Goal: Task Accomplishment & Management: Complete application form

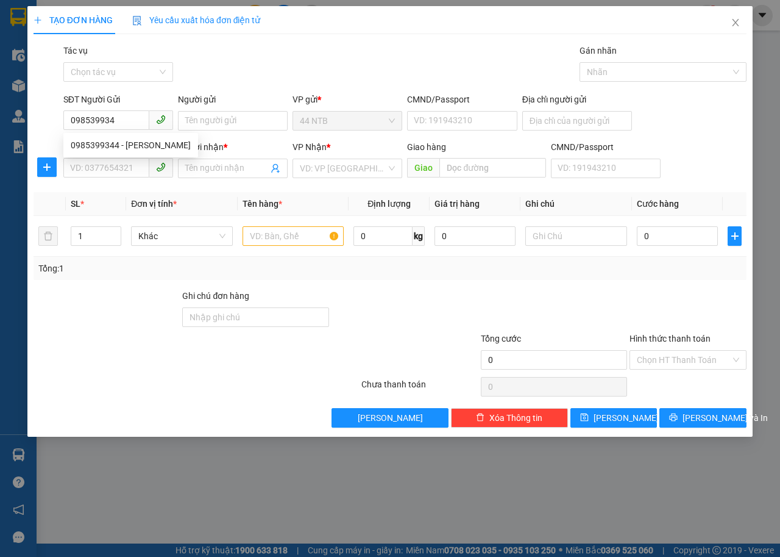
type input "0985399344"
click at [155, 137] on div "0985399344 - Linh" at bounding box center [130, 145] width 135 height 20
type input "Linh"
type input "051082009607"
type input "0355607044"
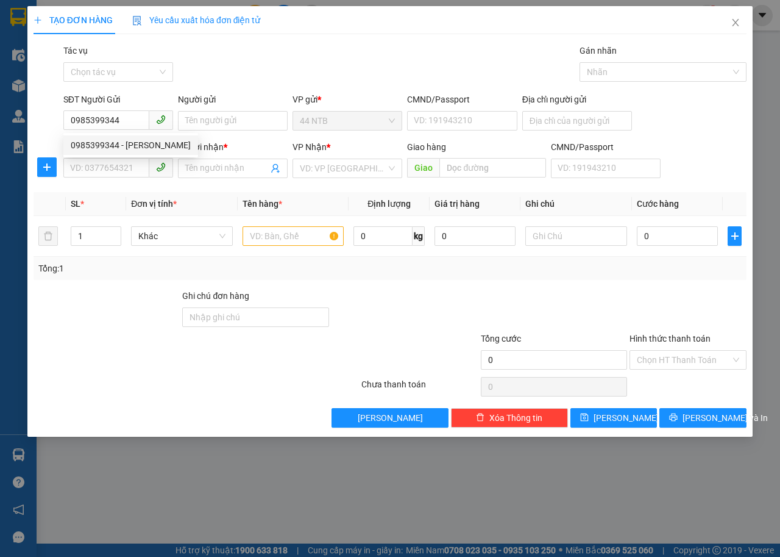
type input "Thạnh"
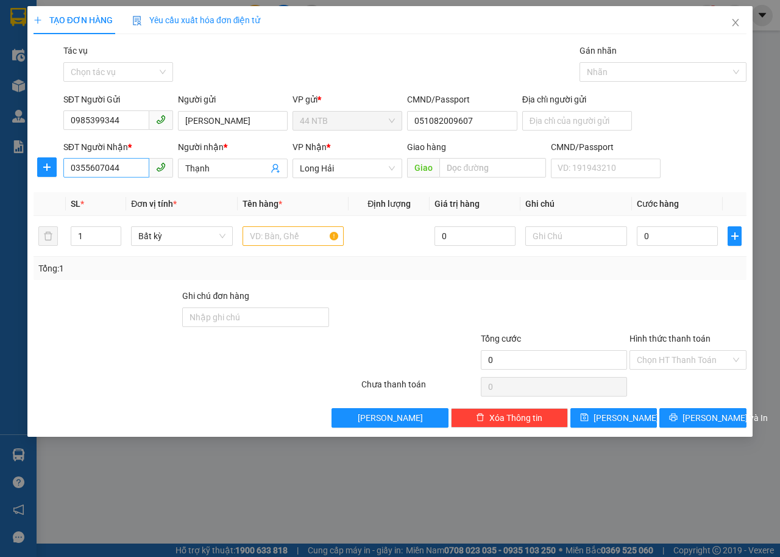
type input "0985399344"
click at [131, 168] on input "0355607044" at bounding box center [106, 168] width 86 height 20
type input "0338864398"
drag, startPoint x: 223, startPoint y: 174, endPoint x: 184, endPoint y: 183, distance: 40.1
click at [184, 183] on div "Transit Pickup Surcharge Ids Transit Deliver Surcharge Ids Transit Deliver Surc…" at bounding box center [390, 235] width 713 height 383
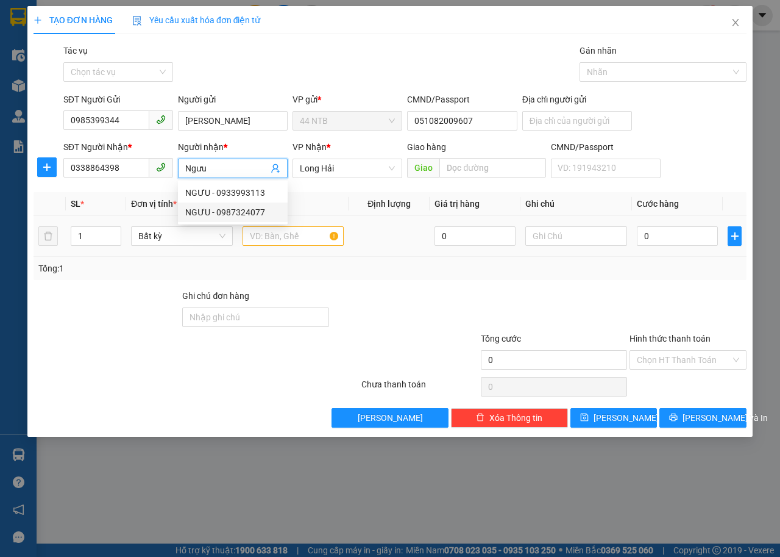
type input "Ngưu"
click at [312, 237] on input "text" at bounding box center [294, 236] width 102 height 20
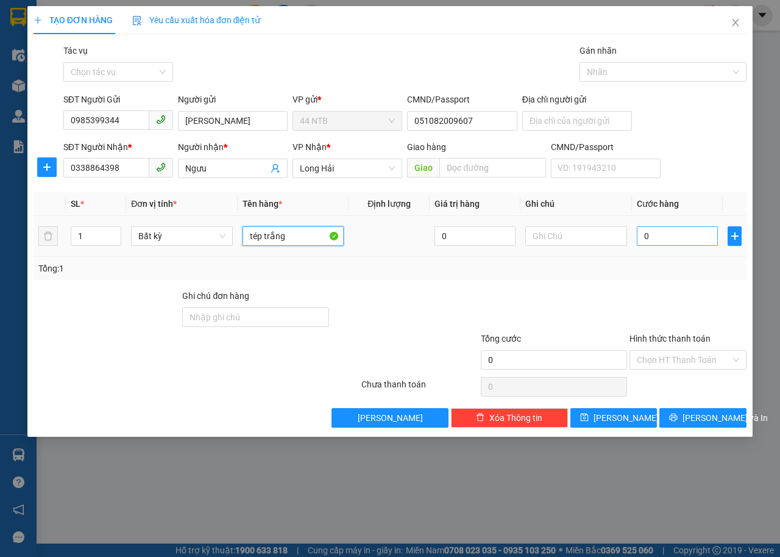
type input "tép trắng"
click at [663, 237] on input "0" at bounding box center [677, 236] width 81 height 20
type input "3"
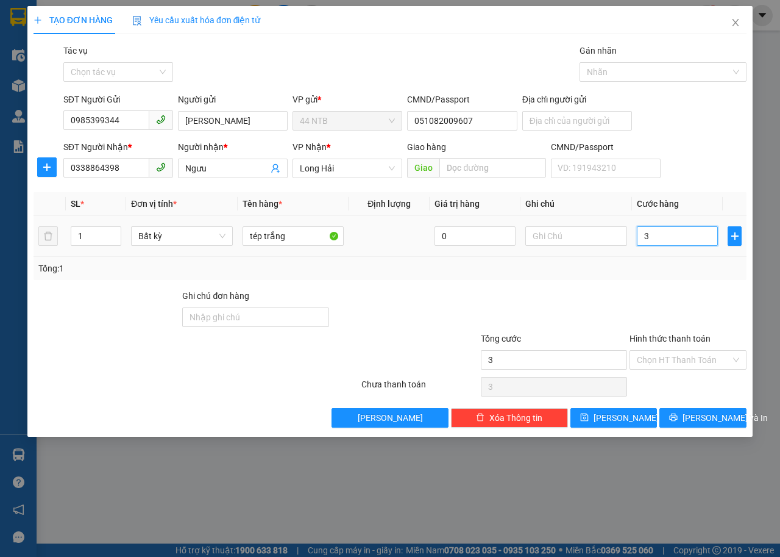
type input "30"
type input "30.000"
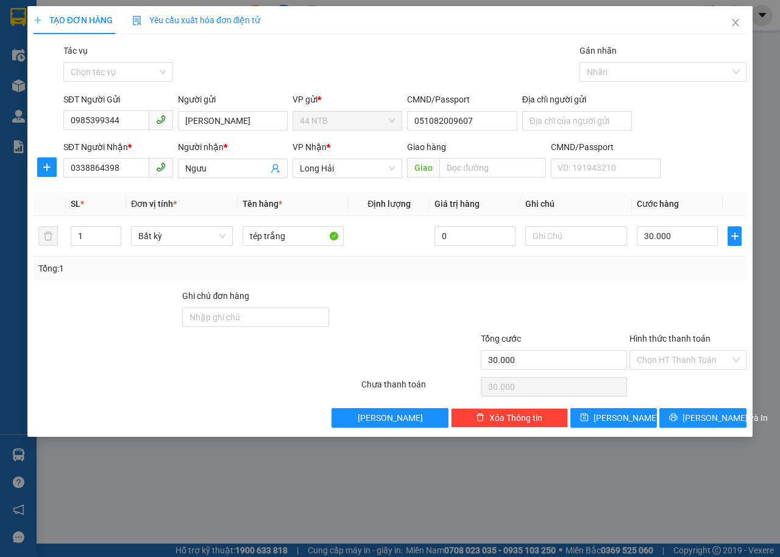
click at [673, 349] on div "Hình thức thanh toán" at bounding box center [688, 341] width 117 height 18
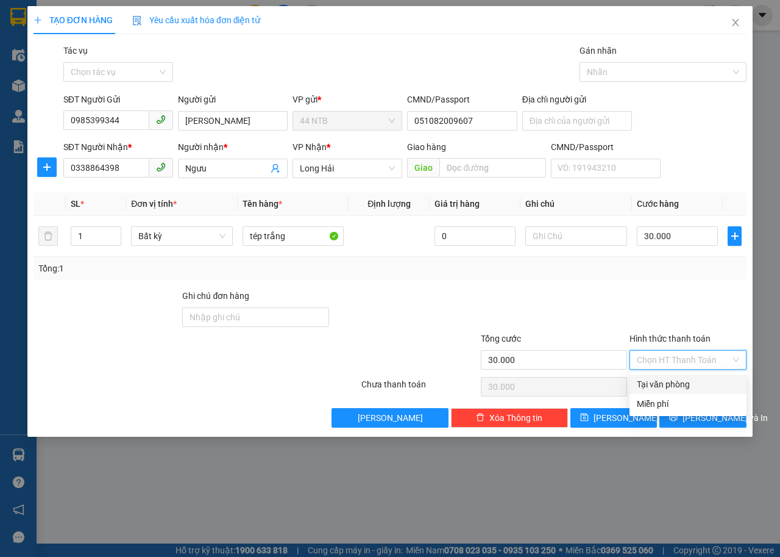
click at [673, 353] on input "Hình thức thanh toán" at bounding box center [684, 360] width 94 height 18
click at [673, 388] on div "Tại văn phòng" at bounding box center [688, 383] width 102 height 13
type input "0"
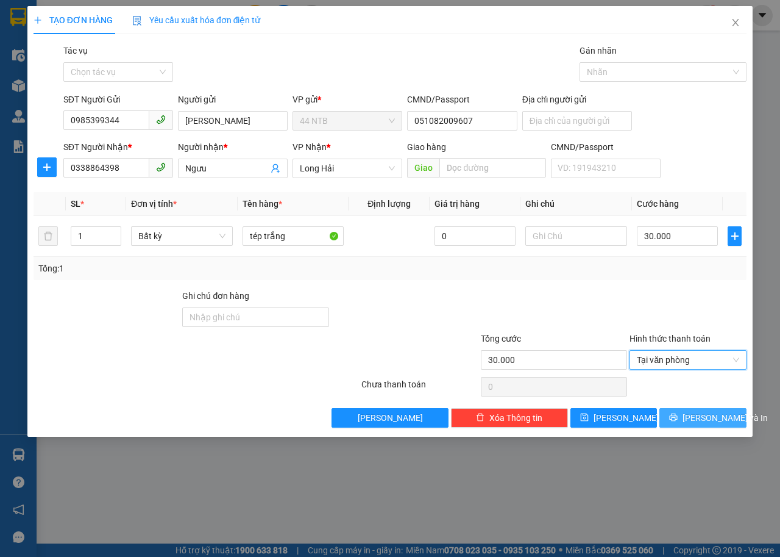
click at [696, 418] on span "Lưu và In" at bounding box center [725, 417] width 85 height 13
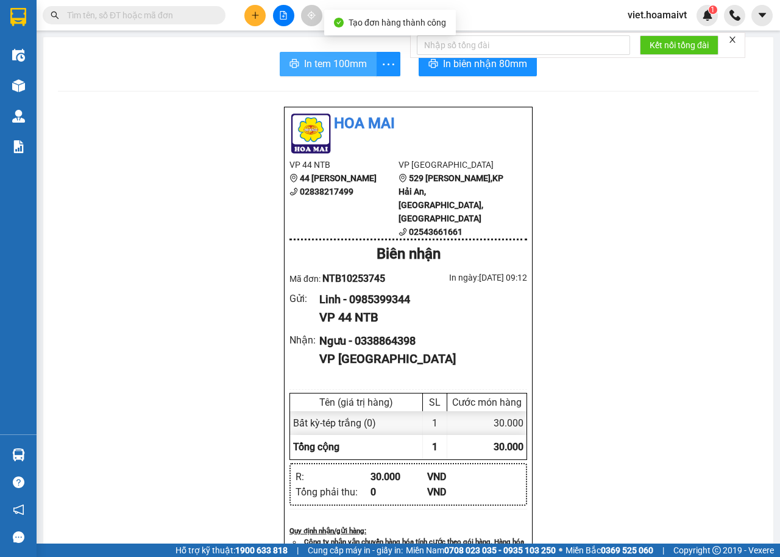
click at [315, 65] on span "In tem 100mm" at bounding box center [335, 63] width 63 height 15
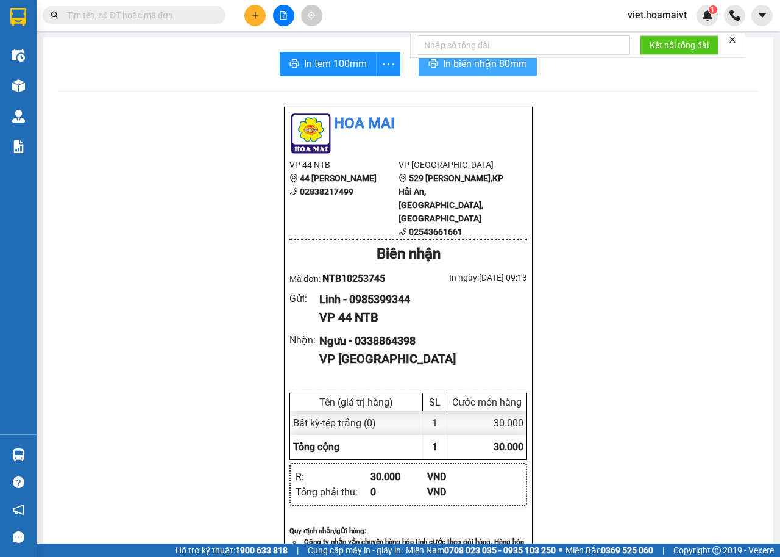
click at [477, 67] on span "In biên nhận 80mm" at bounding box center [485, 63] width 84 height 15
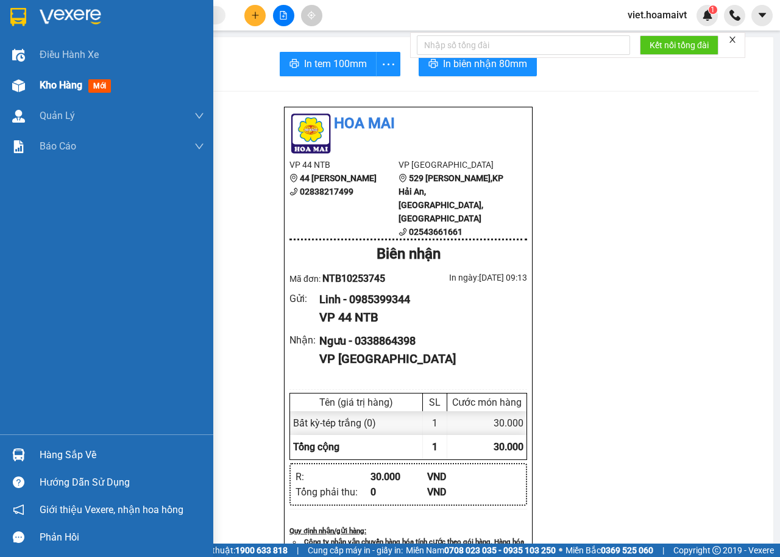
click at [42, 87] on span "Kho hàng" at bounding box center [61, 85] width 43 height 12
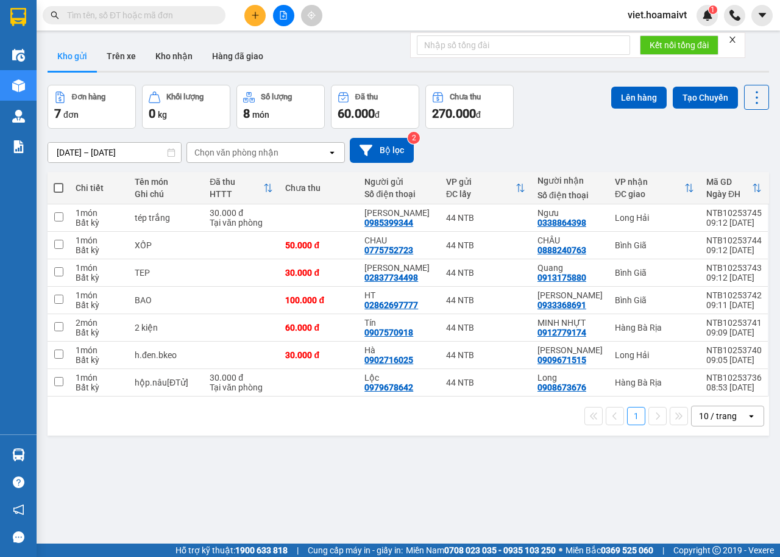
drag, startPoint x: 42, startPoint y: 87, endPoint x: 257, endPoint y: 153, distance: 224.5
click at [257, 153] on div "Chọn văn phòng nhận" at bounding box center [236, 152] width 84 height 12
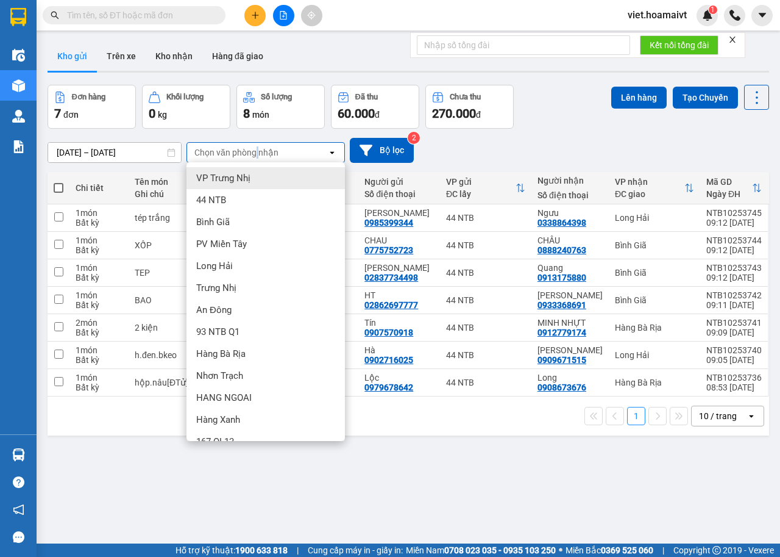
click at [257, 153] on div "Chọn văn phòng nhận" at bounding box center [236, 152] width 84 height 12
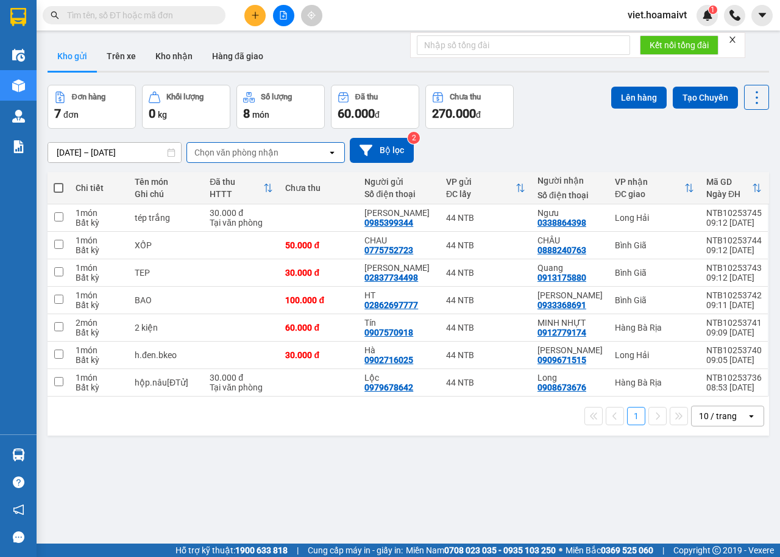
click at [258, 136] on div "12/10/2025 – 13/10/2025 Press the down arrow key to interact with the calendar …" at bounding box center [409, 150] width 722 height 43
click at [256, 152] on div "Chọn văn phòng nhận" at bounding box center [236, 152] width 84 height 12
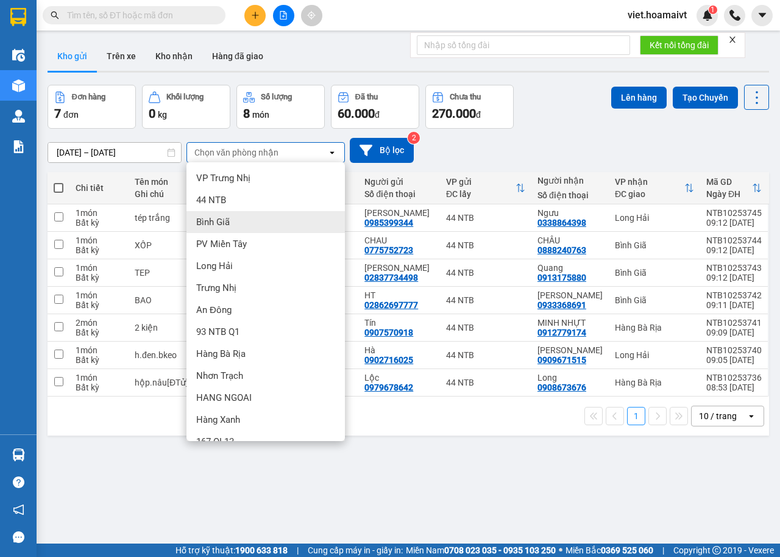
click at [240, 220] on div "Bình Giã" at bounding box center [266, 222] width 159 height 22
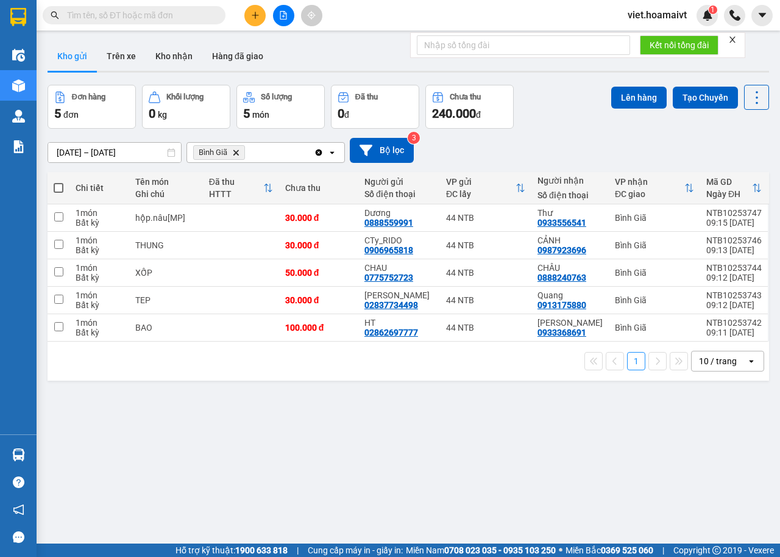
click at [719, 362] on div "10 / trang" at bounding box center [718, 361] width 38 height 12
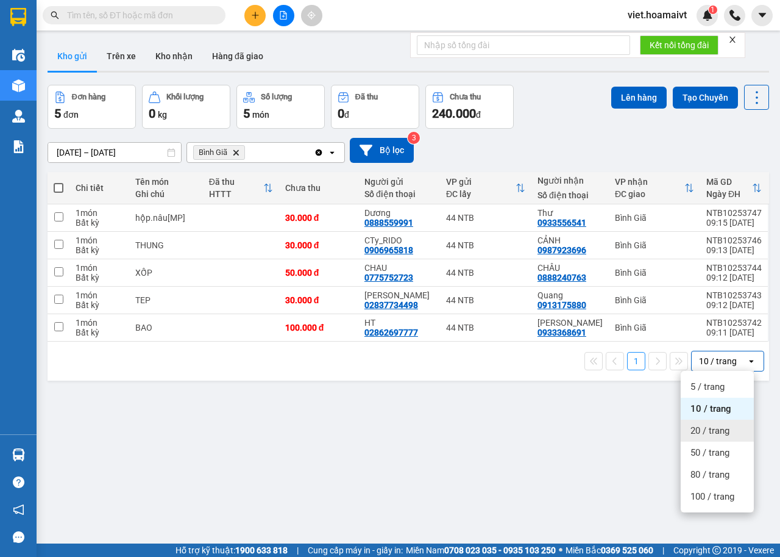
click at [702, 437] on div "20 / trang" at bounding box center [717, 430] width 73 height 22
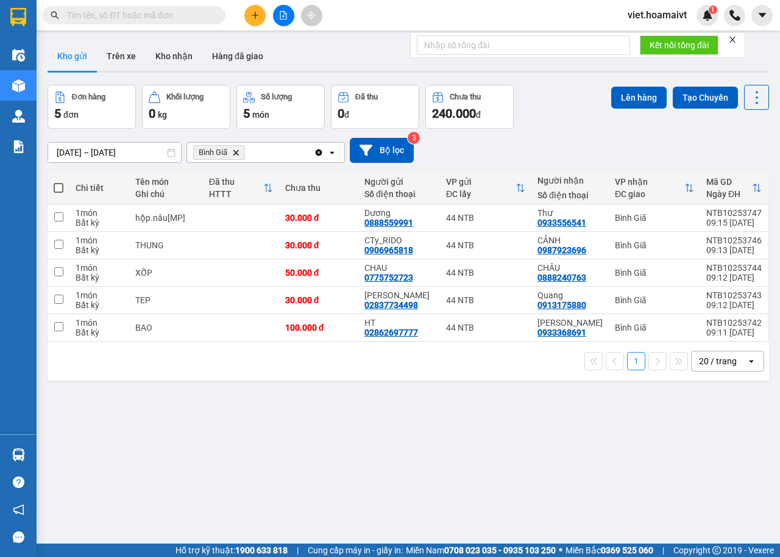
click at [236, 152] on icon "Bình Giã, close by backspace" at bounding box center [236, 151] width 5 height 5
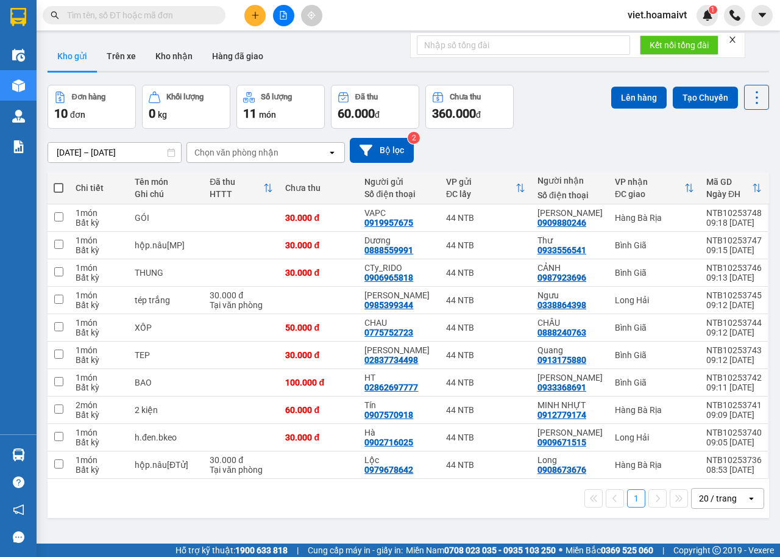
click at [719, 493] on div "20 / trang" at bounding box center [718, 498] width 38 height 12
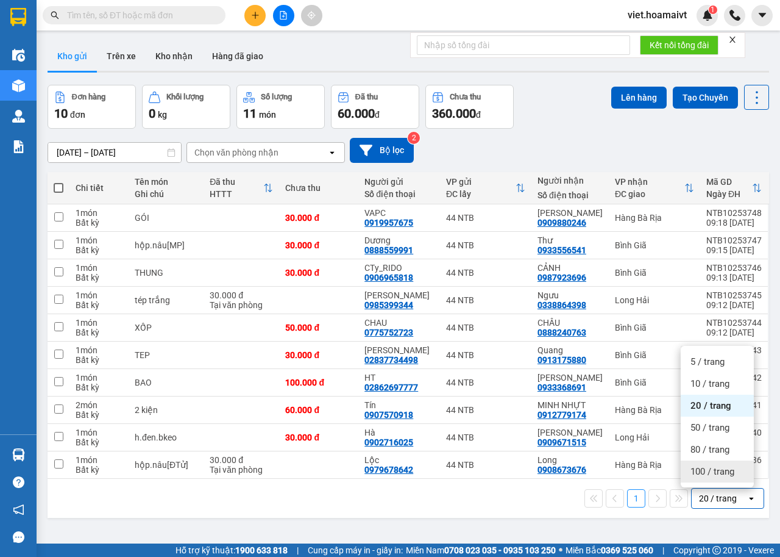
click at [718, 479] on div "100 / trang" at bounding box center [717, 471] width 73 height 22
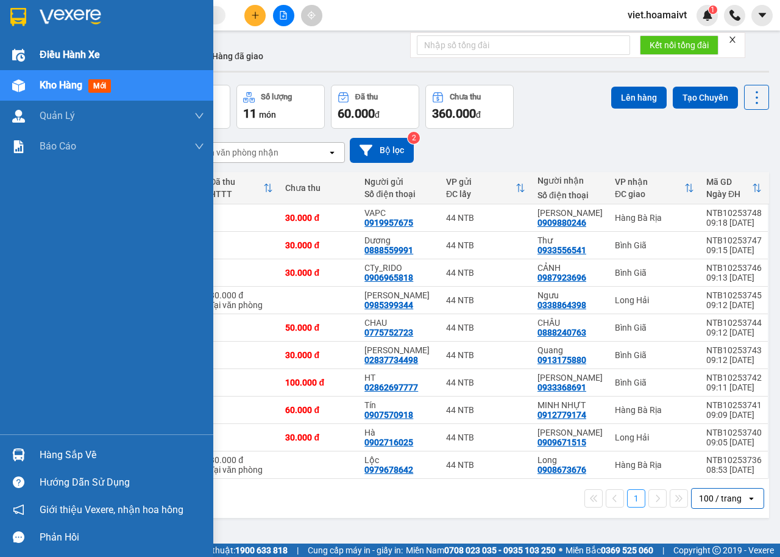
click at [57, 54] on span "Điều hành xe" at bounding box center [70, 54] width 60 height 15
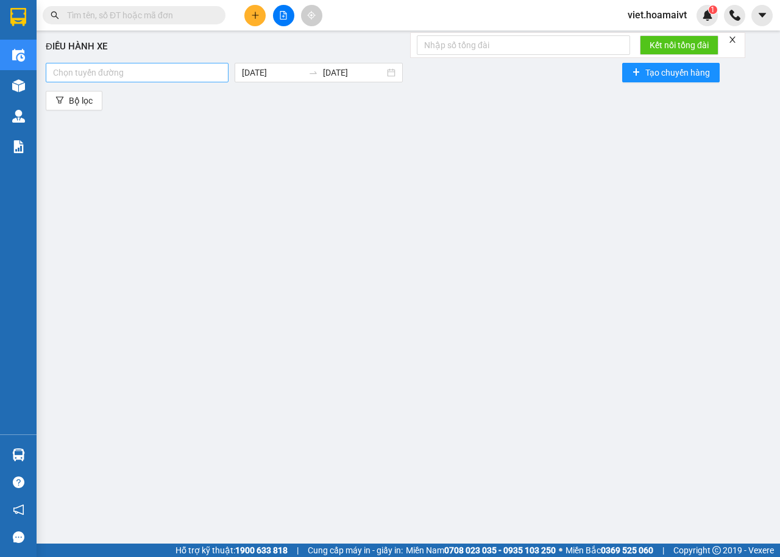
click at [151, 76] on div at bounding box center [137, 72] width 177 height 15
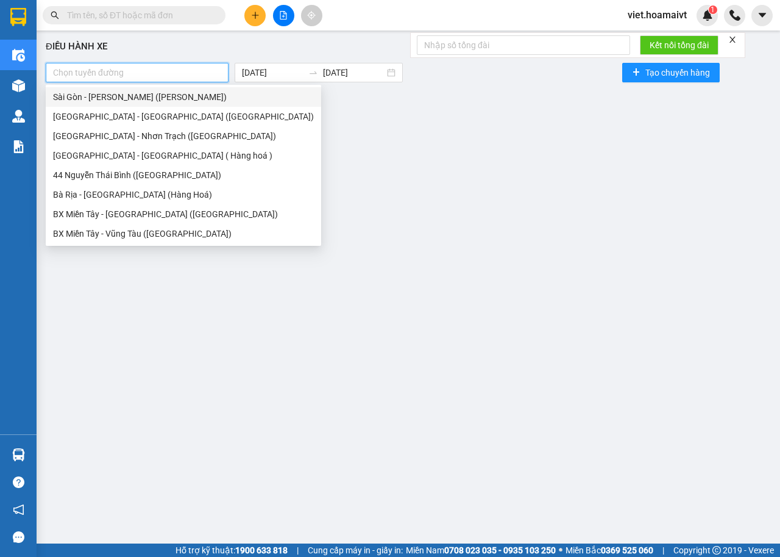
click at [127, 101] on div "Sài Gòn - Vũng Tàu (Hàng Hoá)" at bounding box center [183, 96] width 261 height 13
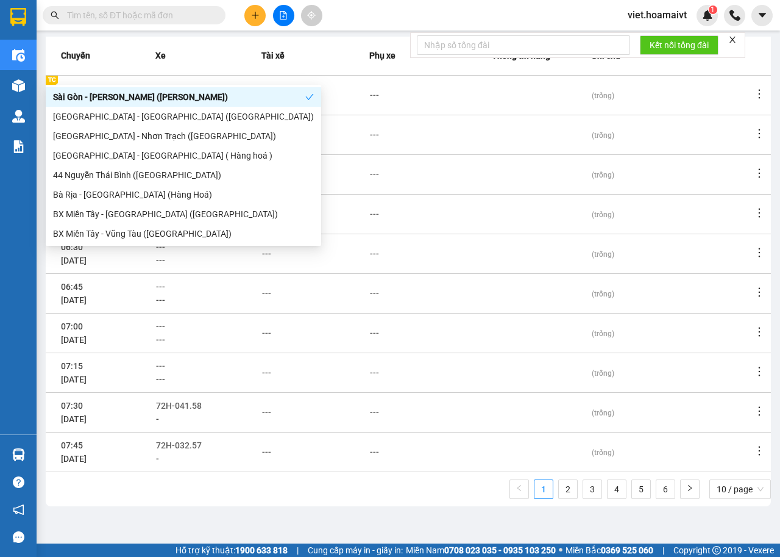
scroll to position [134, 0]
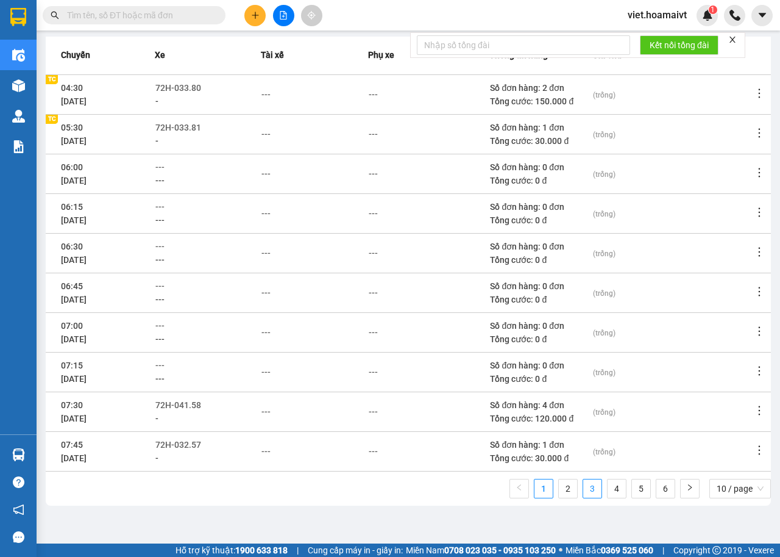
click at [586, 490] on link "3" at bounding box center [592, 488] width 18 height 18
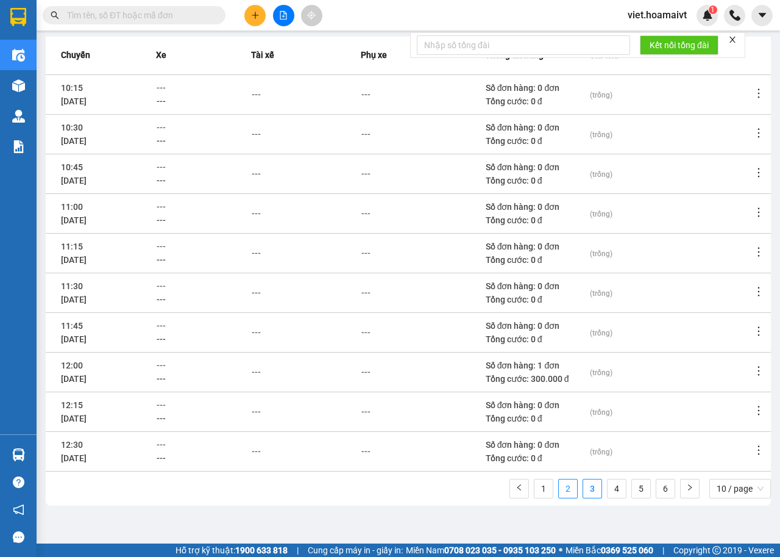
click at [559, 492] on link "2" at bounding box center [568, 488] width 18 height 18
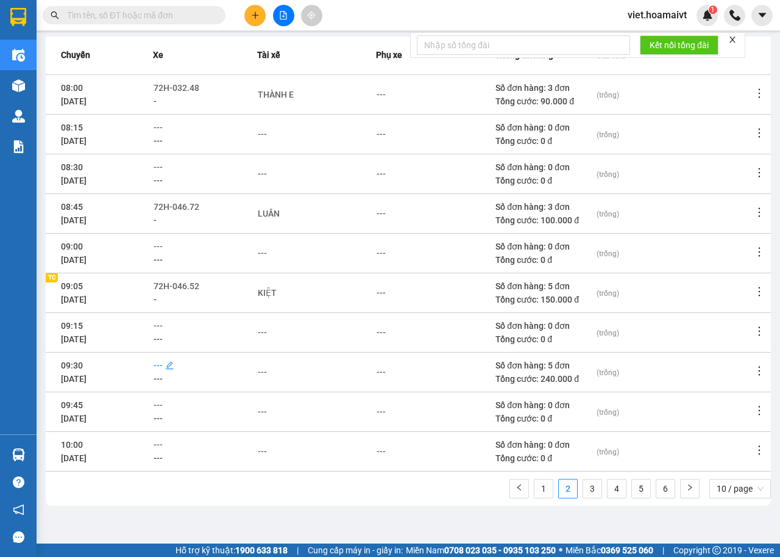
click at [163, 364] on span "---" at bounding box center [158, 365] width 9 height 10
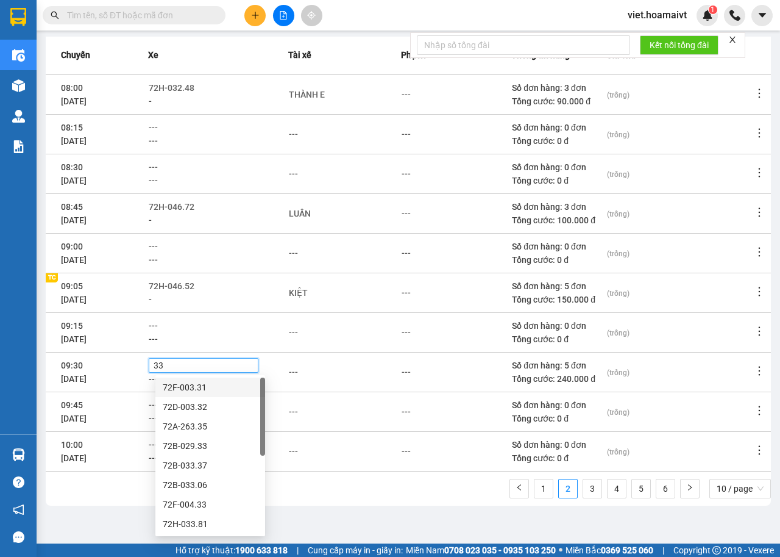
type input "331"
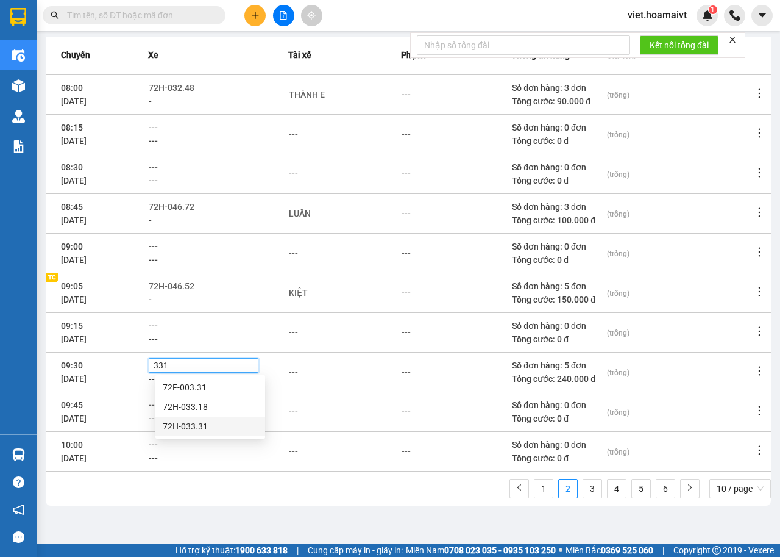
click at [196, 424] on div "72H-033.31" at bounding box center [210, 425] width 95 height 13
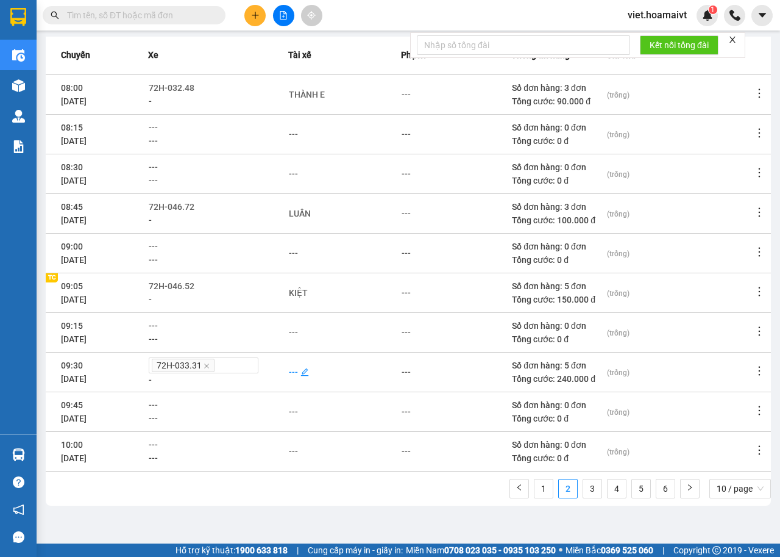
click at [295, 368] on div "---" at bounding box center [293, 371] width 9 height 13
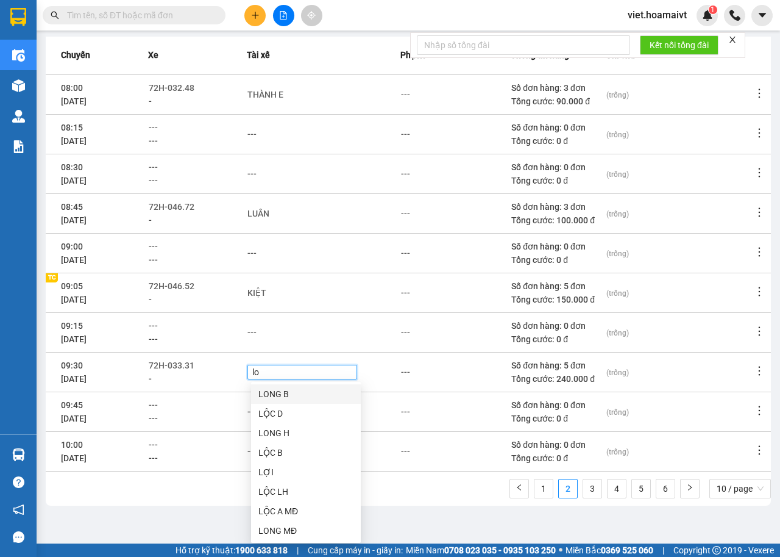
type input "loc"
click at [299, 398] on div "LỘC D" at bounding box center [305, 393] width 95 height 13
click at [319, 372] on div "LỘC D" at bounding box center [303, 371] width 104 height 13
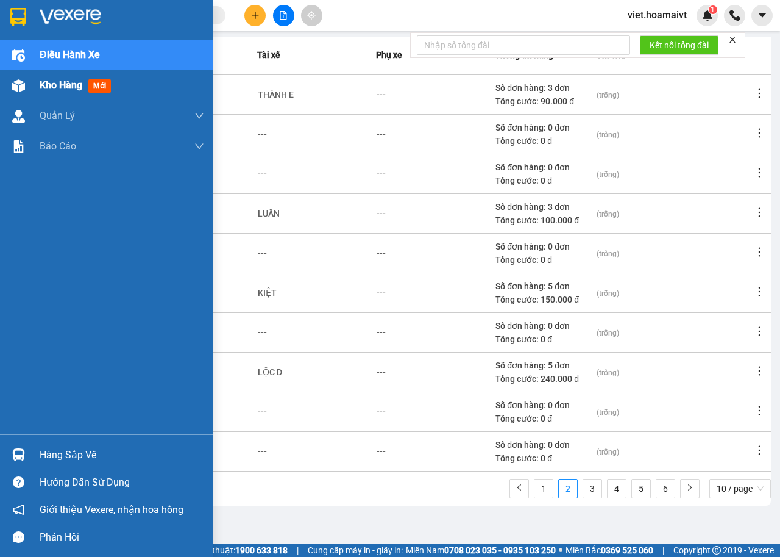
click at [47, 75] on div "Kho hàng mới" at bounding box center [122, 85] width 165 height 30
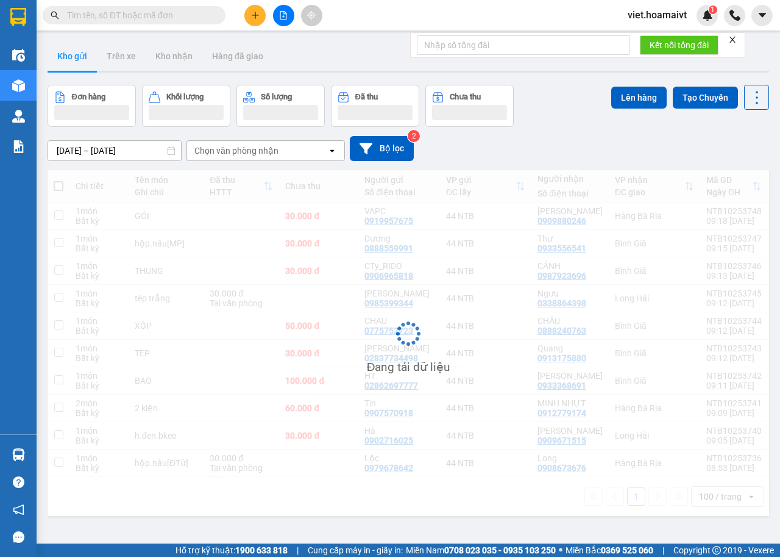
click at [239, 149] on div "Chọn văn phòng nhận" at bounding box center [236, 150] width 84 height 12
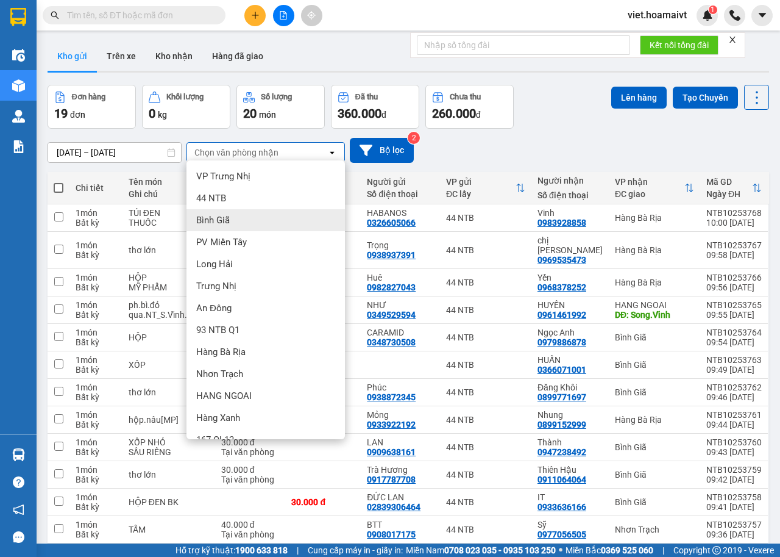
click at [230, 223] on div "Bình Giã" at bounding box center [266, 220] width 159 height 22
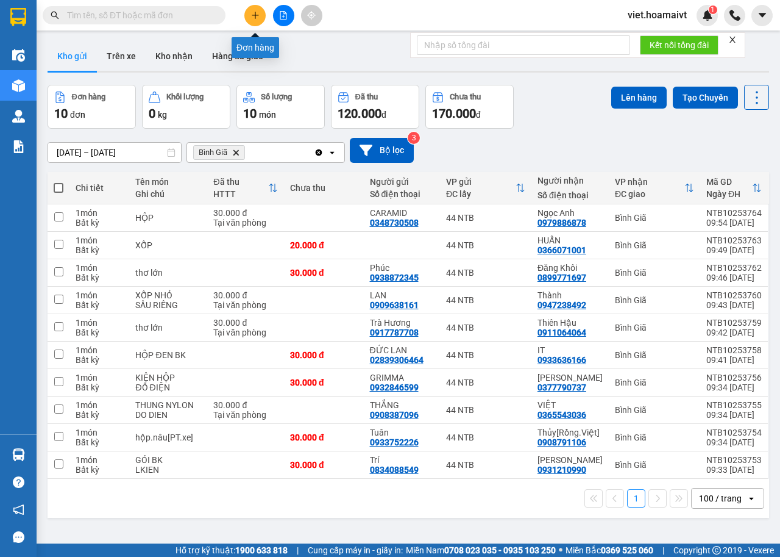
click at [257, 12] on icon "plus" at bounding box center [255, 15] width 9 height 9
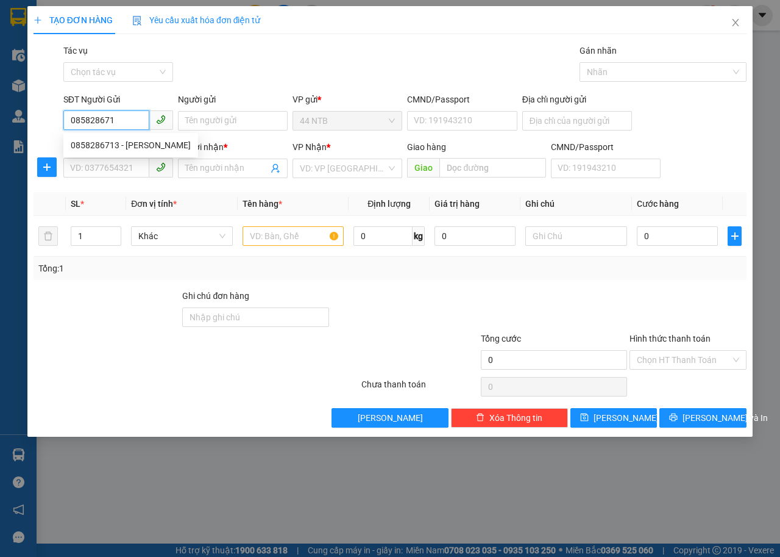
type input "0858286713"
click at [134, 150] on div "0858286713 - THAO" at bounding box center [131, 144] width 120 height 13
type input "THAO"
type input "0399773801"
type input "quyên"
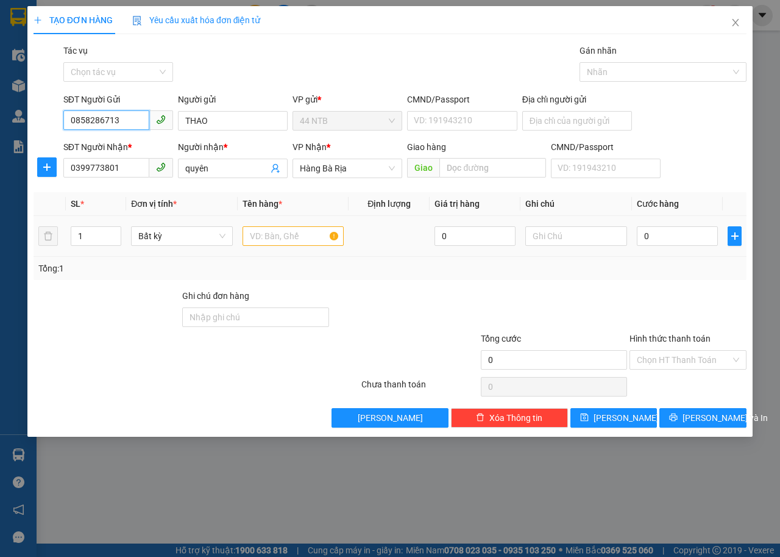
type input "0858286713"
click at [293, 237] on input "text" at bounding box center [294, 236] width 102 height 20
click at [134, 166] on input "0399773801" at bounding box center [106, 168] width 86 height 20
type input "0"
type input "0983848450"
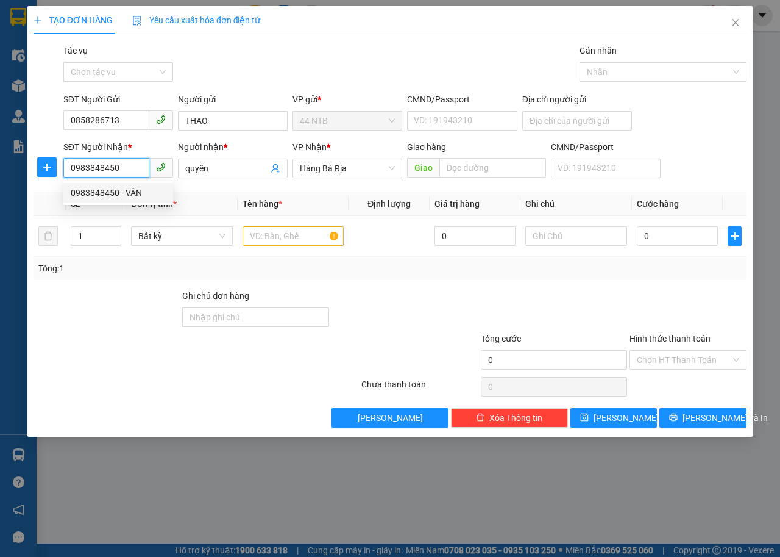
click at [118, 196] on div "0983848450 - VÂN" at bounding box center [118, 192] width 95 height 13
type input "VÂN"
type input "0983848450"
click at [288, 241] on input "text" at bounding box center [294, 236] width 102 height 20
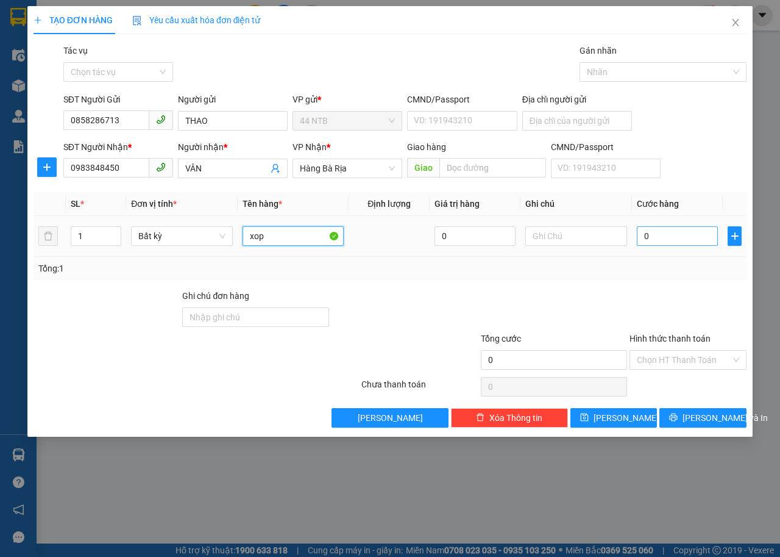
type input "xop"
click at [661, 232] on input "0" at bounding box center [677, 236] width 81 height 20
type input "3"
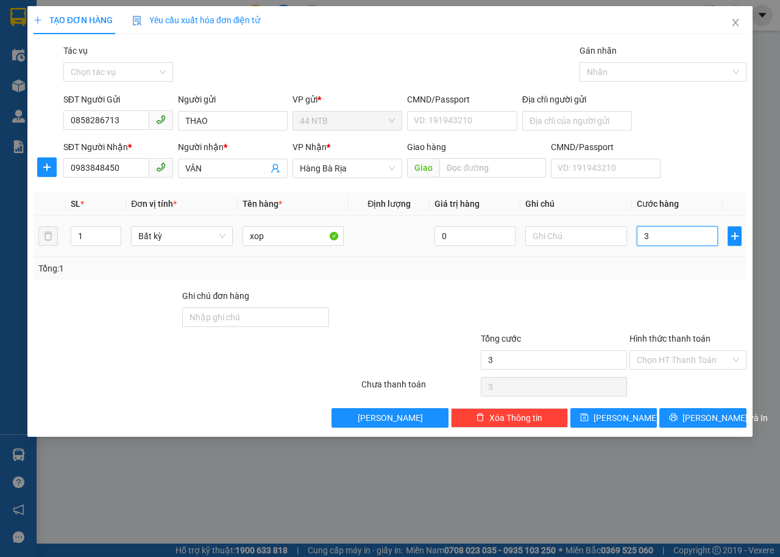
type input "30"
type input "30.000"
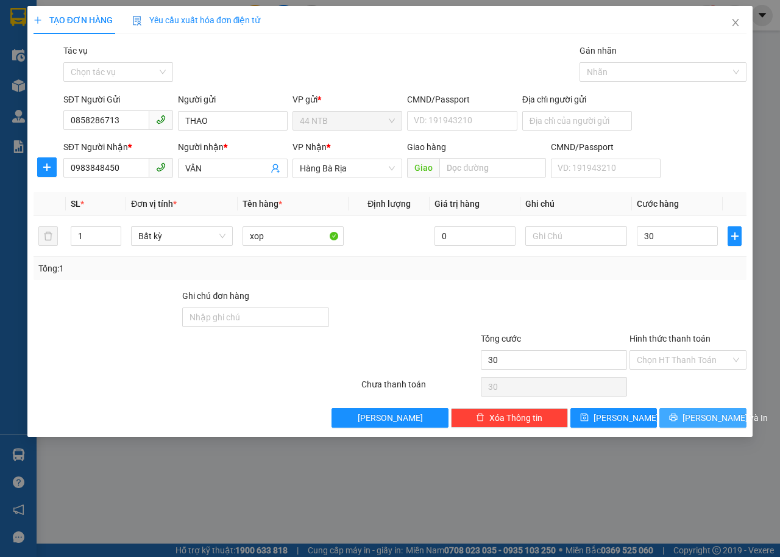
type input "30.000"
click at [678, 419] on icon "printer" at bounding box center [674, 417] width 8 height 8
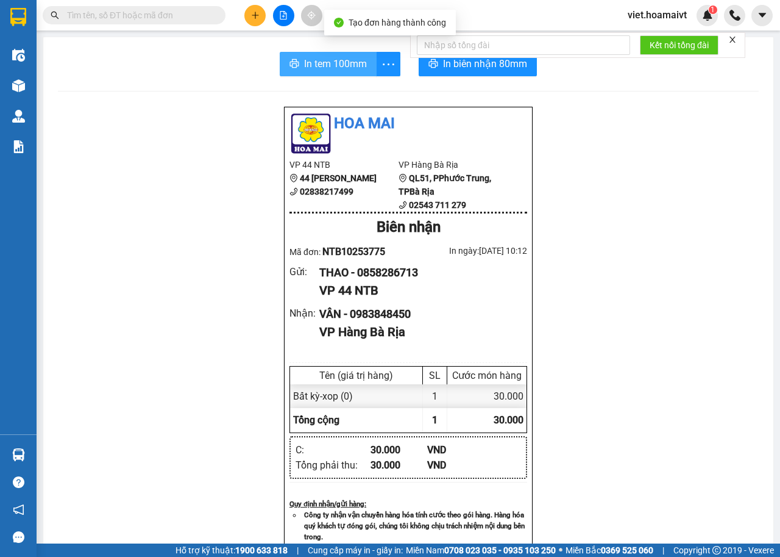
click at [329, 59] on span "In tem 100mm" at bounding box center [335, 63] width 63 height 15
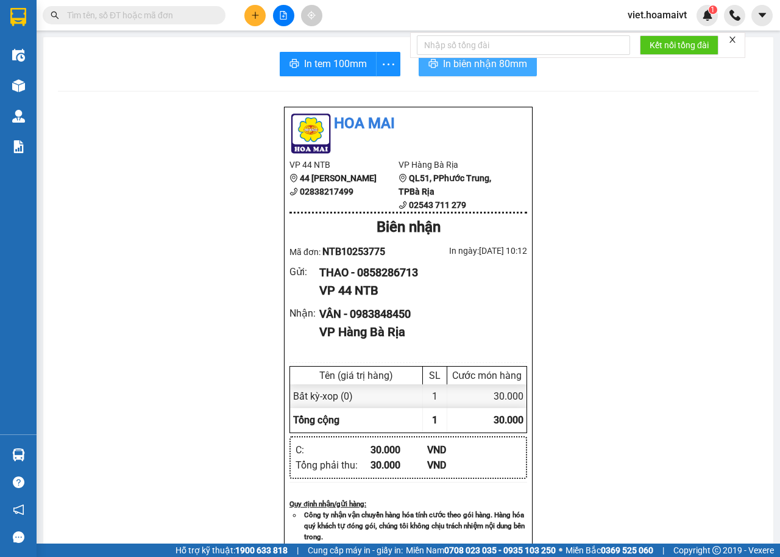
click at [476, 65] on span "In biên nhận 80mm" at bounding box center [485, 63] width 84 height 15
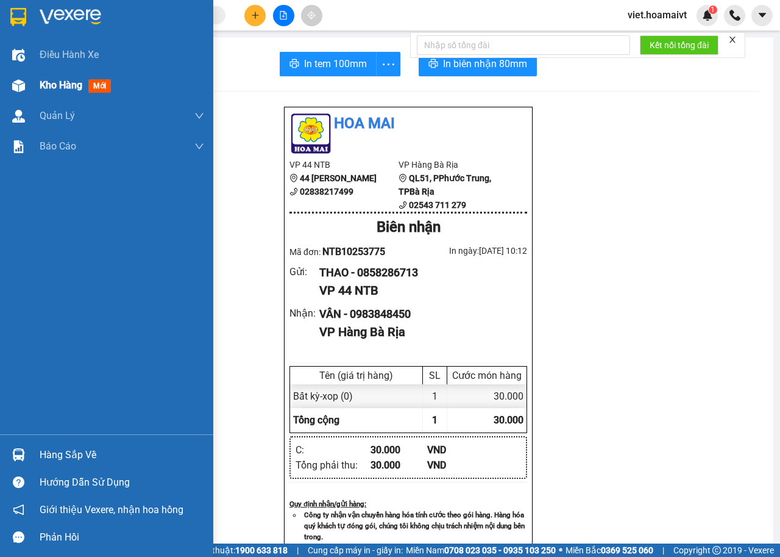
click at [65, 87] on span "Kho hàng" at bounding box center [61, 85] width 43 height 12
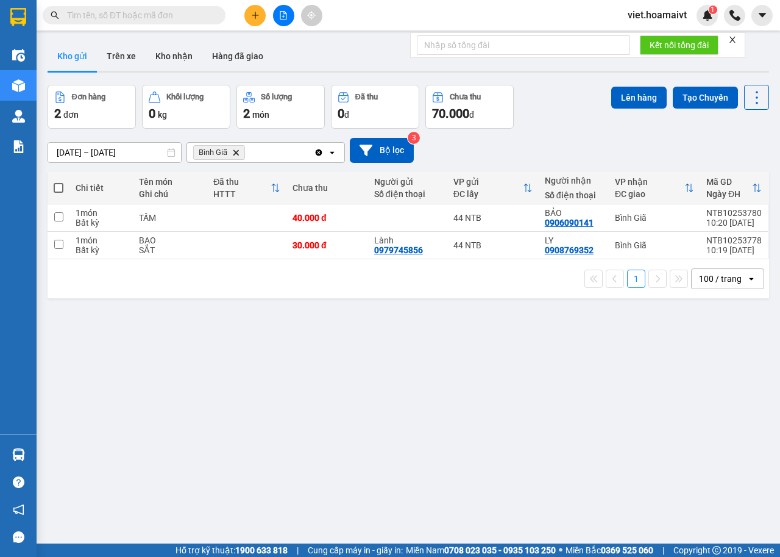
click at [236, 155] on icon "Delete" at bounding box center [235, 152] width 7 height 7
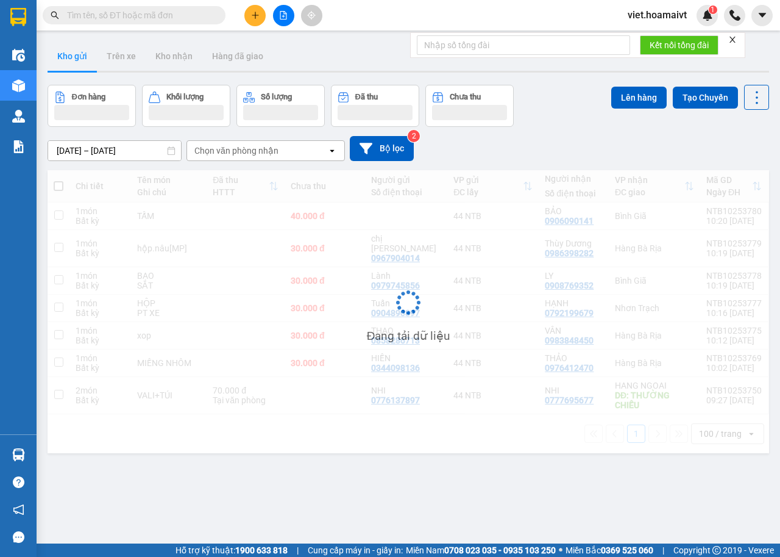
click at [236, 155] on div "Chọn văn phòng nhận" at bounding box center [236, 150] width 84 height 12
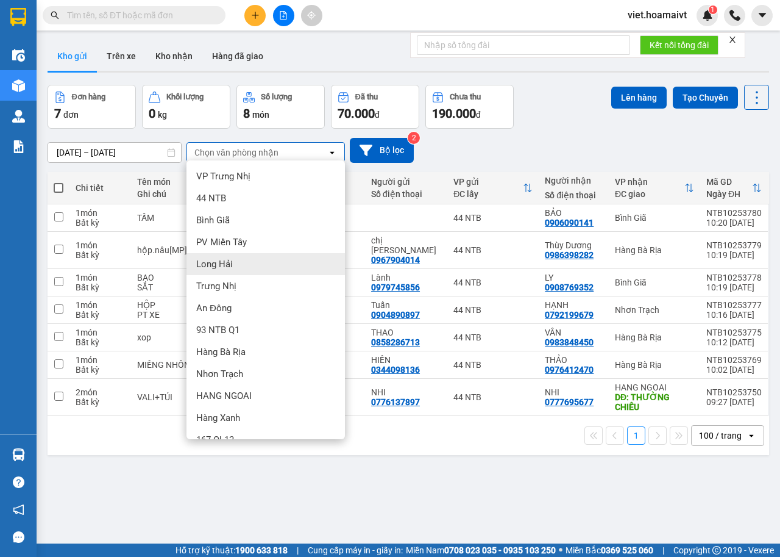
click at [239, 267] on div "Long Hải" at bounding box center [266, 264] width 159 height 22
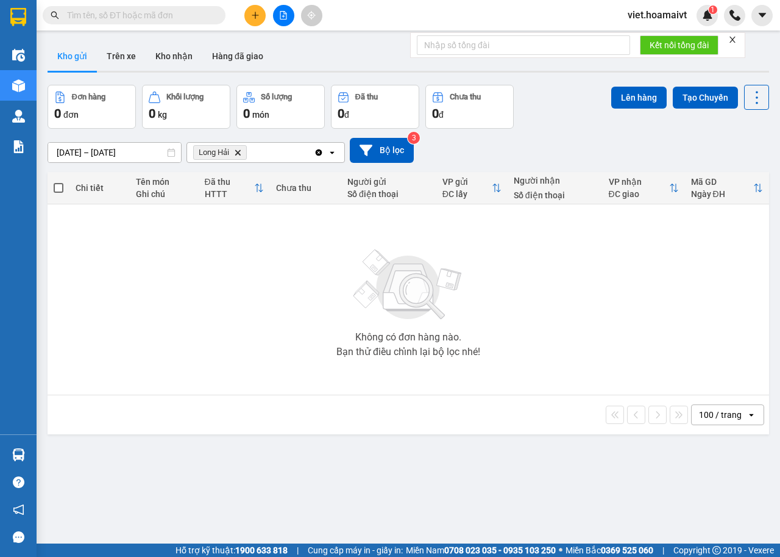
click at [237, 155] on icon "Delete" at bounding box center [237, 152] width 7 height 7
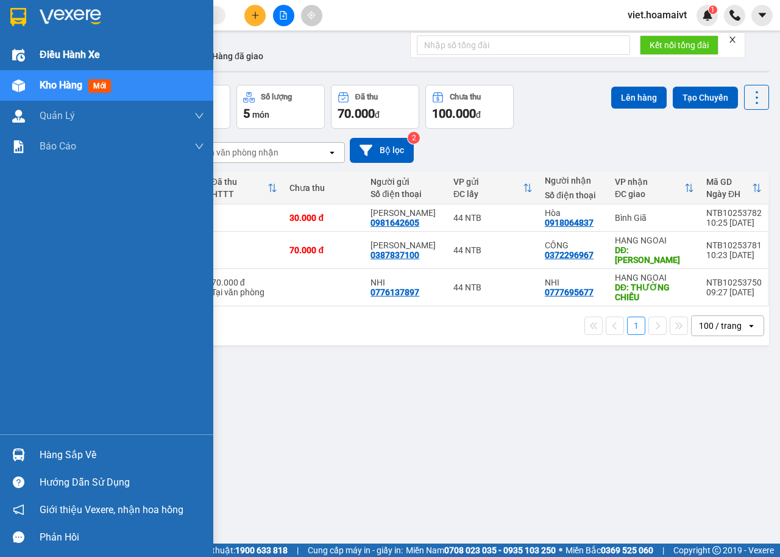
click at [54, 49] on span "Điều hành xe" at bounding box center [70, 54] width 60 height 15
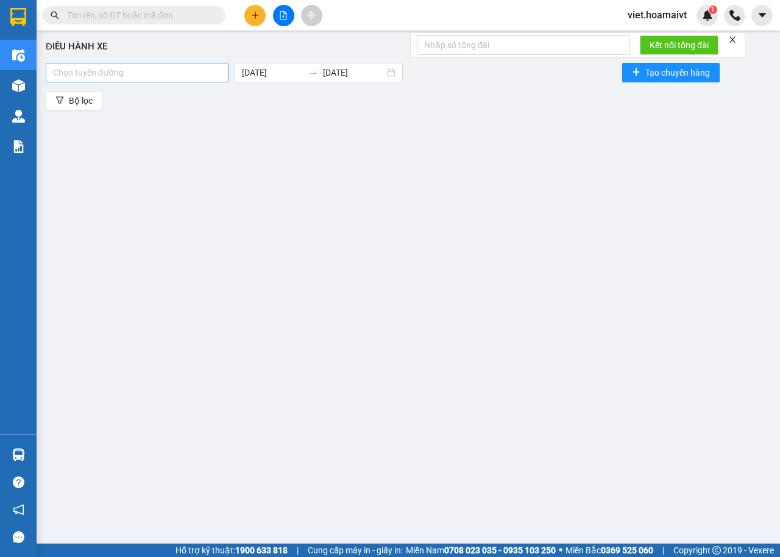
click at [180, 71] on div at bounding box center [137, 72] width 177 height 15
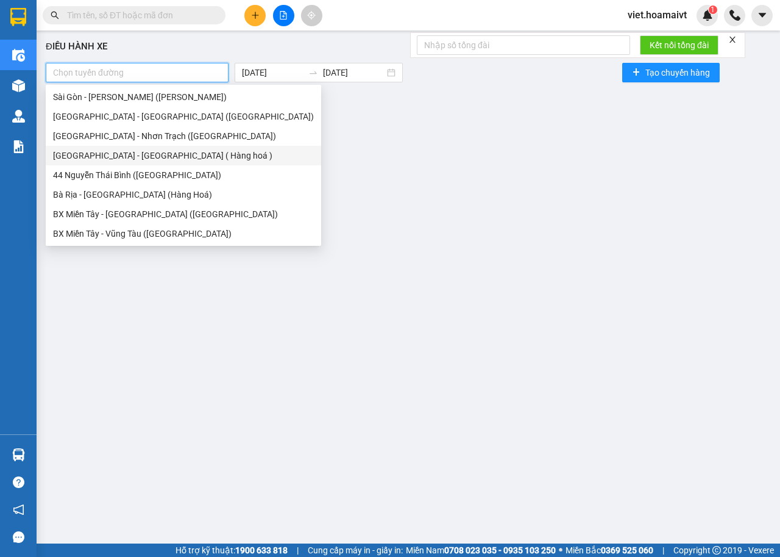
click at [113, 159] on div "Sài Gòn - Long Hải ( Hàng hoá )" at bounding box center [183, 155] width 261 height 13
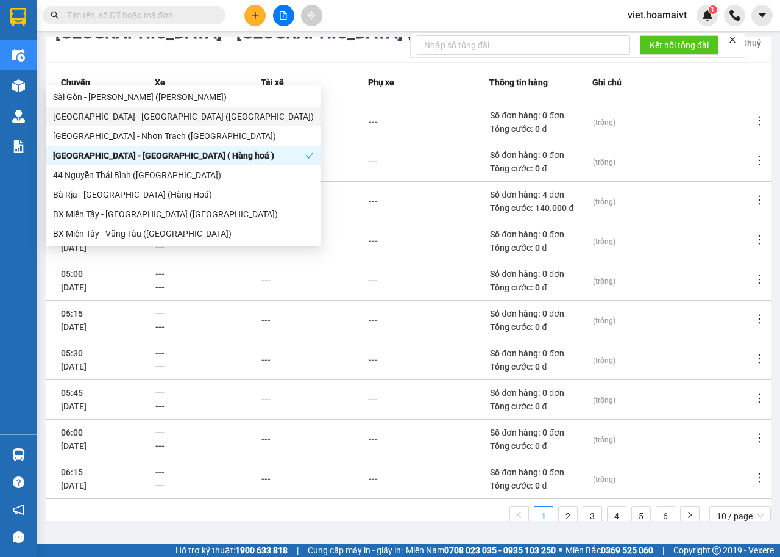
scroll to position [134, 0]
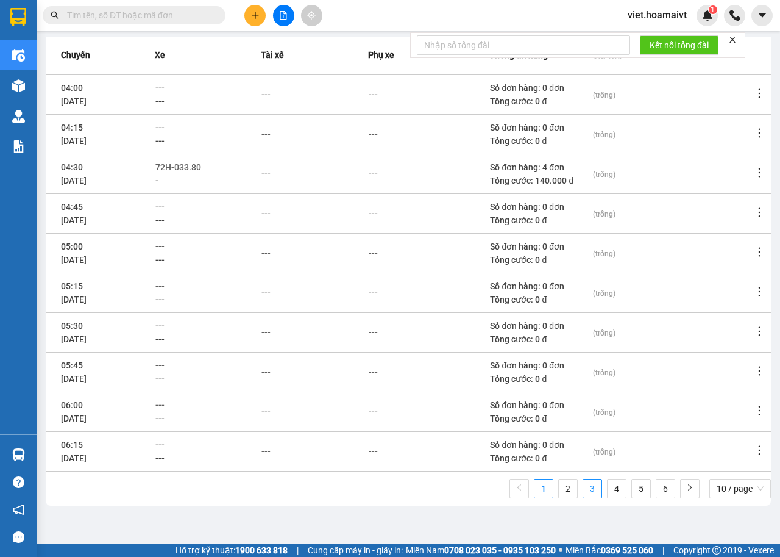
click at [583, 483] on link "3" at bounding box center [592, 488] width 18 height 18
click at [268, 293] on div "---" at bounding box center [266, 292] width 9 height 13
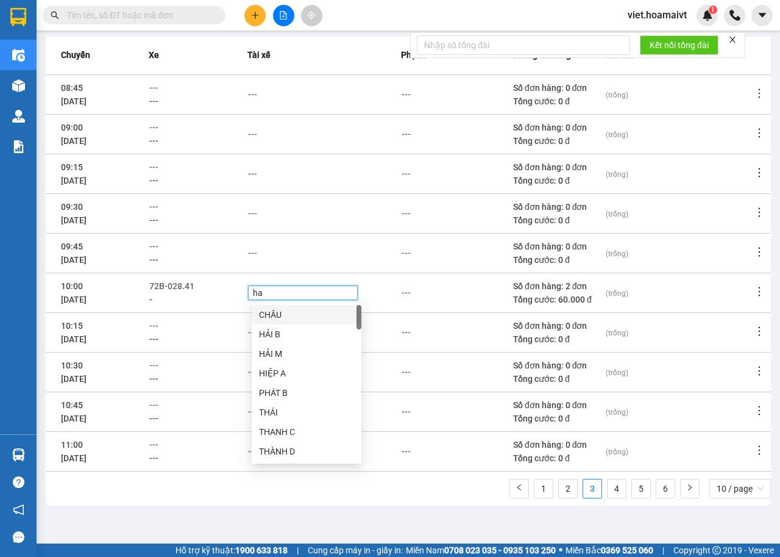
type input "hai"
click at [273, 433] on div "HẢI-LH" at bounding box center [306, 431] width 95 height 13
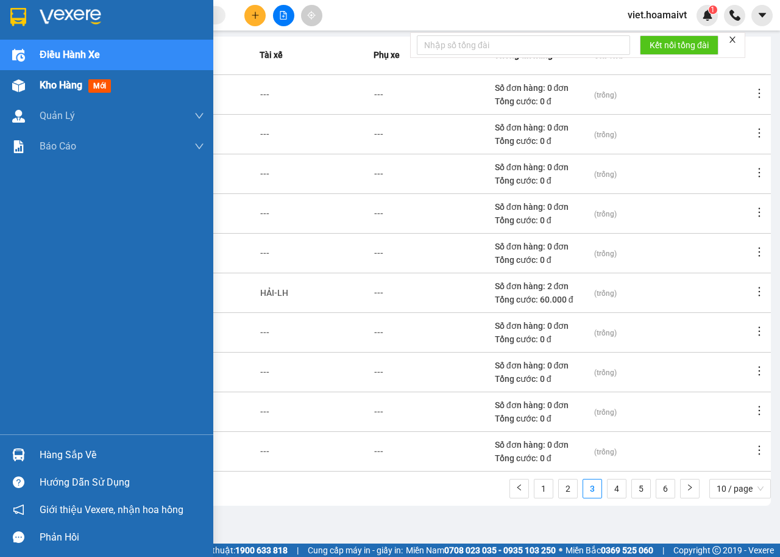
click at [48, 83] on span "Kho hàng" at bounding box center [61, 85] width 43 height 12
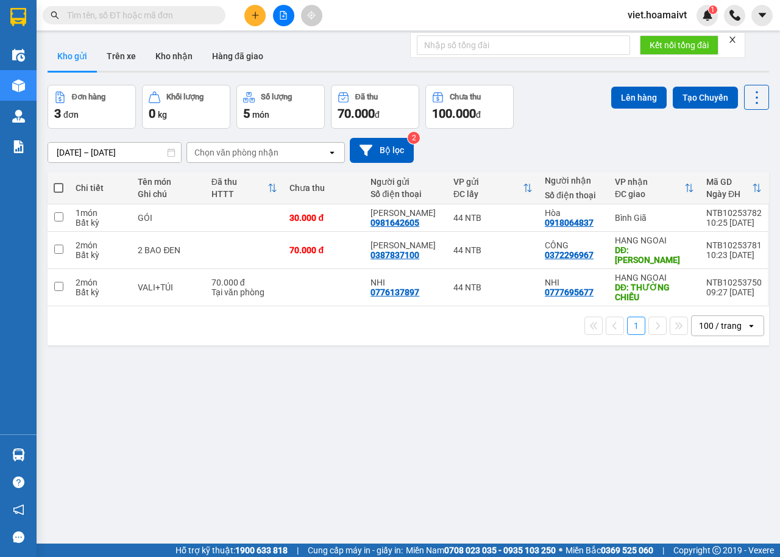
click at [396, 372] on div "ver 1.8.146 Kho gửi Trên xe Kho nhận Hàng đã giao Đơn hàng 3 đơn Khối lượng 0 k…" at bounding box center [409, 315] width 732 height 557
click at [252, 15] on icon "plus" at bounding box center [255, 15] width 7 height 1
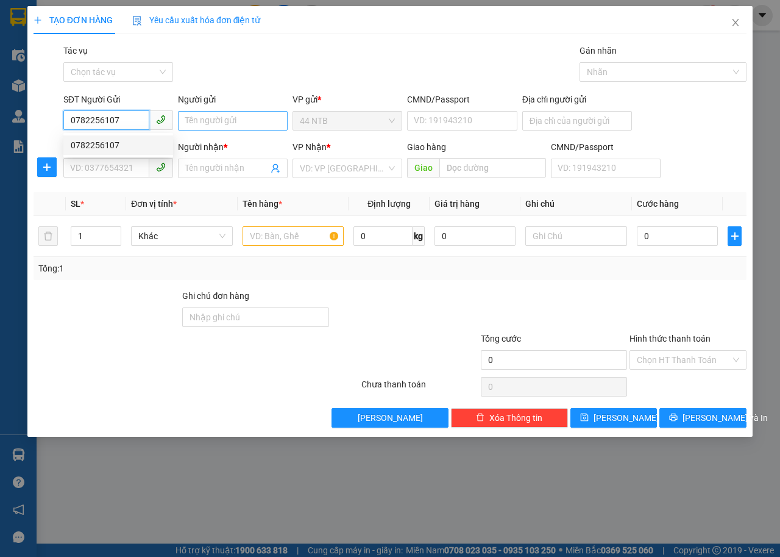
type input "0782256107"
click at [229, 121] on input "Người gửi" at bounding box center [233, 121] width 110 height 20
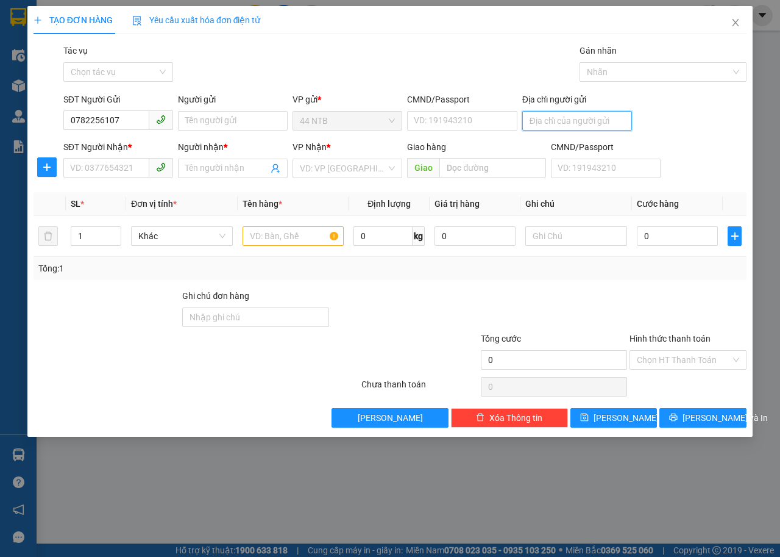
click at [557, 124] on input "Địa chỉ người gửi" at bounding box center [577, 121] width 110 height 20
type input "348/34cmt8"
click at [123, 173] on input "SĐT Người Nhận *" at bounding box center [106, 168] width 86 height 20
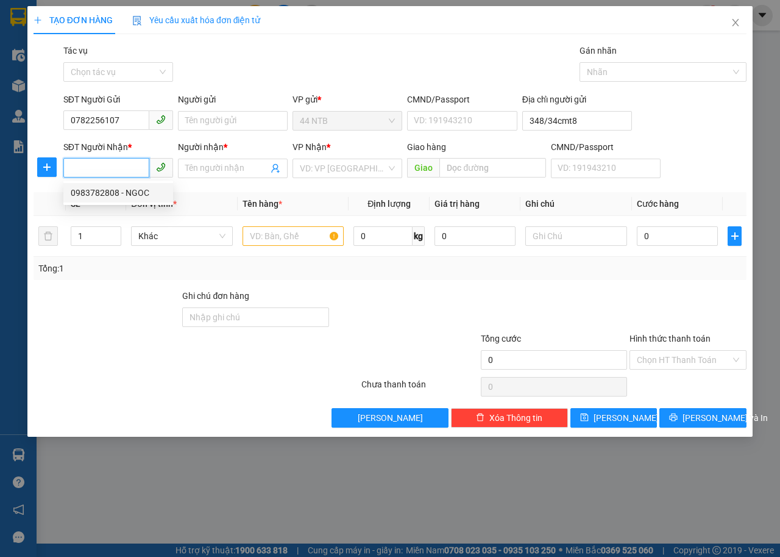
click at [120, 196] on div "0983782808 - NGOC" at bounding box center [118, 192] width 95 height 13
type input "0983782808"
type input "NGOC"
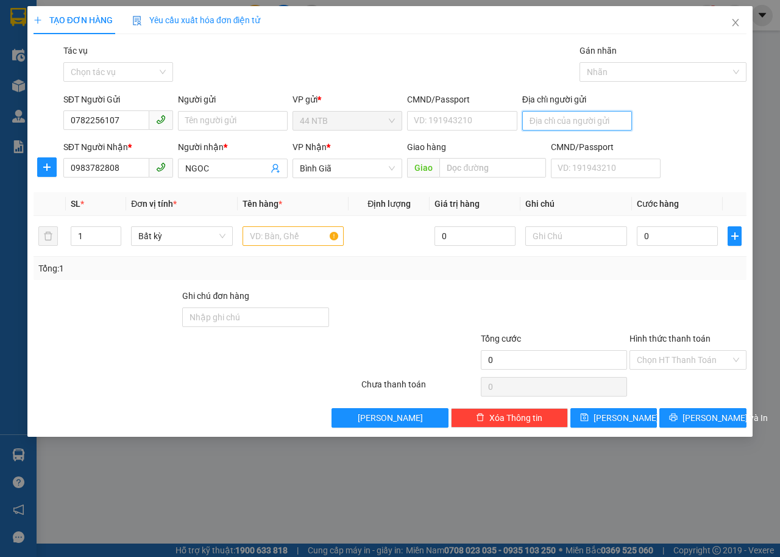
click at [554, 127] on input "Địa chỉ người gửi" at bounding box center [577, 121] width 110 height 20
type input "348/34 cmt8"
click at [288, 239] on input "text" at bounding box center [294, 236] width 102 height 20
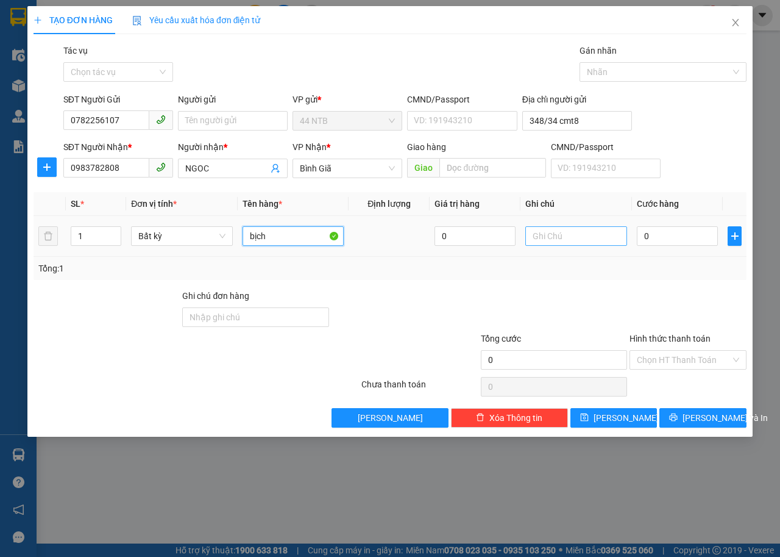
type input "bịch"
click at [573, 235] on input "text" at bounding box center [577, 236] width 102 height 20
type input "d"
type input "đồ dùng"
click at [660, 234] on input "0" at bounding box center [677, 236] width 81 height 20
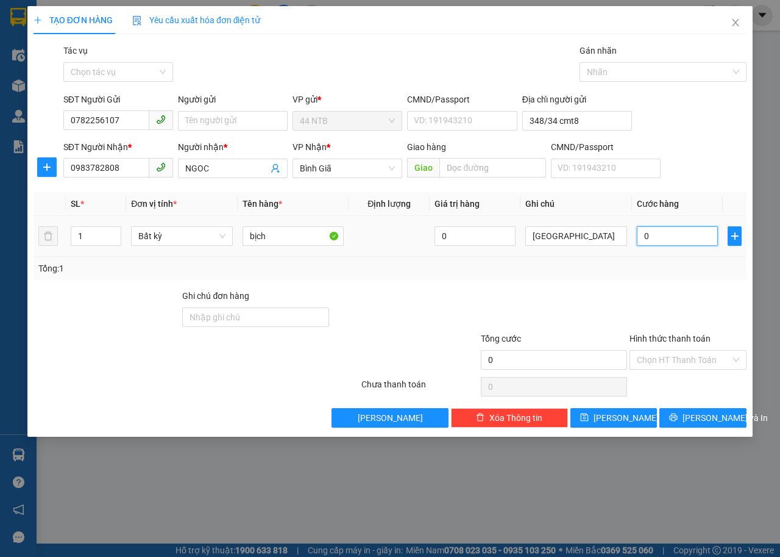
type input "3"
type input "30"
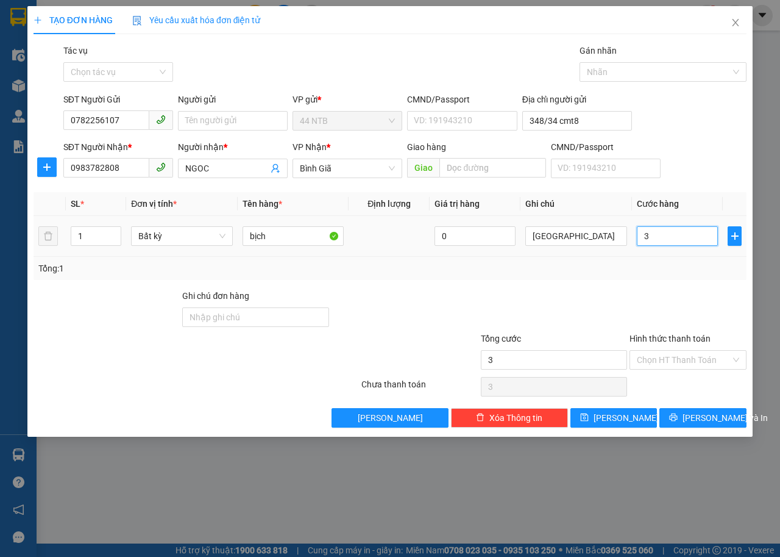
type input "30"
type input "30.000"
click at [683, 359] on input "Hình thức thanh toán" at bounding box center [684, 360] width 94 height 18
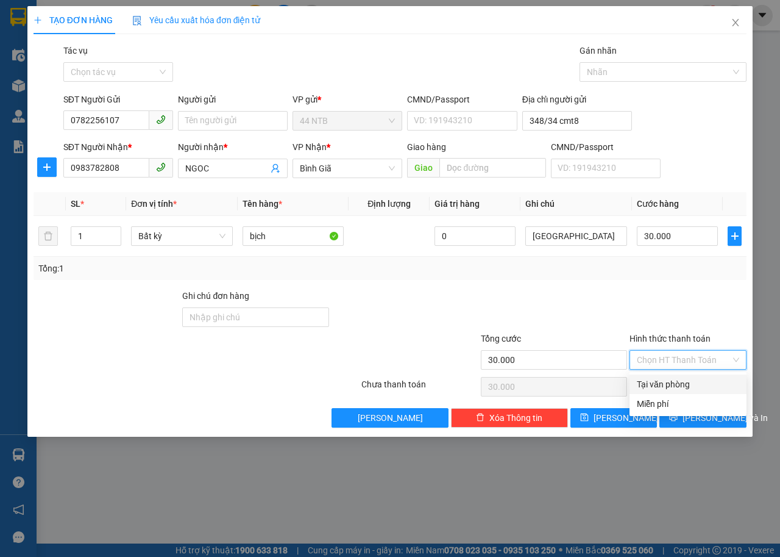
click at [688, 386] on div "Tại văn phòng" at bounding box center [688, 383] width 102 height 13
type input "0"
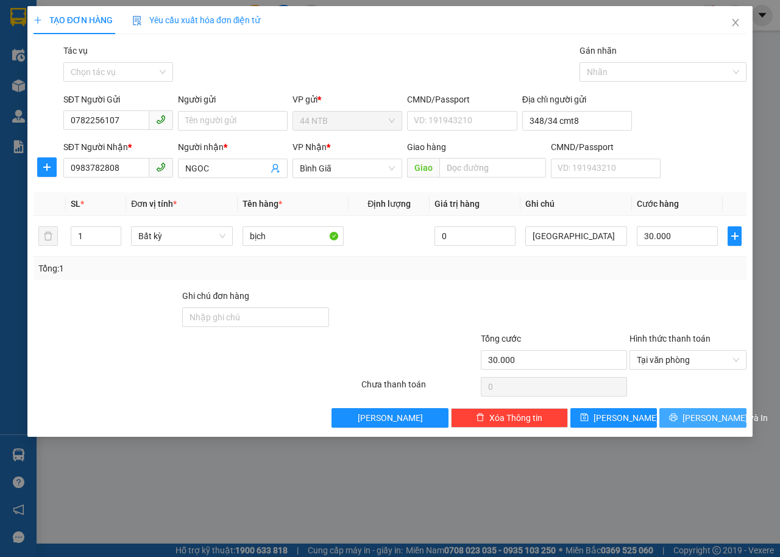
click at [704, 418] on span "Lưu và In" at bounding box center [725, 417] width 85 height 13
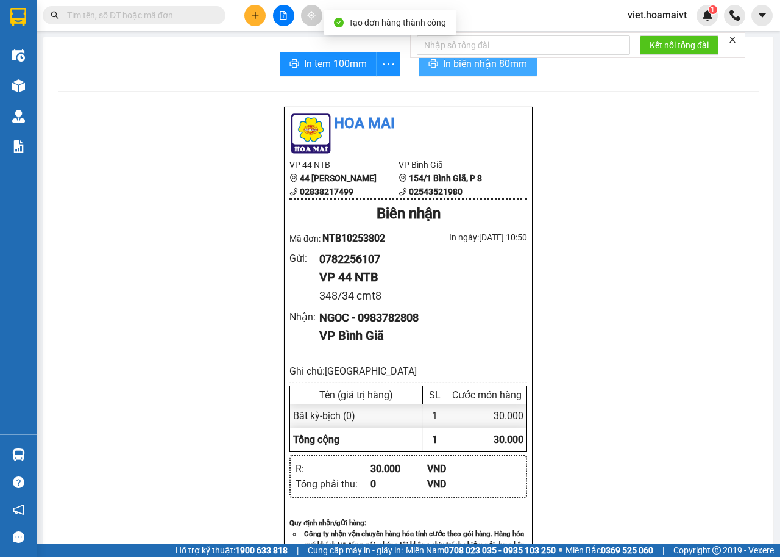
click at [447, 70] on span "In biên nhận 80mm" at bounding box center [485, 63] width 84 height 15
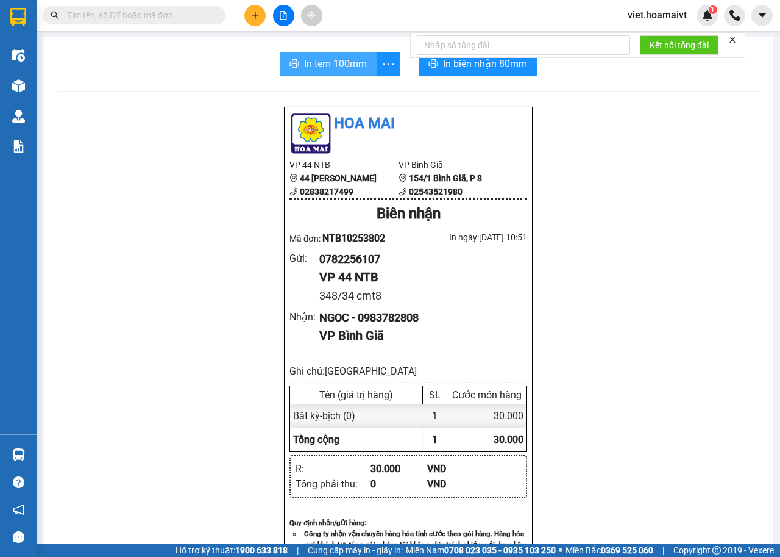
click at [321, 62] on span "In tem 100mm" at bounding box center [335, 63] width 63 height 15
click at [252, 18] on icon "plus" at bounding box center [255, 15] width 9 height 9
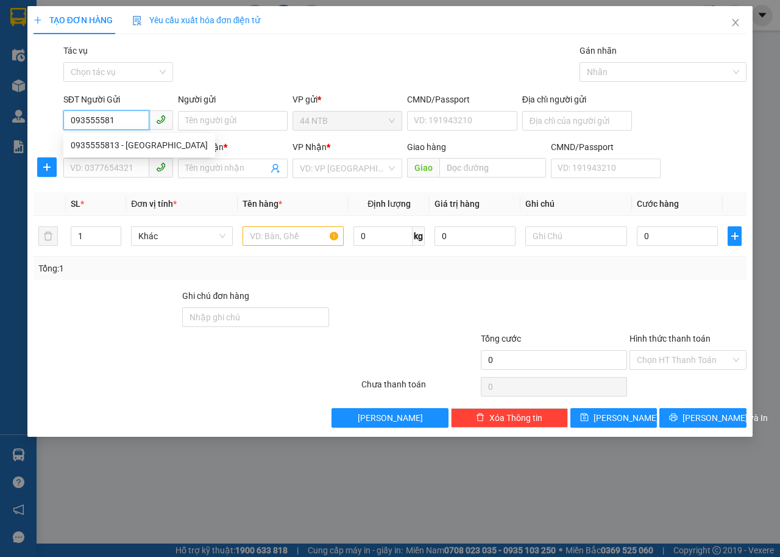
type input "0935555813"
click at [138, 146] on div "0935555813 - Hà" at bounding box center [139, 144] width 137 height 13
type input "Hà"
type input "0364149292"
type input "Linh"
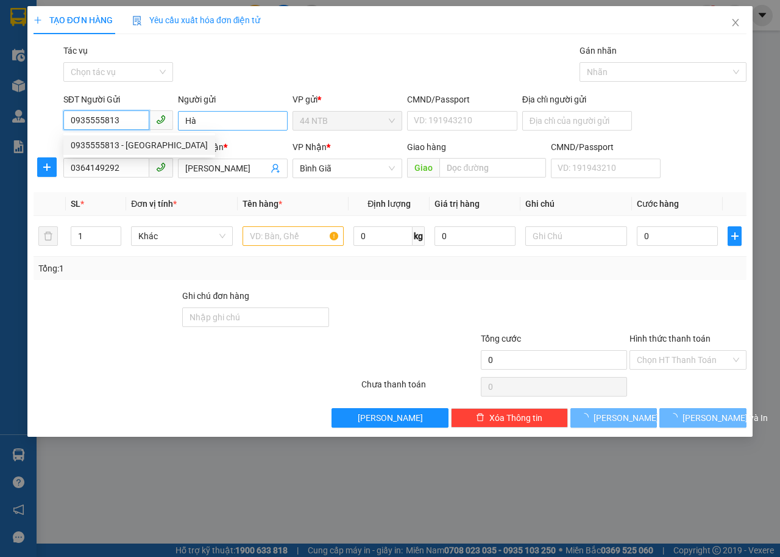
type input "0935555813"
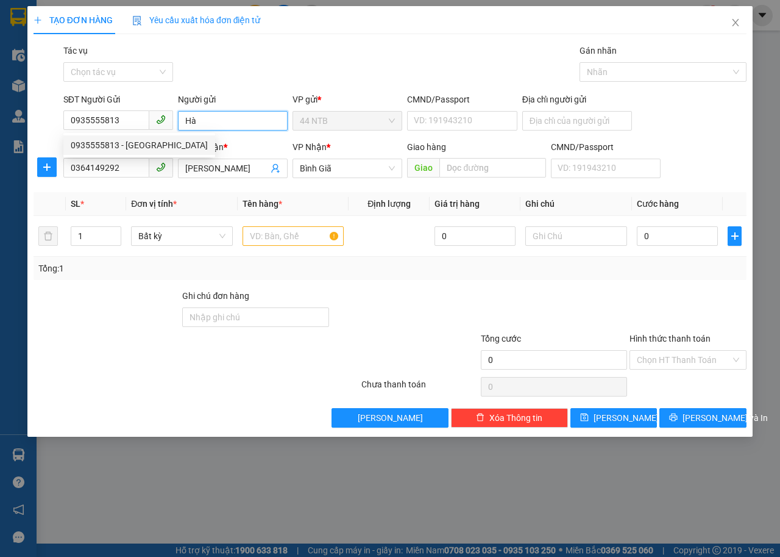
drag, startPoint x: 203, startPoint y: 119, endPoint x: 141, endPoint y: 138, distance: 64.2
click at [141, 138] on body "Kết quả tìm kiếm ( 0 ) Bộ lọc Ngày tạo đơn gần nhất No Data viet.hoamaivt 1 Điề…" at bounding box center [390, 278] width 780 height 557
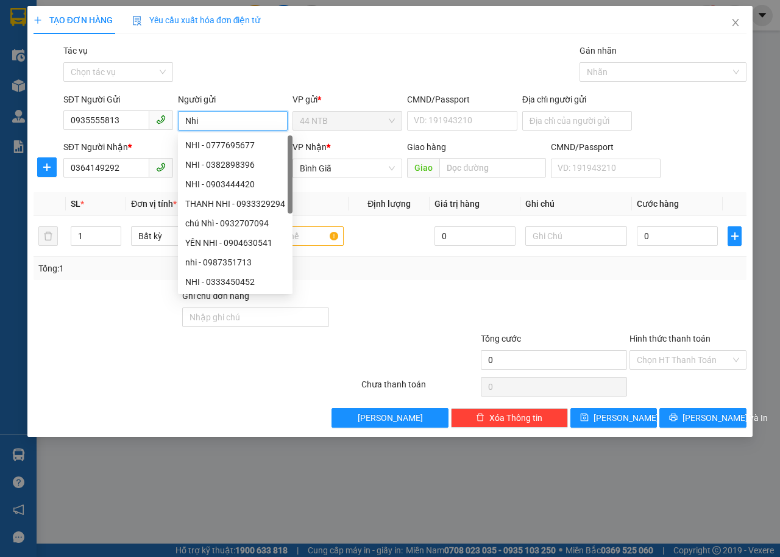
type input "Nhi"
click at [299, 44] on div "Gói vận chuyển * Tiêu chuẩn Tác vụ Chọn tác vụ Gán nhãn Nhãn" at bounding box center [405, 65] width 688 height 43
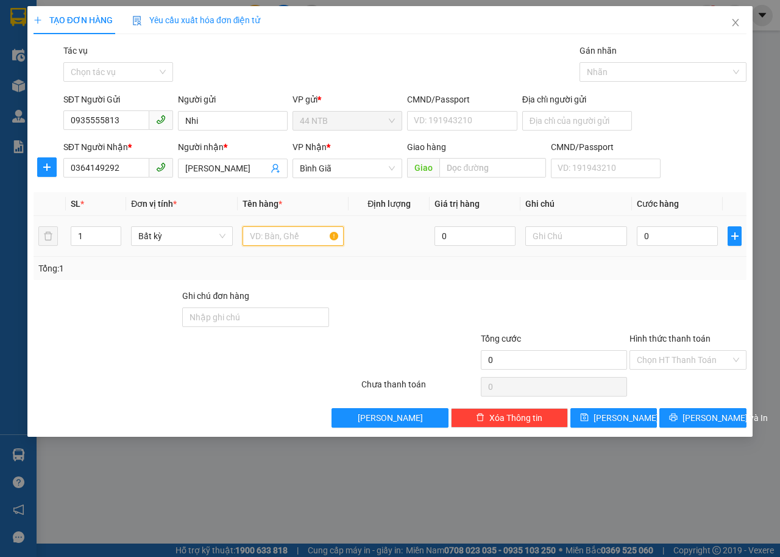
click at [276, 234] on input "text" at bounding box center [294, 236] width 102 height 20
type input "thùng.nilon[bóng]"
click at [669, 242] on input "0" at bounding box center [677, 236] width 81 height 20
type input "3"
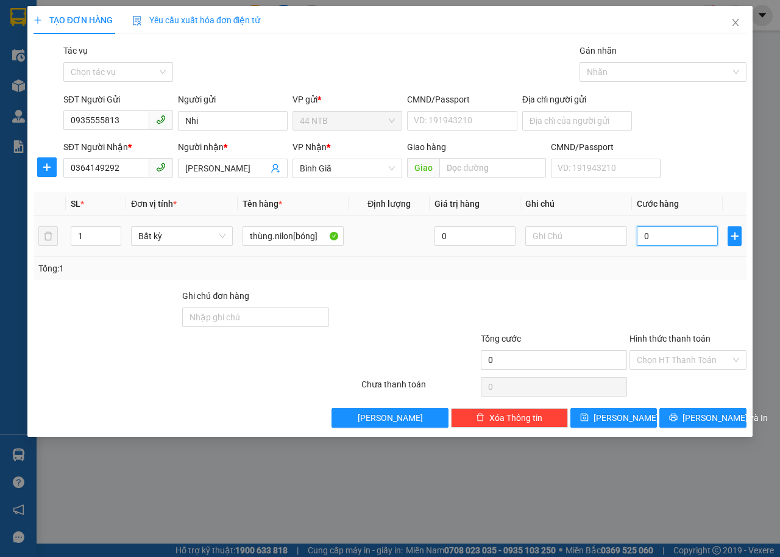
type input "3"
type input "30"
type input "30.000"
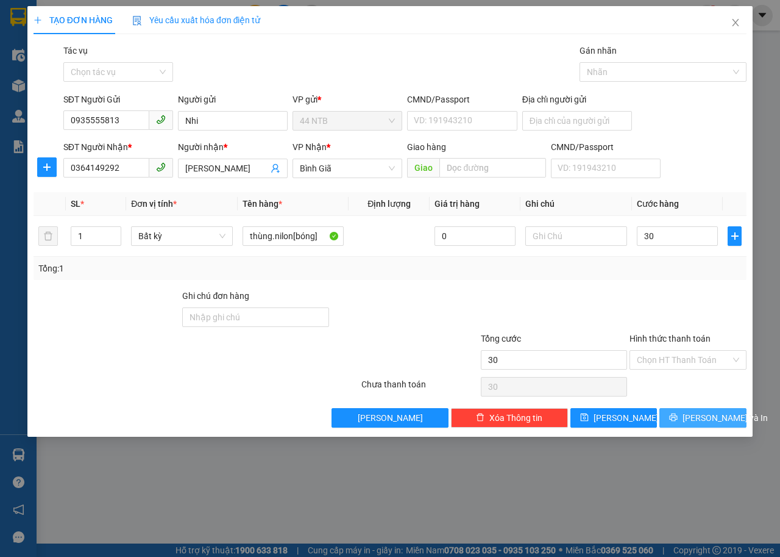
type input "30.000"
click at [678, 422] on span "printer" at bounding box center [673, 418] width 9 height 10
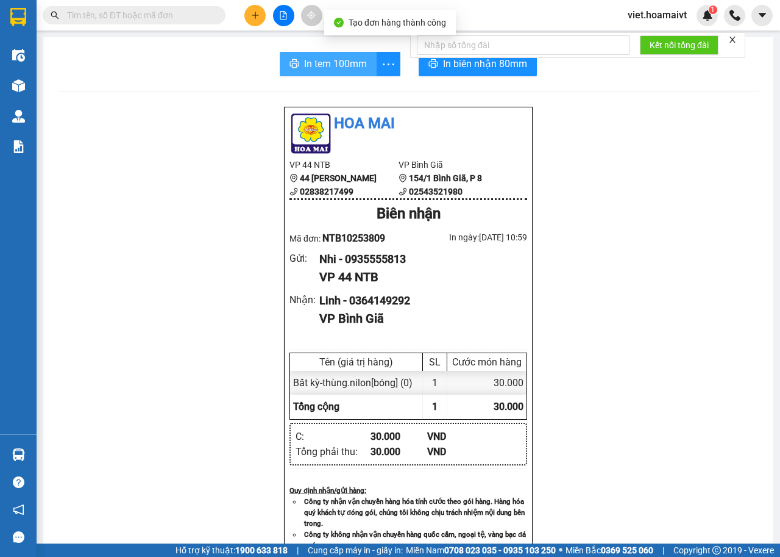
click at [330, 60] on span "In tem 100mm" at bounding box center [335, 63] width 63 height 15
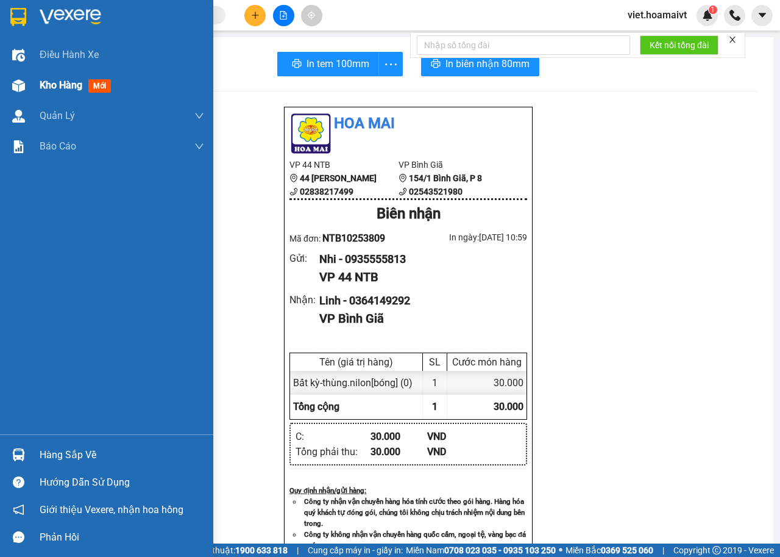
click at [58, 85] on span "Kho hàng" at bounding box center [61, 85] width 43 height 12
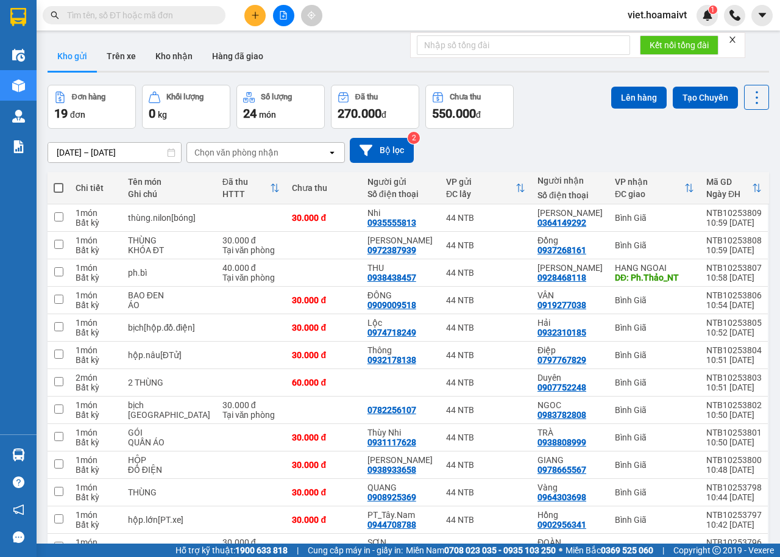
click at [244, 150] on div "Chọn văn phòng nhận" at bounding box center [236, 152] width 84 height 12
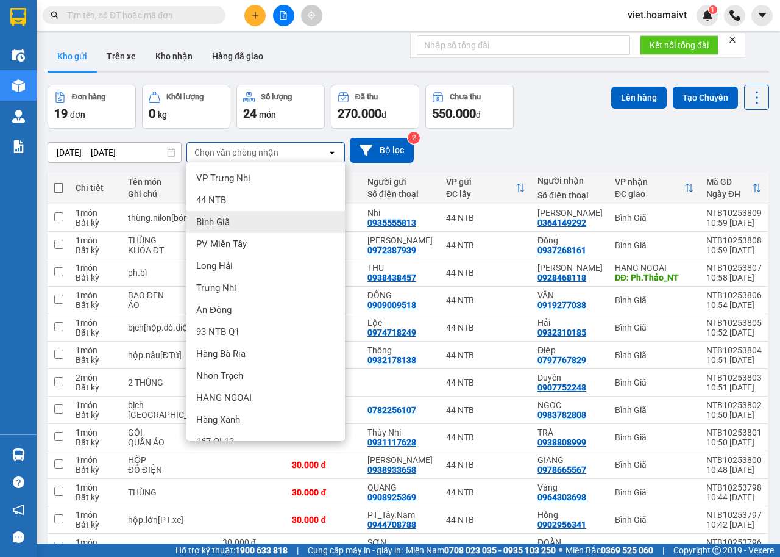
click at [232, 227] on div "Bình Giã" at bounding box center [266, 222] width 159 height 22
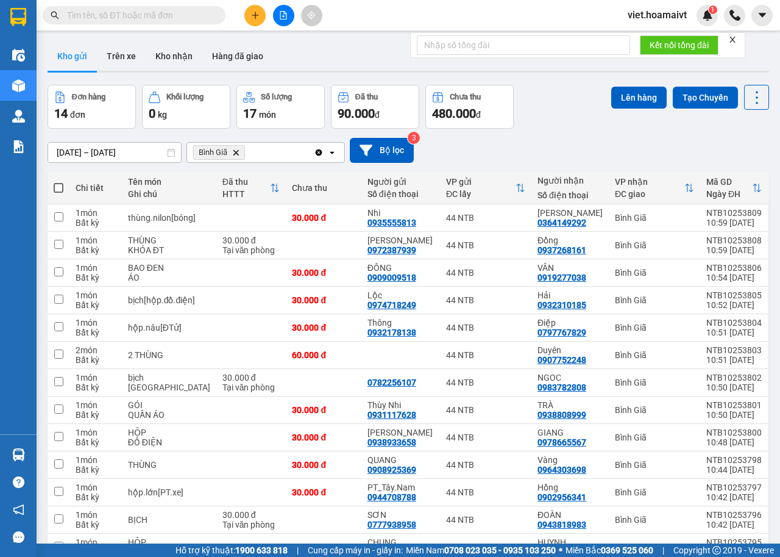
click at [58, 184] on span at bounding box center [59, 188] width 10 height 10
click at [59, 182] on input "checkbox" at bounding box center [59, 182] width 0 height 0
checkbox input "true"
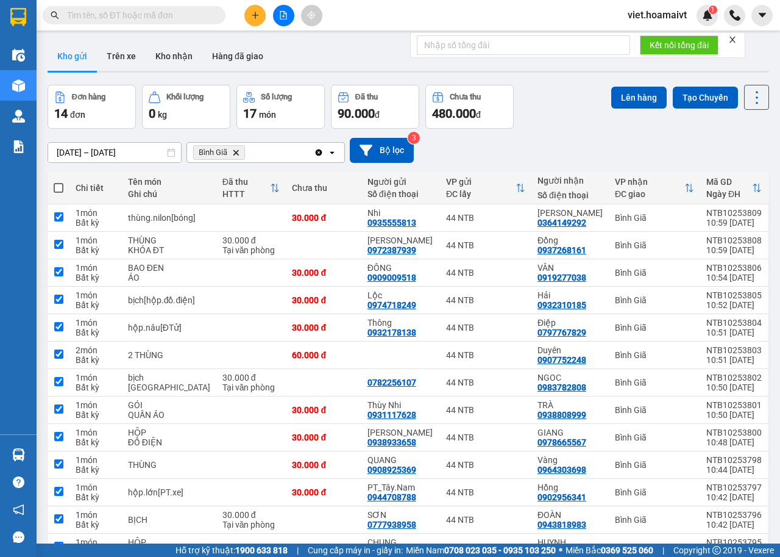
checkbox input "true"
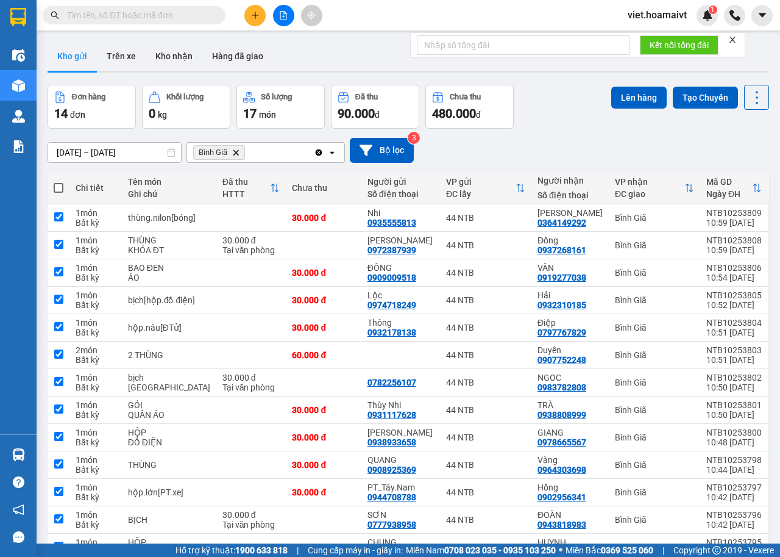
checkbox input "true"
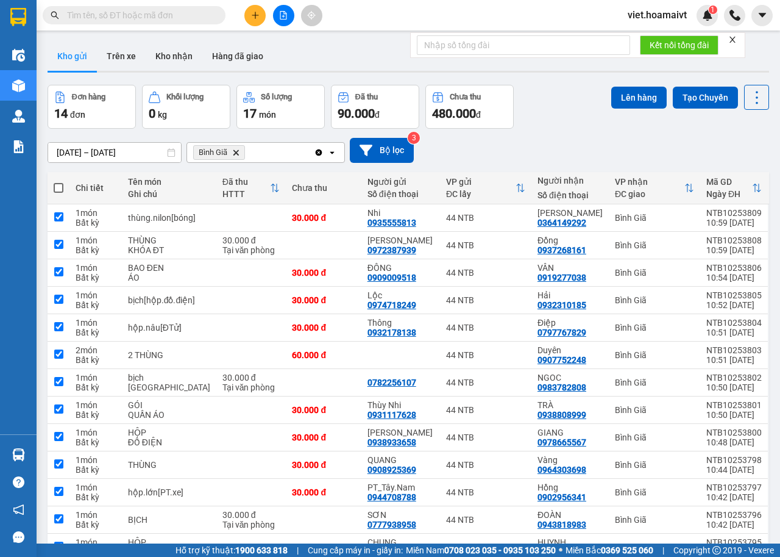
checkbox input "true"
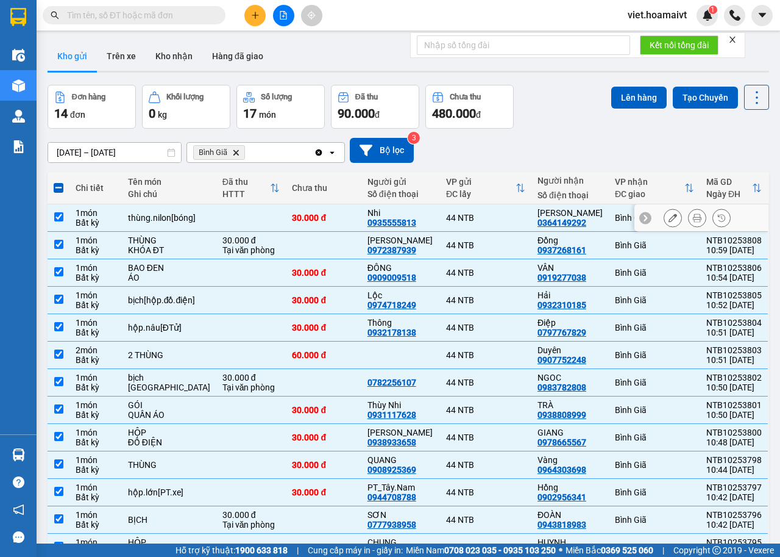
click at [102, 214] on div "1 món" at bounding box center [96, 213] width 40 height 10
checkbox input "false"
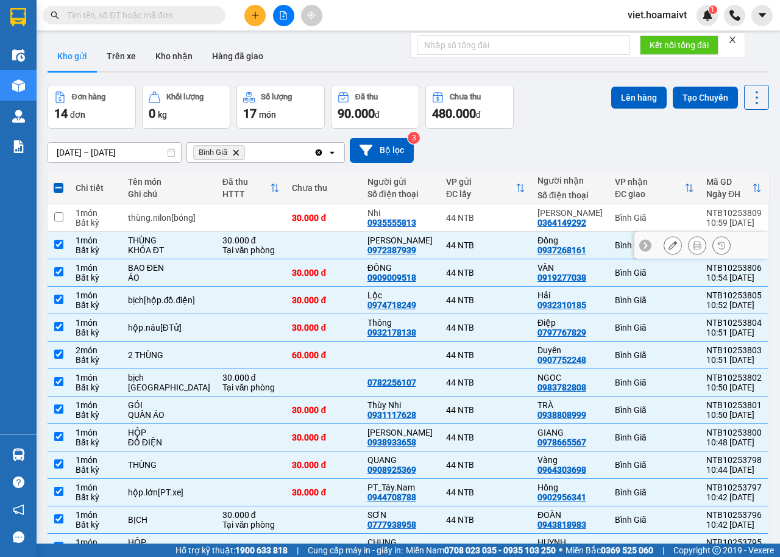
click at [105, 242] on div "1 món" at bounding box center [96, 240] width 40 height 10
checkbox input "false"
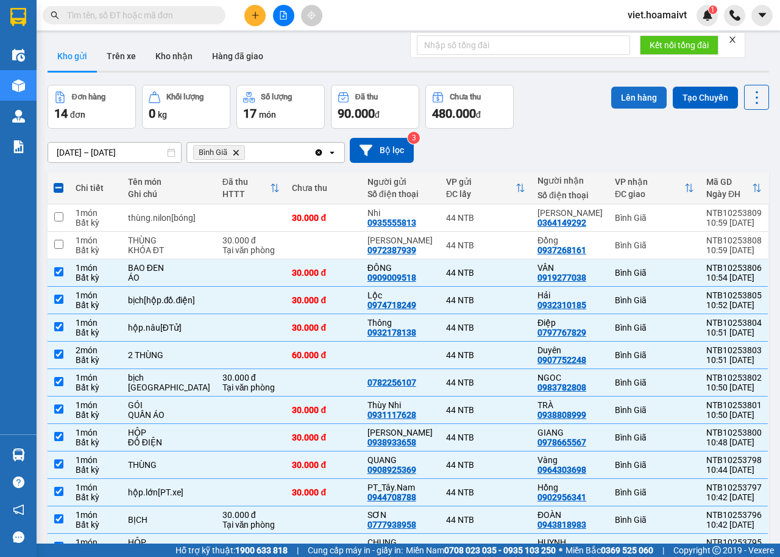
click at [624, 88] on button "Lên hàng" at bounding box center [638, 98] width 55 height 22
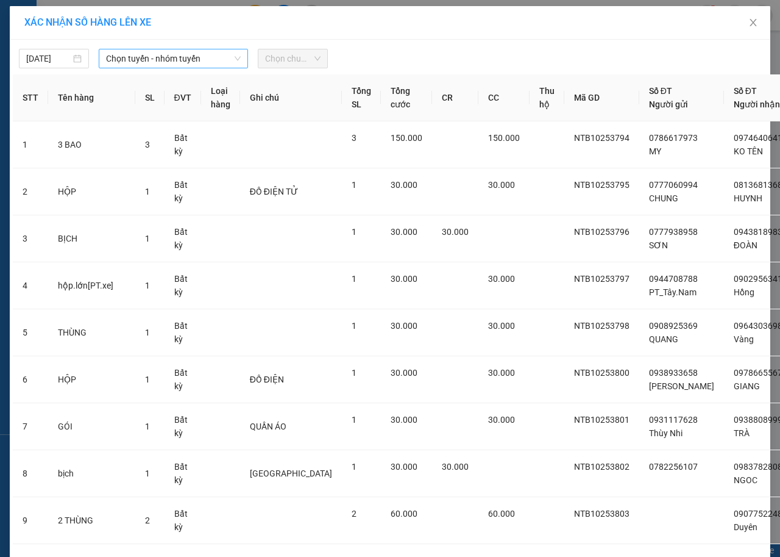
click at [183, 57] on span "Chọn tuyến - nhóm tuyến" at bounding box center [173, 58] width 135 height 18
click at [749, 20] on icon "close" at bounding box center [754, 23] width 10 height 10
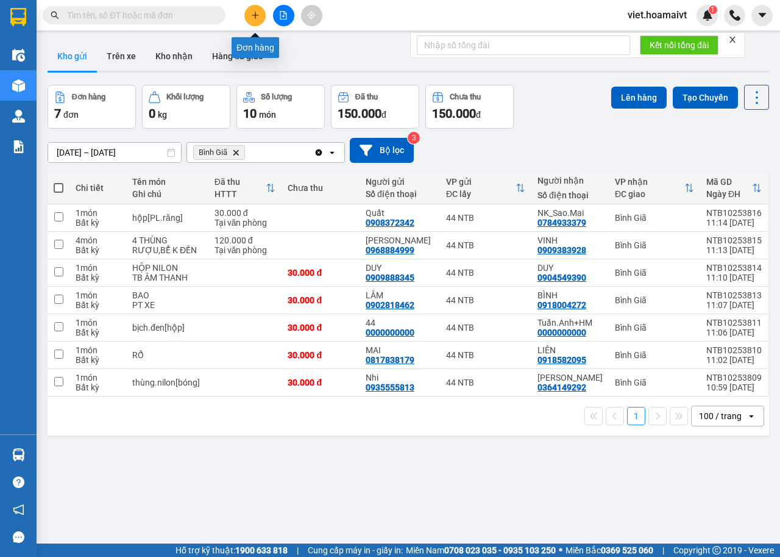
click at [251, 16] on icon "plus" at bounding box center [255, 15] width 9 height 9
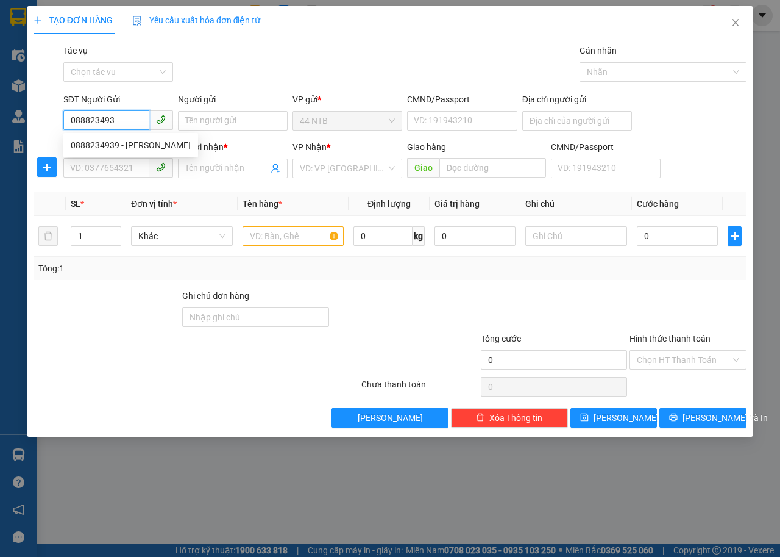
type input "0888234939"
click at [128, 146] on div "0888234939 - KIM" at bounding box center [131, 144] width 120 height 13
type input "KIM"
type input "079300010483"
type input "0364274754"
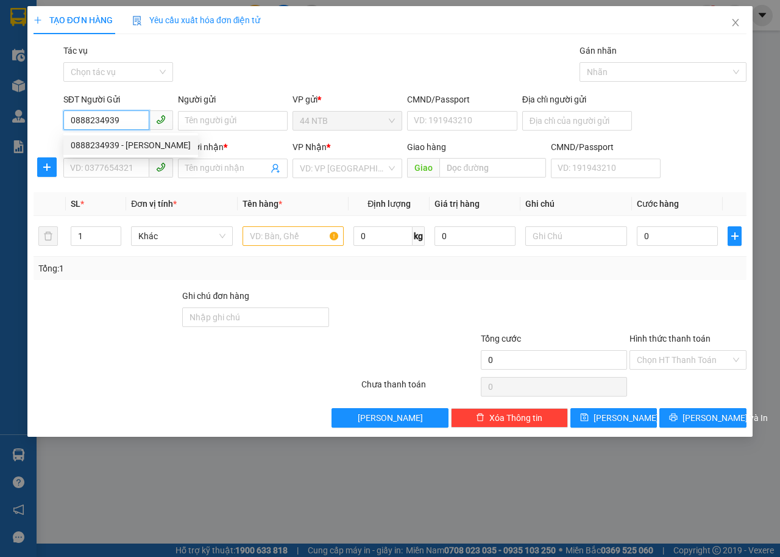
type input "THÚY"
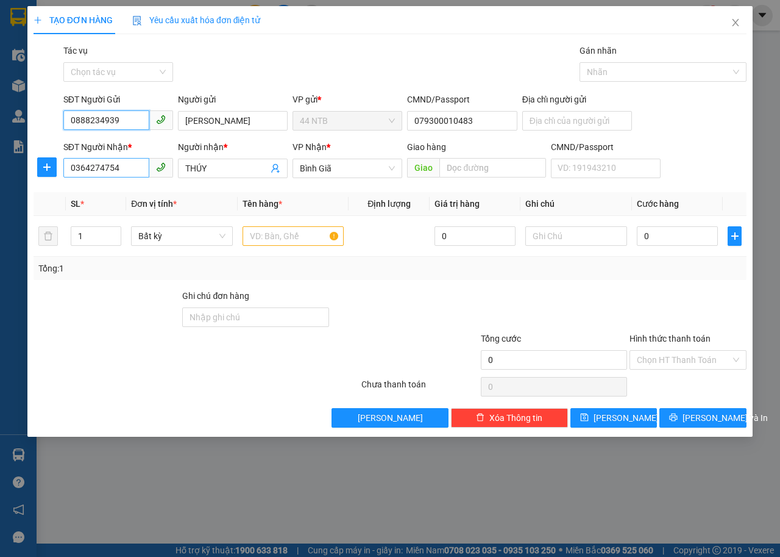
type input "0888234939"
click at [127, 171] on input "0364274754" at bounding box center [106, 168] width 86 height 20
type input "0"
type input "0898924809"
click at [220, 174] on input "THÚY" at bounding box center [226, 168] width 83 height 13
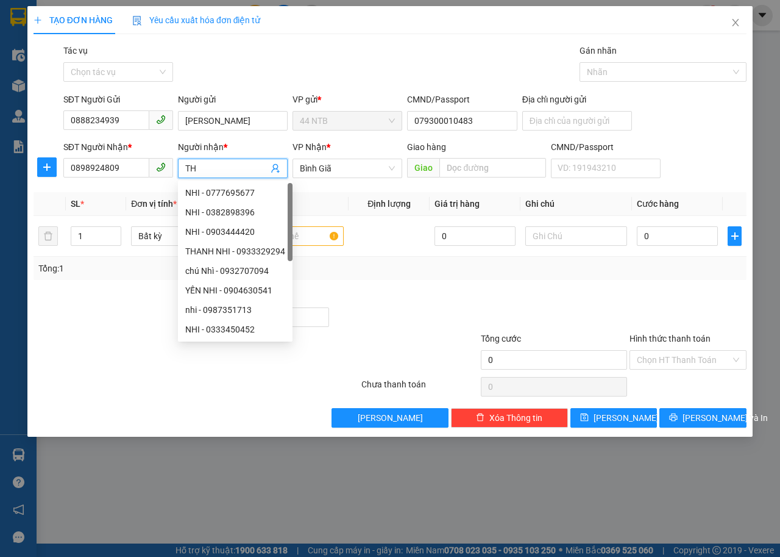
type input "T"
click at [366, 172] on span "Bình Giã" at bounding box center [347, 168] width 95 height 18
type input "vy"
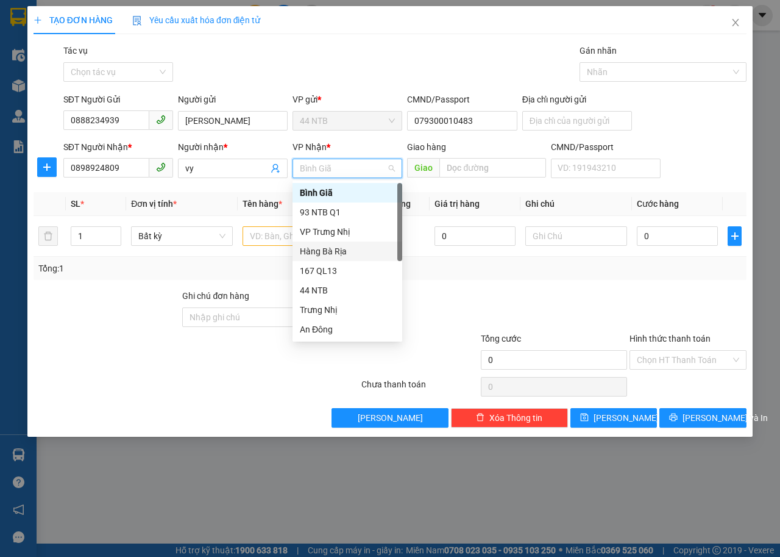
click at [355, 255] on div "Hàng Bà Rịa" at bounding box center [347, 250] width 95 height 13
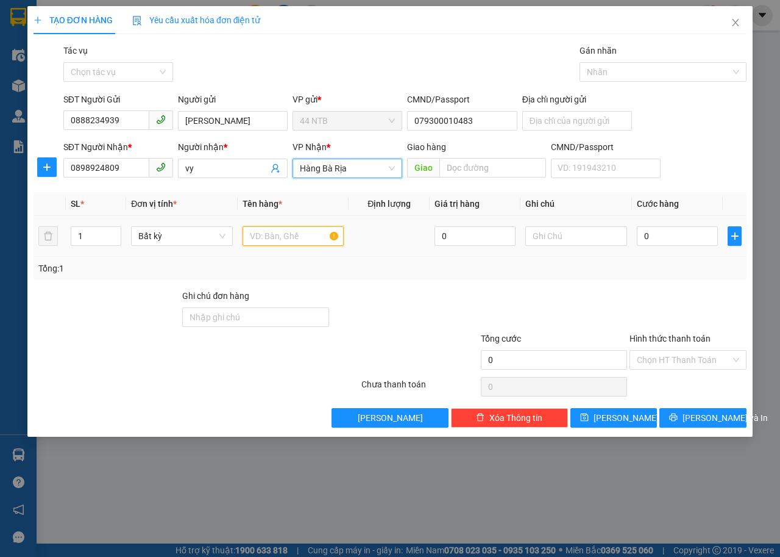
click at [276, 241] on input "text" at bounding box center [294, 236] width 102 height 20
type input "thung"
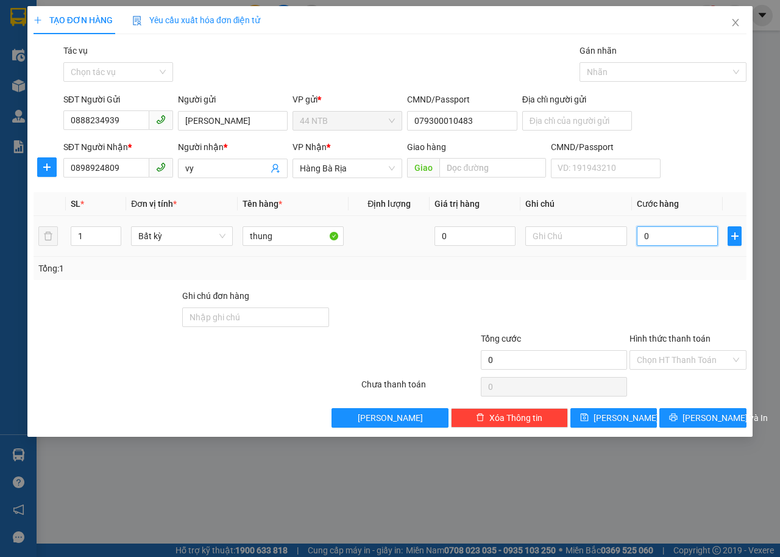
click at [652, 233] on input "0" at bounding box center [677, 236] width 81 height 20
type input "3"
type input "30"
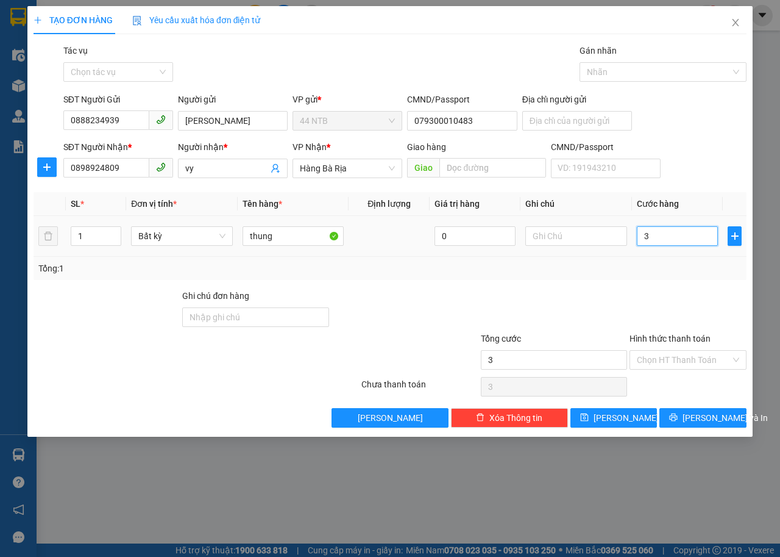
type input "30"
type input "30.000"
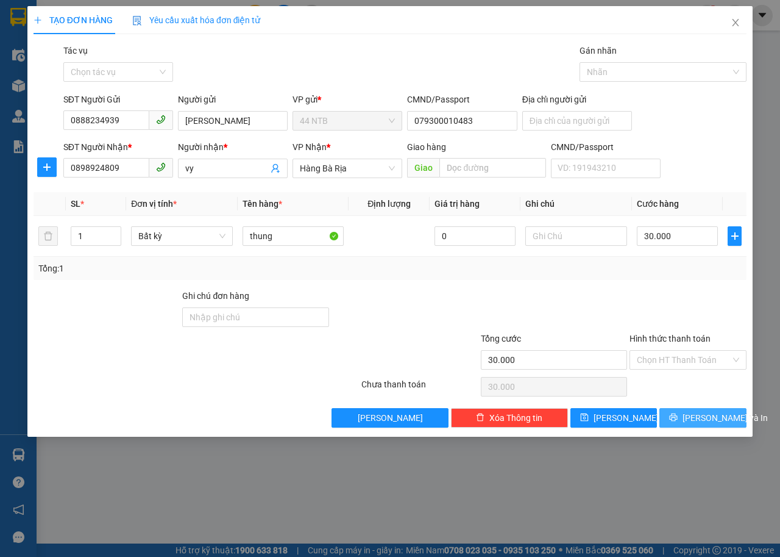
click at [678, 419] on icon "printer" at bounding box center [674, 417] width 8 height 8
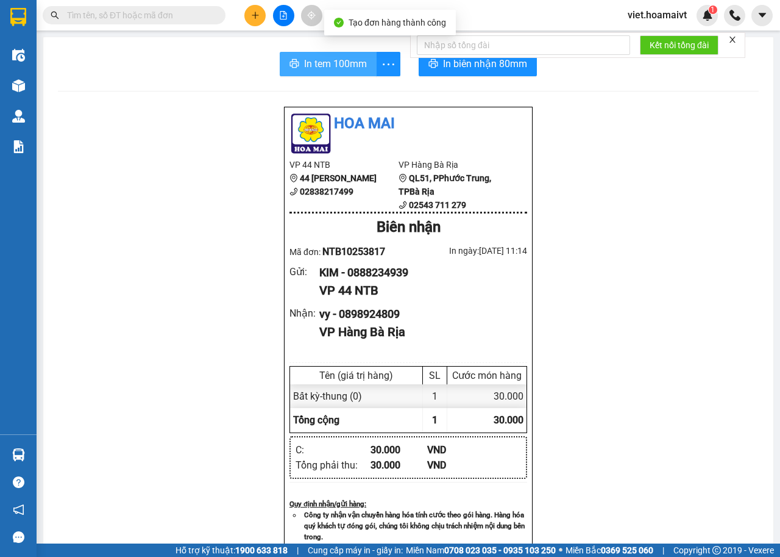
click at [313, 62] on span "In tem 100mm" at bounding box center [335, 63] width 63 height 15
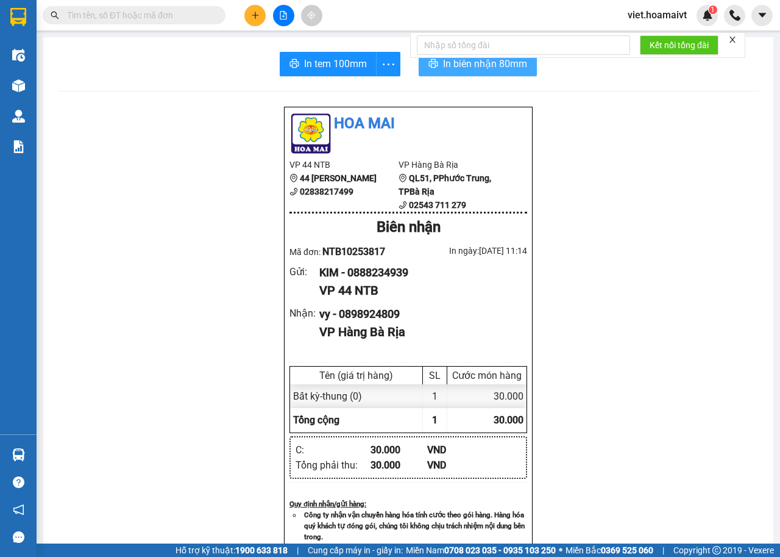
click at [443, 70] on span "In biên nhận 80mm" at bounding box center [485, 63] width 84 height 15
click at [256, 12] on icon "plus" at bounding box center [255, 15] width 9 height 9
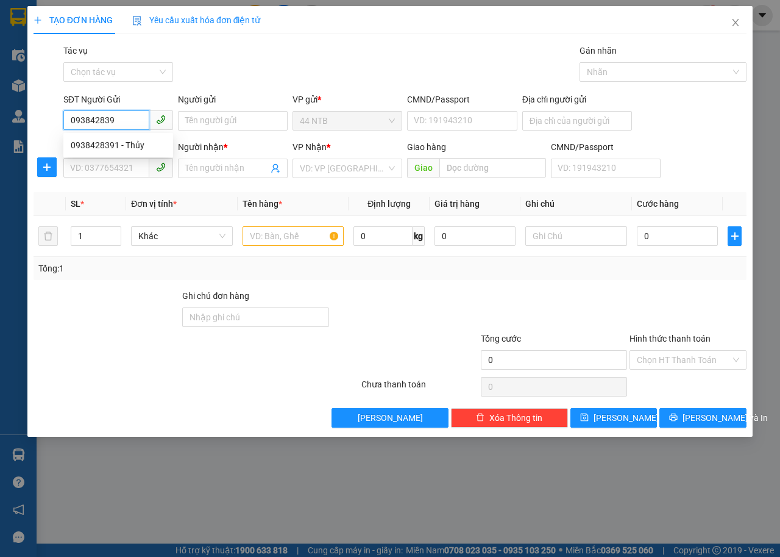
type input "0938428391"
click at [130, 145] on div "0938428391 - Thủy" at bounding box center [118, 144] width 95 height 13
type input "Thủy"
type input "079067006725"
type input "0909986656"
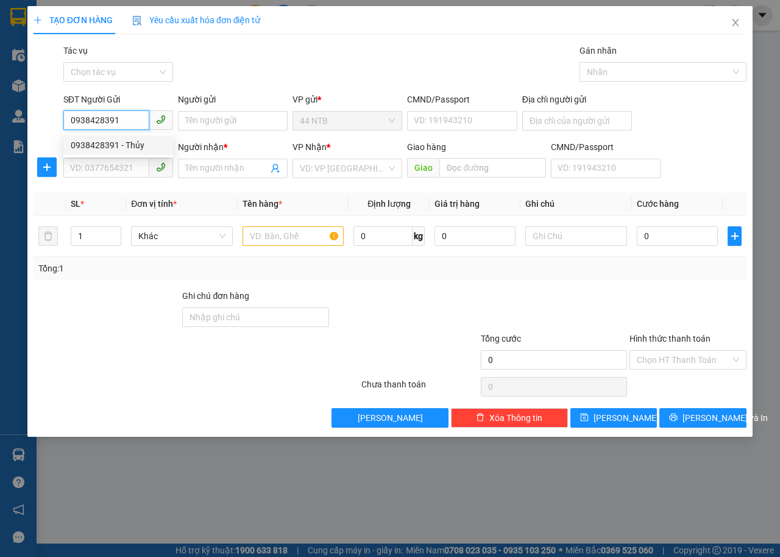
type input "HUỆ"
type input "0938428391"
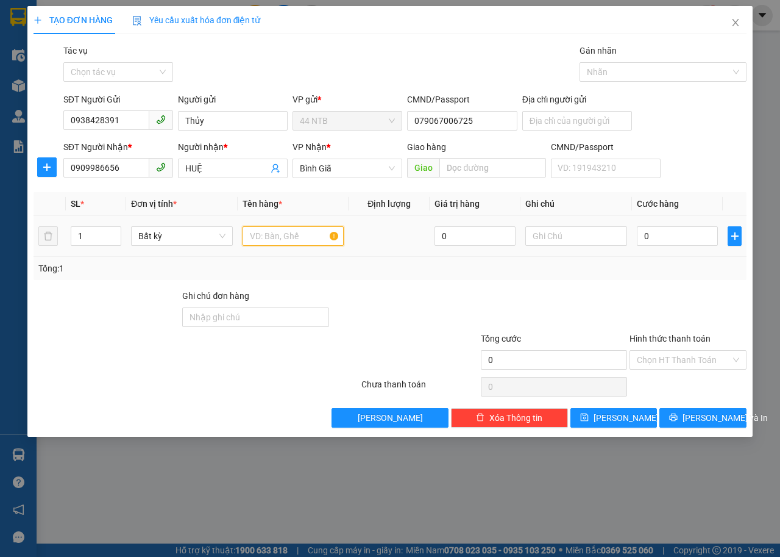
click at [266, 238] on input "text" at bounding box center [294, 236] width 102 height 20
type input "thung"
click at [558, 244] on input "text" at bounding box center [577, 236] width 102 height 20
type input "ca kho"
click at [658, 230] on input "0" at bounding box center [677, 236] width 81 height 20
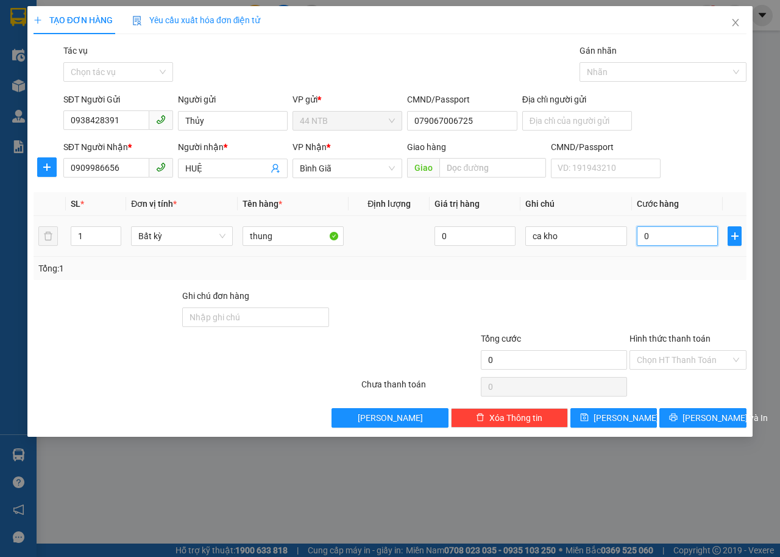
type input "3"
type input "30"
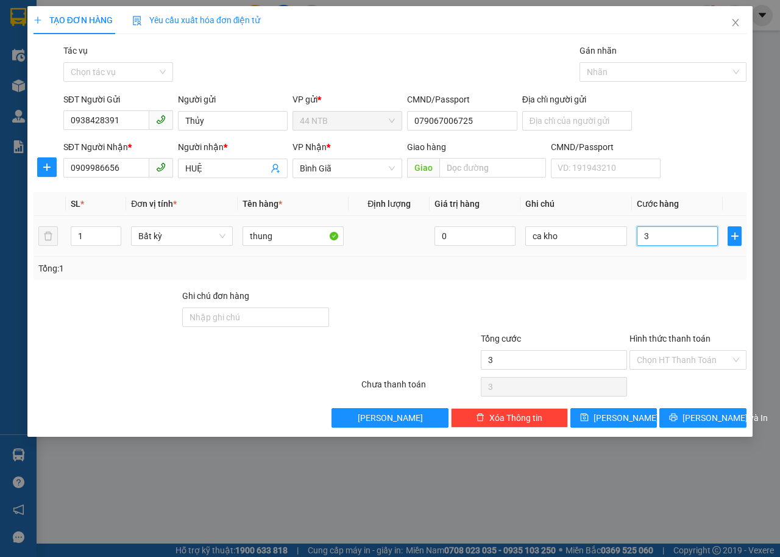
type input "30"
type input "30.000"
click at [677, 358] on input "Hình thức thanh toán" at bounding box center [684, 360] width 94 height 18
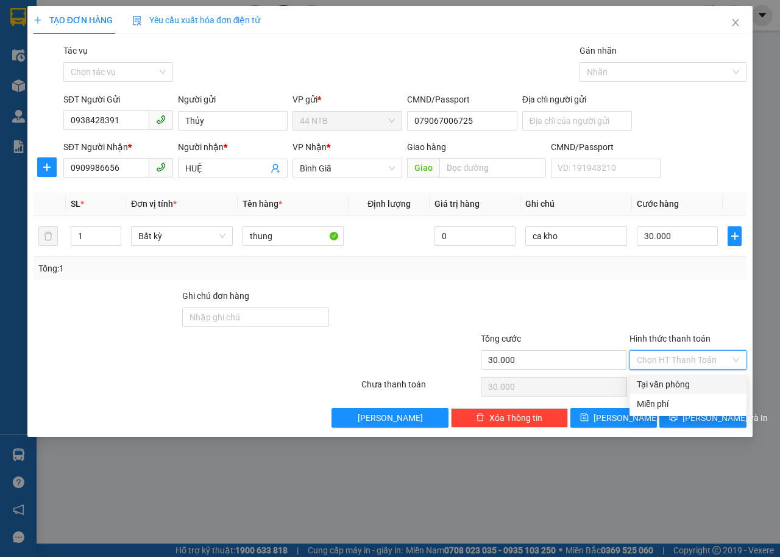
click at [669, 385] on div "Tại văn phòng" at bounding box center [688, 383] width 102 height 13
type input "0"
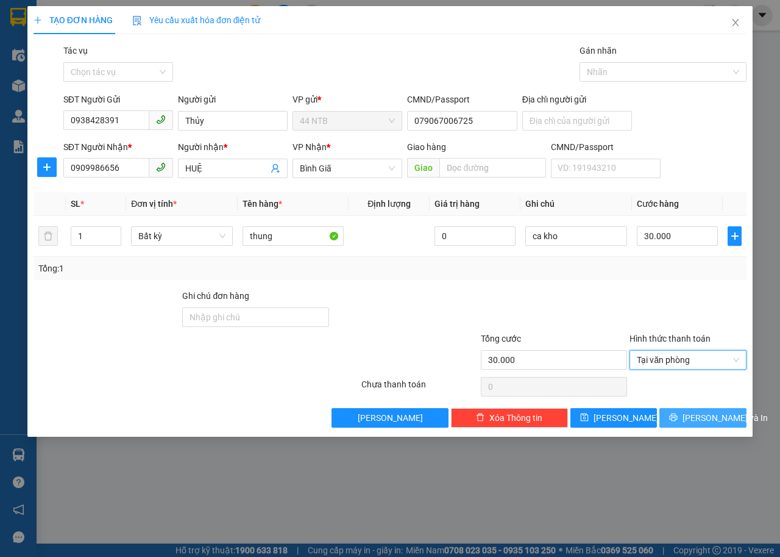
click at [692, 415] on button "Lưu và In" at bounding box center [703, 418] width 87 height 20
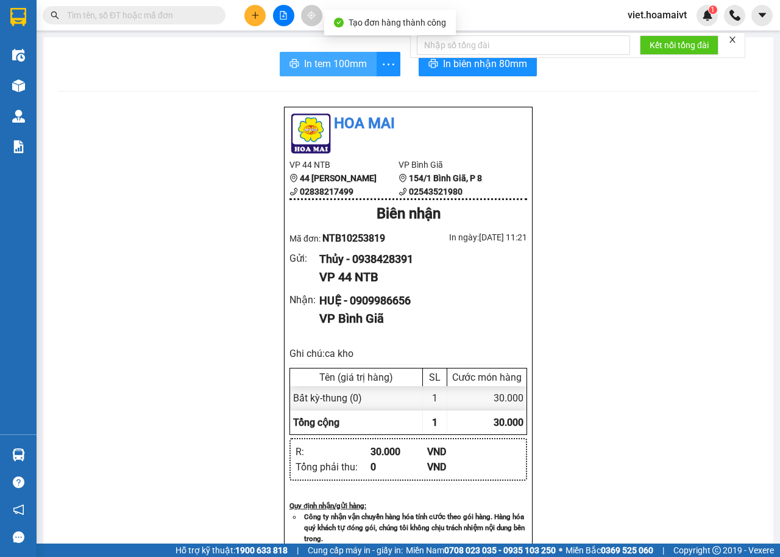
click at [323, 64] on span "In tem 100mm" at bounding box center [335, 63] width 63 height 15
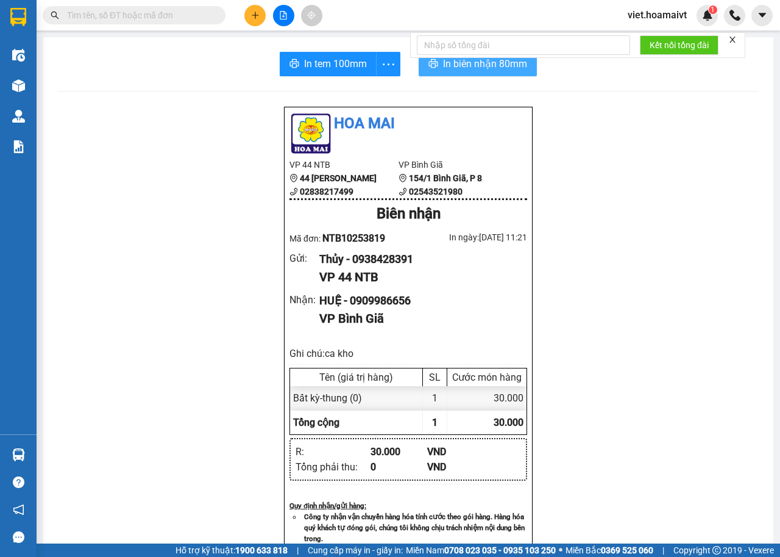
click at [478, 70] on span "In biên nhận 80mm" at bounding box center [485, 63] width 84 height 15
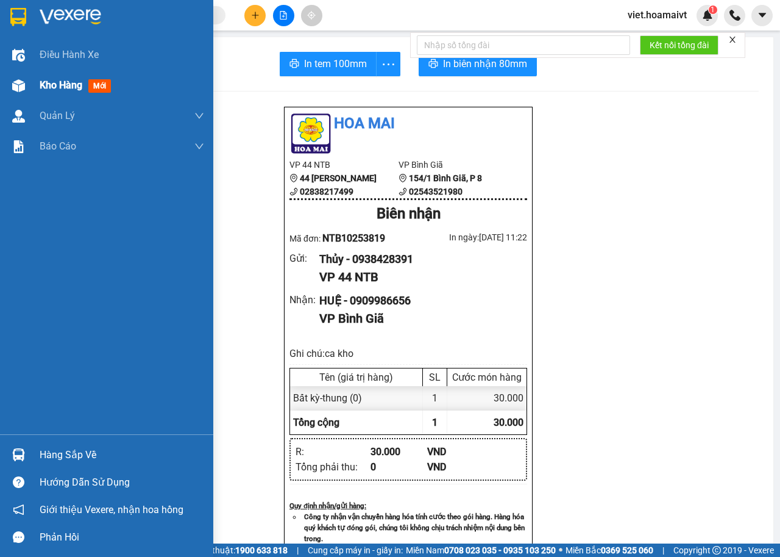
click at [54, 79] on span "Kho hàng" at bounding box center [61, 85] width 43 height 12
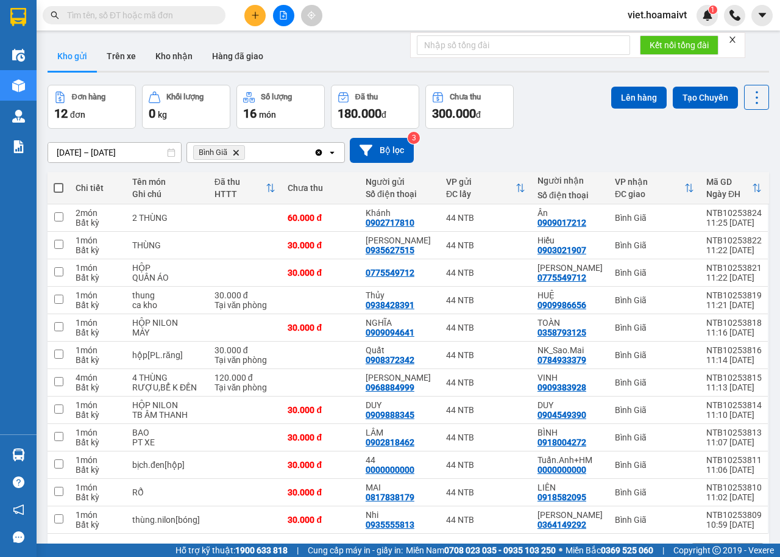
click at [237, 151] on icon "Delete" at bounding box center [235, 152] width 7 height 7
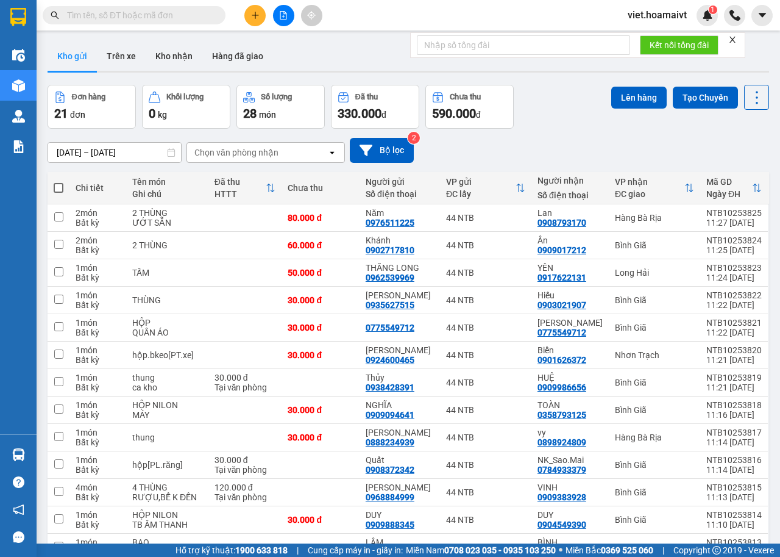
click at [272, 155] on div "Chọn văn phòng nhận" at bounding box center [236, 152] width 84 height 12
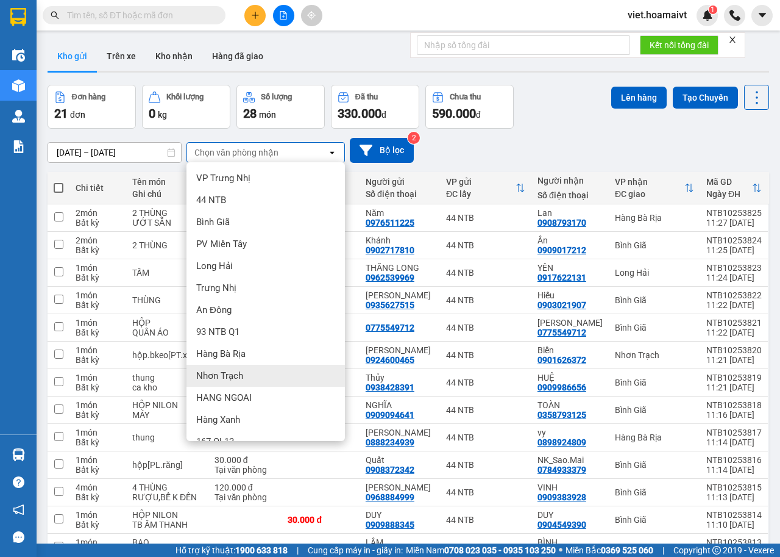
click at [239, 384] on div "Nhơn Trạch" at bounding box center [266, 376] width 159 height 22
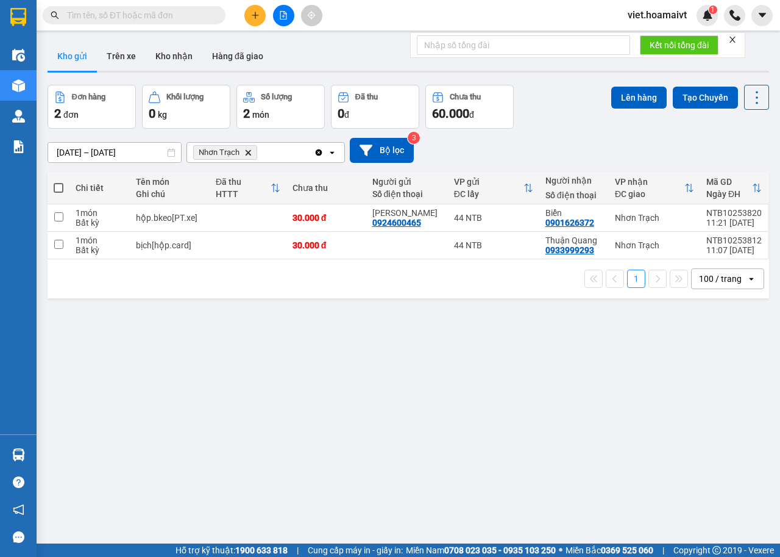
click at [246, 151] on icon "Nhơn Trạch, close by backspace" at bounding box center [248, 151] width 5 height 5
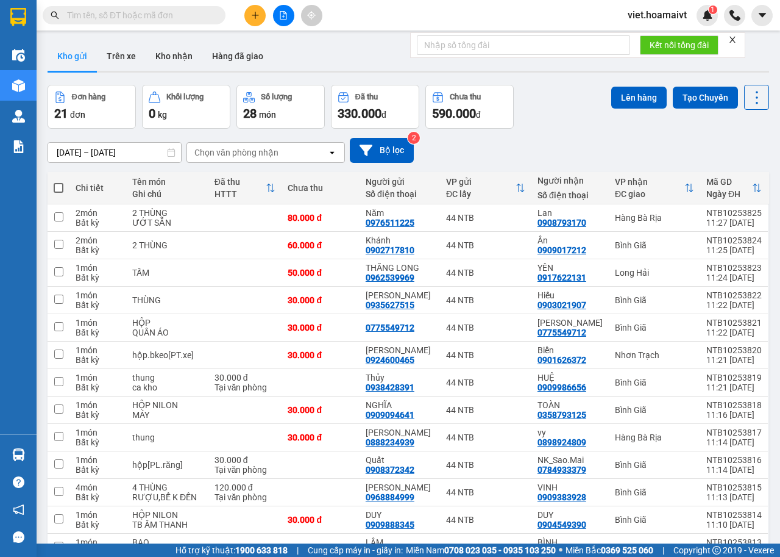
click at [276, 144] on div "Chọn văn phòng nhận" at bounding box center [257, 153] width 140 height 20
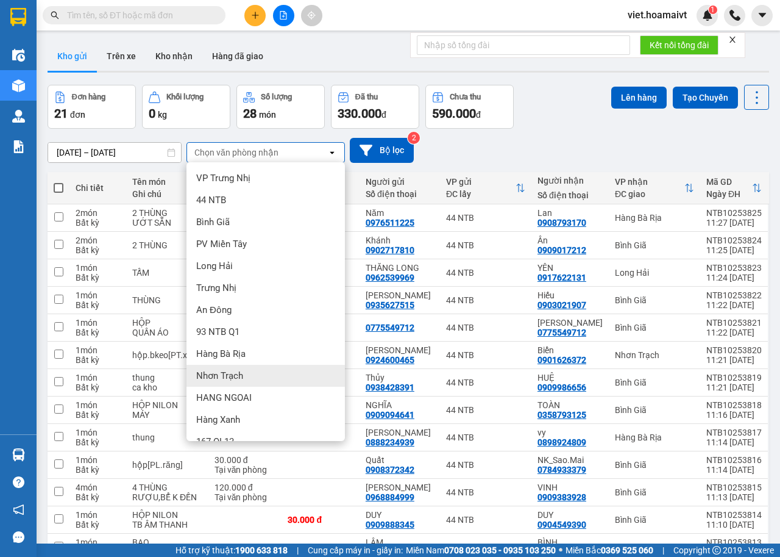
click at [254, 380] on div "Nhơn Trạch" at bounding box center [266, 376] width 159 height 22
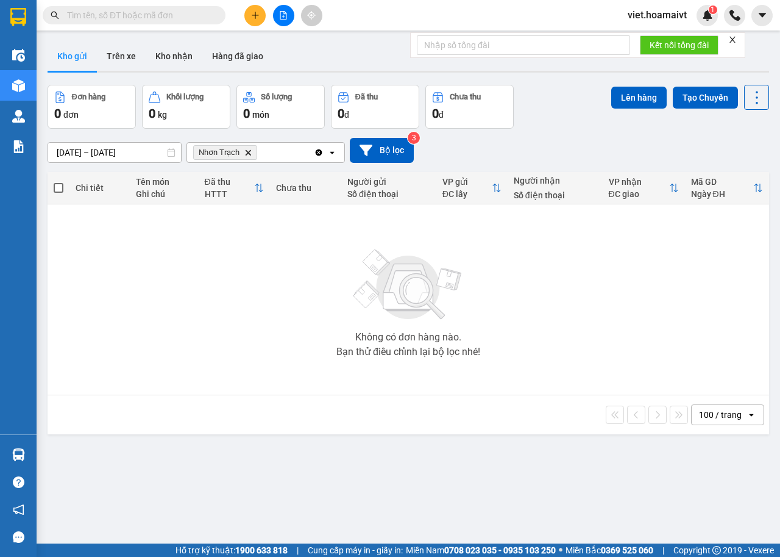
click at [249, 152] on icon "Delete" at bounding box center [247, 152] width 7 height 7
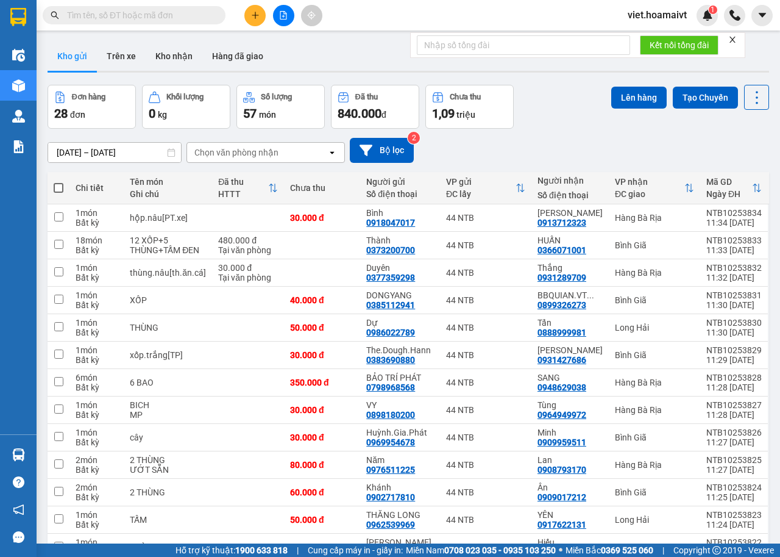
click at [259, 23] on button at bounding box center [254, 15] width 21 height 21
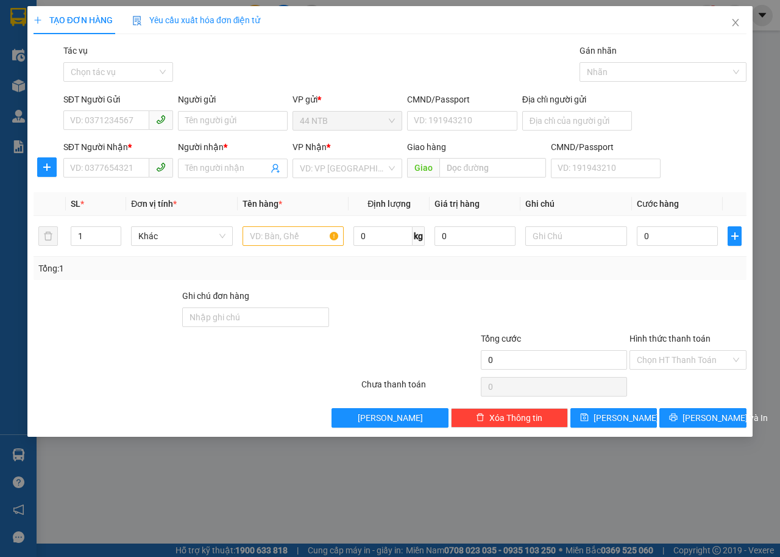
click at [126, 157] on div "SĐT Người Nhận *" at bounding box center [118, 149] width 110 height 18
click at [110, 157] on div "SĐT Người Nhận *" at bounding box center [118, 149] width 110 height 18
click at [110, 170] on input "SĐT Người Nhận *" at bounding box center [106, 168] width 86 height 20
click at [144, 190] on div "0931210990 - Ngọc Châu" at bounding box center [139, 192] width 137 height 13
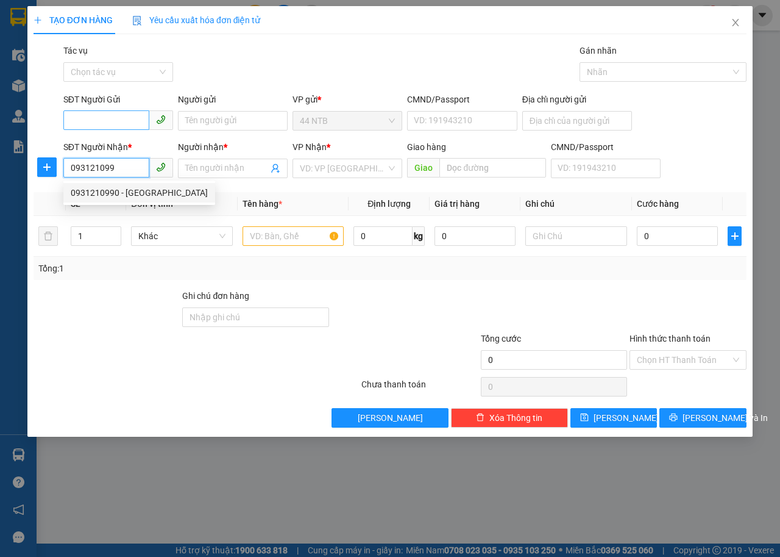
type input "0931210990"
type input "Ngọc Châu"
type input "0931210990"
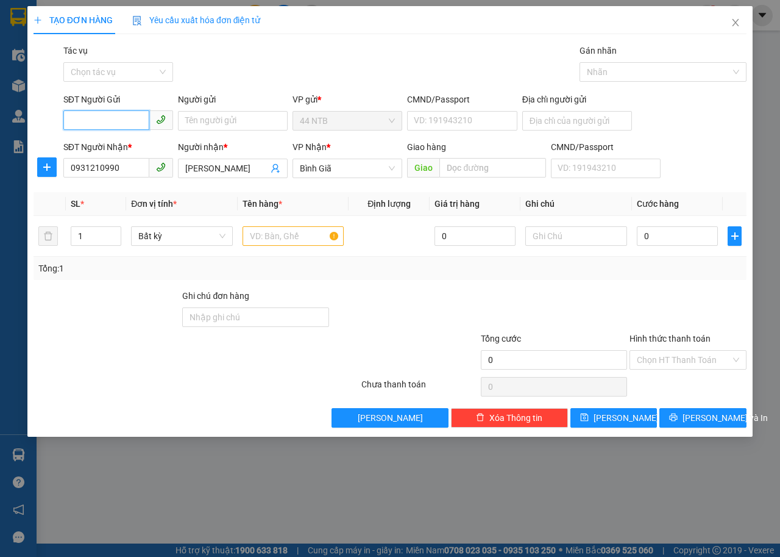
click at [133, 125] on input "SĐT Người Gửi" at bounding box center [106, 120] width 86 height 20
click at [146, 182] on div "0776950495 - TỦN" at bounding box center [118, 183] width 95 height 13
type input "0776950495"
type input "TỦN"
type input "080098006209"
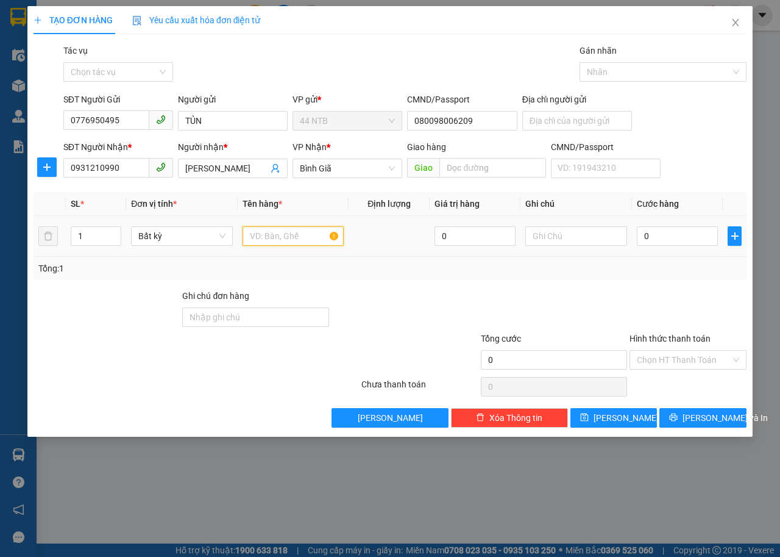
click at [306, 240] on input "text" at bounding box center [294, 236] width 102 height 20
type input "gói bk"
type input "lk"
type input "3"
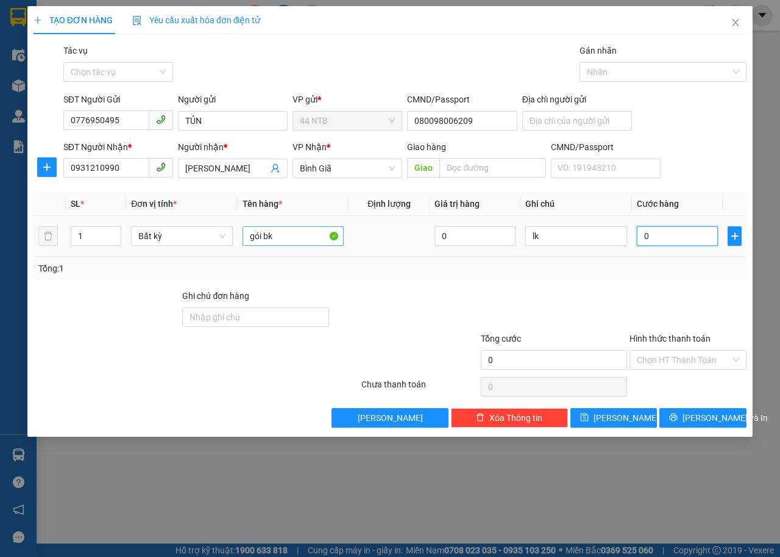
type input "3"
type input "30"
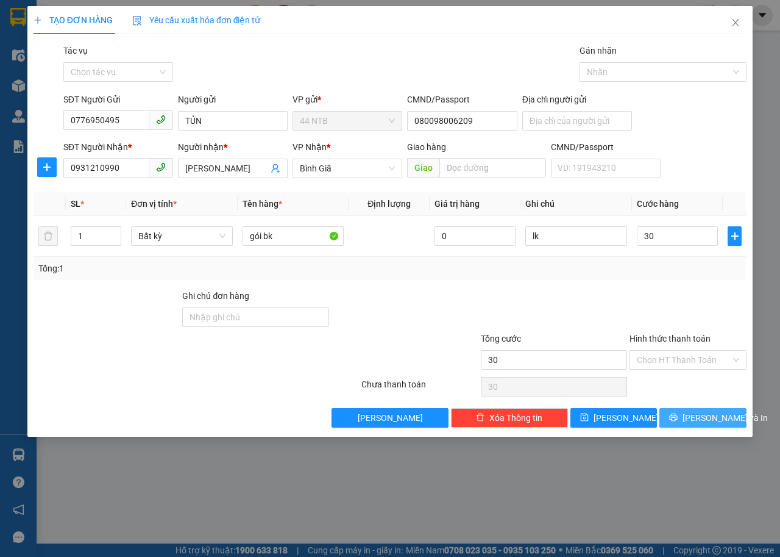
type input "30.000"
click at [707, 419] on span "Lưu và In" at bounding box center [725, 417] width 85 height 13
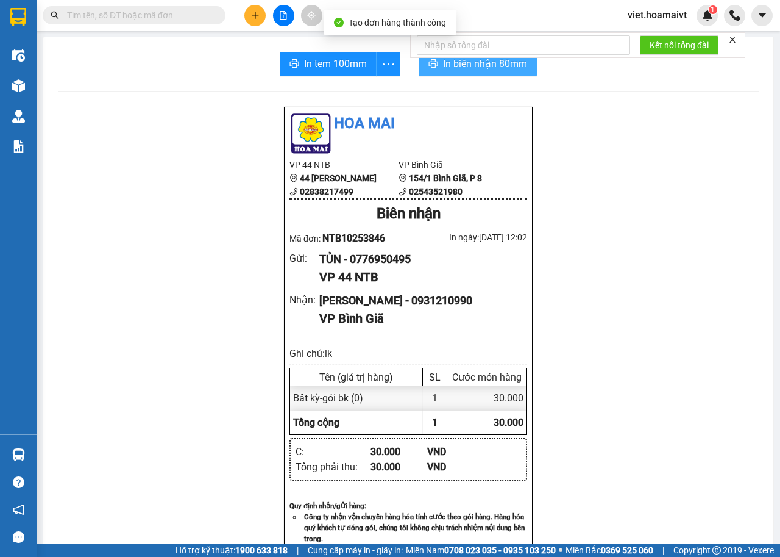
click at [447, 72] on button "In biên nhận 80mm" at bounding box center [478, 64] width 118 height 24
click at [318, 68] on span "In tem 100mm" at bounding box center [335, 63] width 63 height 15
click at [255, 12] on icon "plus" at bounding box center [255, 15] width 1 height 7
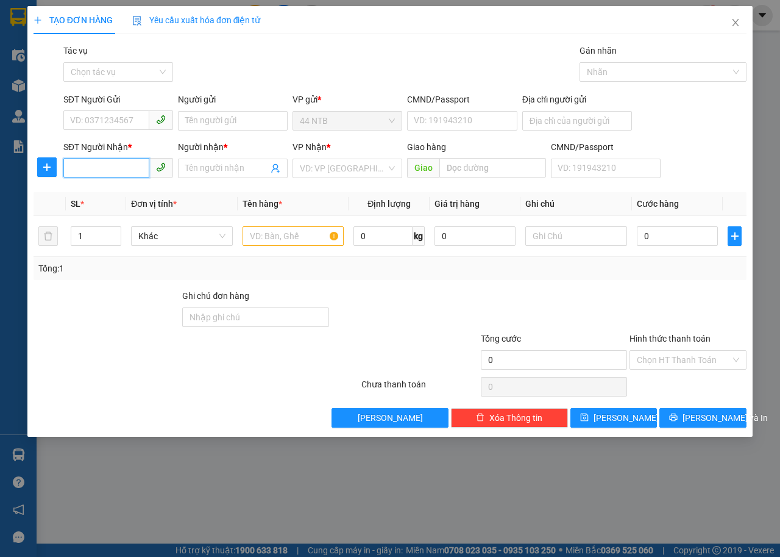
click at [121, 166] on input "SĐT Người Nhận *" at bounding box center [106, 168] width 86 height 20
type input "0915678187"
click at [119, 190] on div "0915678187 - Hành" at bounding box center [118, 192] width 95 height 13
type input "Hành"
type input "0915678187"
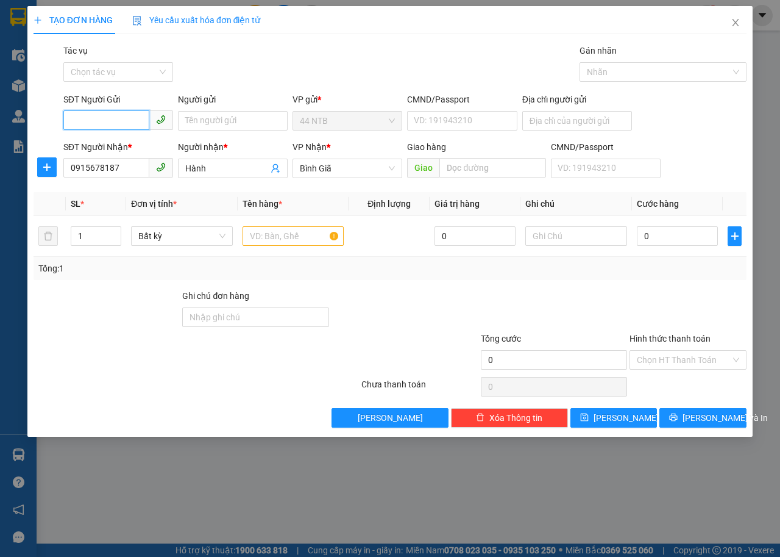
click at [126, 123] on input "SĐT Người Gửi" at bounding box center [106, 120] width 86 height 20
drag, startPoint x: 128, startPoint y: 148, endPoint x: 162, endPoint y: 182, distance: 47.9
click at [128, 148] on div "0989600714 - TÂM" at bounding box center [131, 144] width 120 height 13
type input "0989600714"
type input "TÂM"
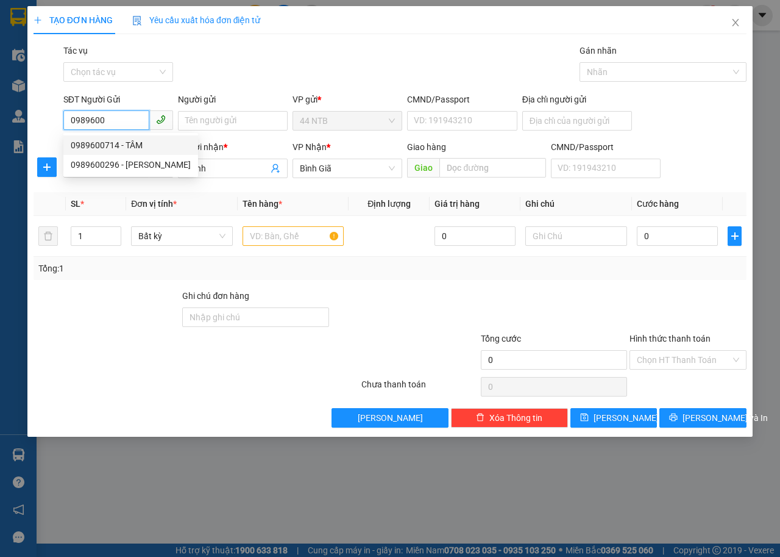
type input "286/7 BIS TRẦN HƯNG ĐẠO"
type input "0989600714"
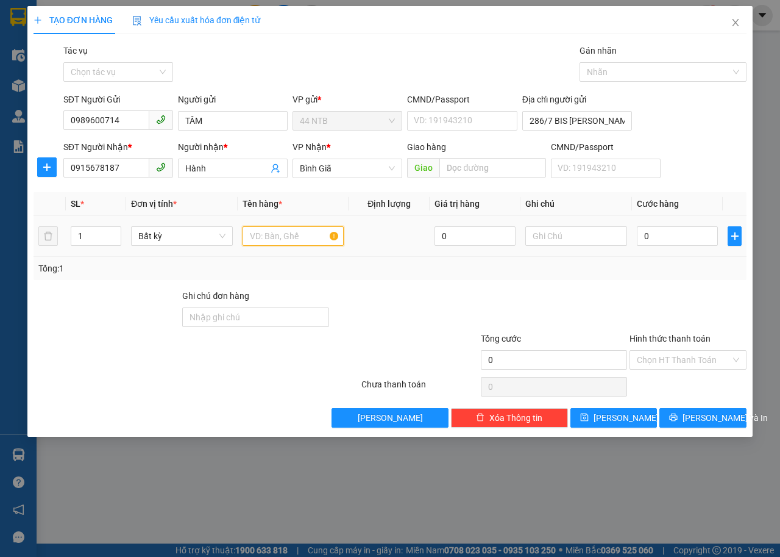
click at [291, 237] on input "text" at bounding box center [294, 236] width 102 height 20
type input "gói bk"
type input "pk máy ảnh"
type input "3"
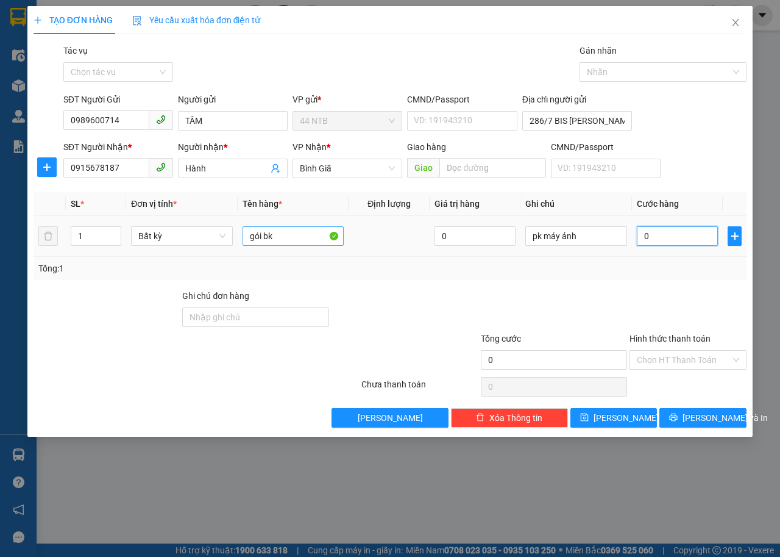
type input "3"
type input "30"
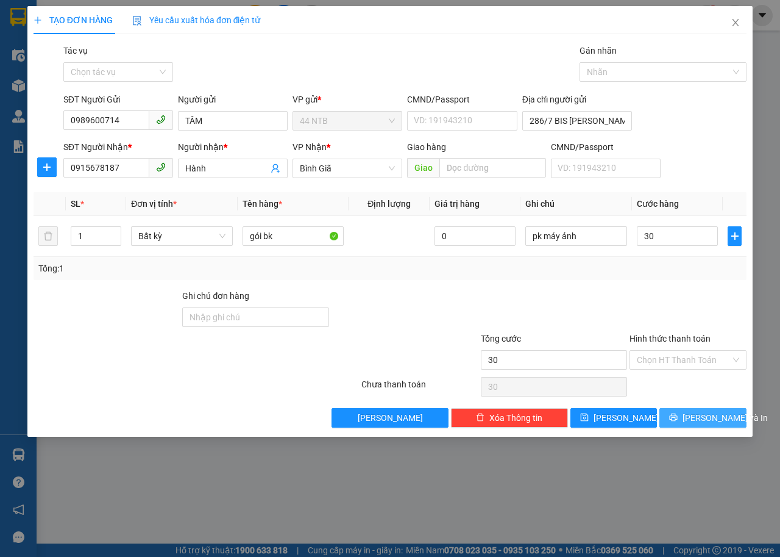
type input "30.000"
click at [678, 415] on icon "printer" at bounding box center [673, 417] width 9 height 9
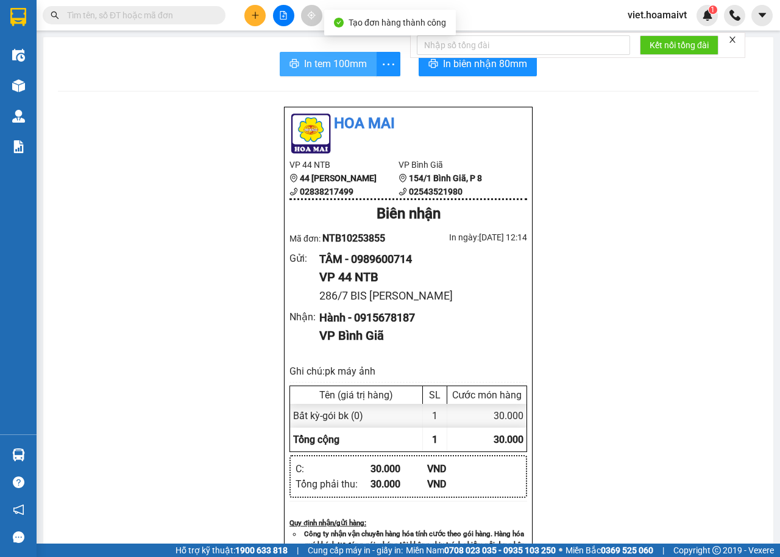
click at [322, 69] on span "In tem 100mm" at bounding box center [335, 63] width 63 height 15
click at [460, 67] on span "In biên nhận 80mm" at bounding box center [485, 63] width 84 height 15
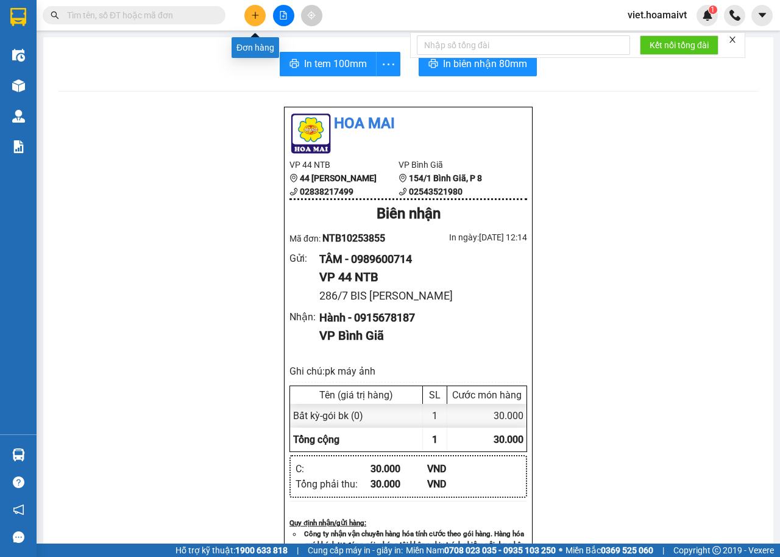
click at [248, 14] on button at bounding box center [254, 15] width 21 height 21
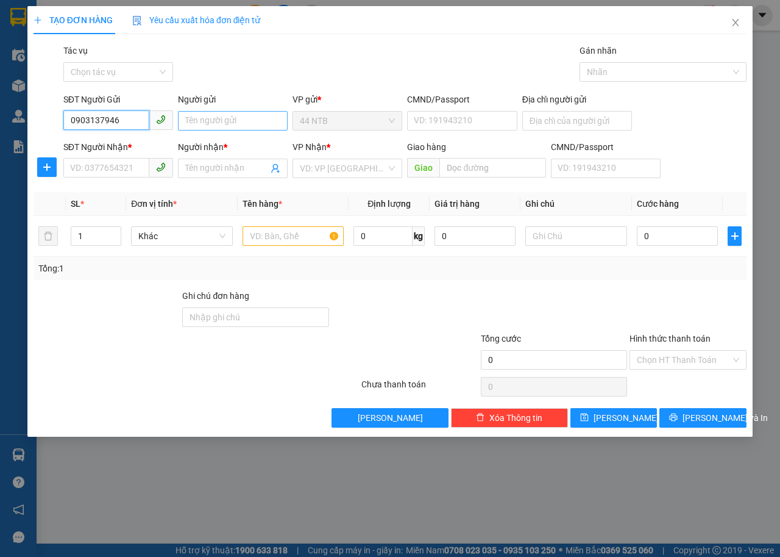
type input "0903137946"
click at [227, 121] on input "Người gửi" at bounding box center [233, 121] width 110 height 20
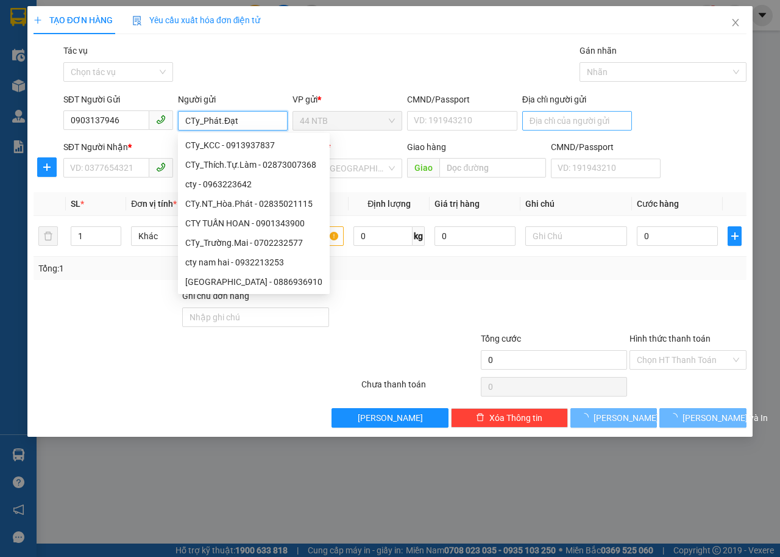
type input "CTy_Phát.Đạt"
click at [594, 118] on input "Địa chỉ người gửi" at bounding box center [577, 121] width 110 height 20
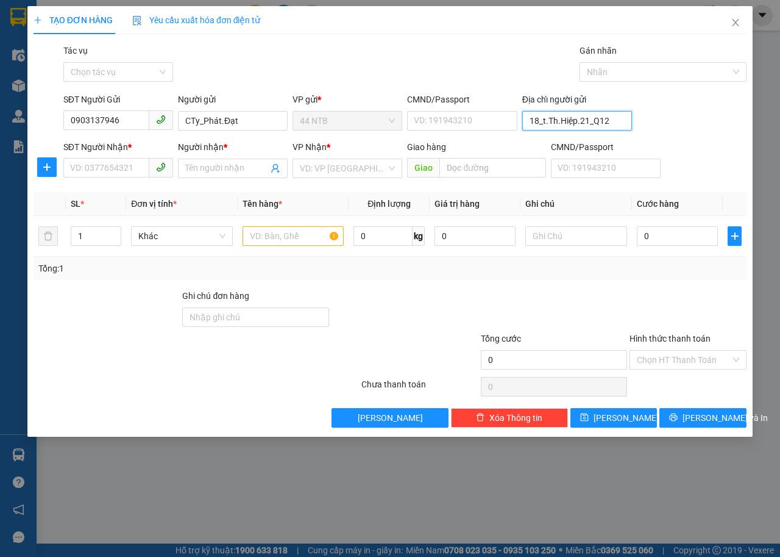
click at [544, 120] on input "18_t.Th.Hiệp.21_Q12" at bounding box center [577, 121] width 110 height 20
type input "18_T.Th.Hiệp.21_Q12"
click at [119, 167] on input "SĐT Người Nhận *" at bounding box center [106, 168] width 86 height 20
type input "0853377999"
click at [220, 173] on input "Người nhận *" at bounding box center [226, 168] width 83 height 13
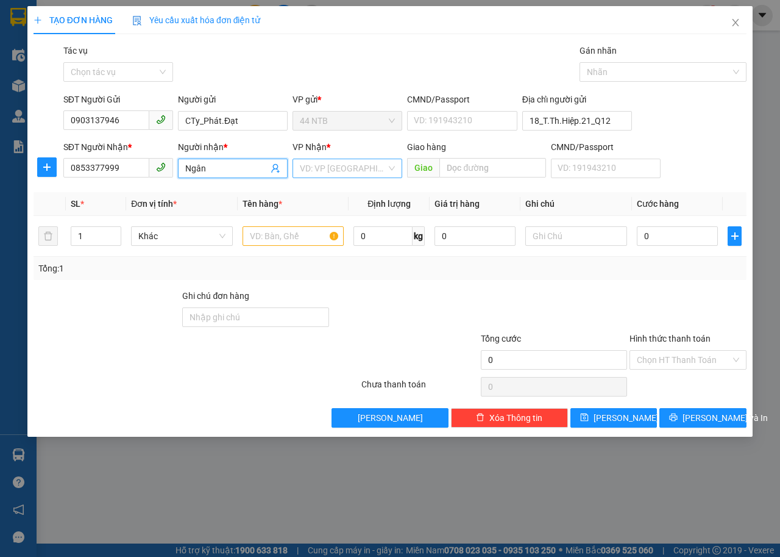
type input "Ngân"
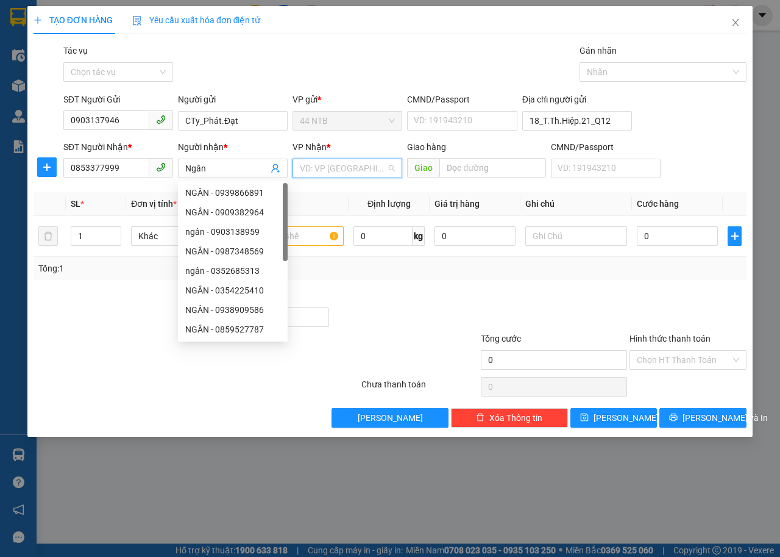
click at [322, 168] on input "search" at bounding box center [343, 168] width 87 height 18
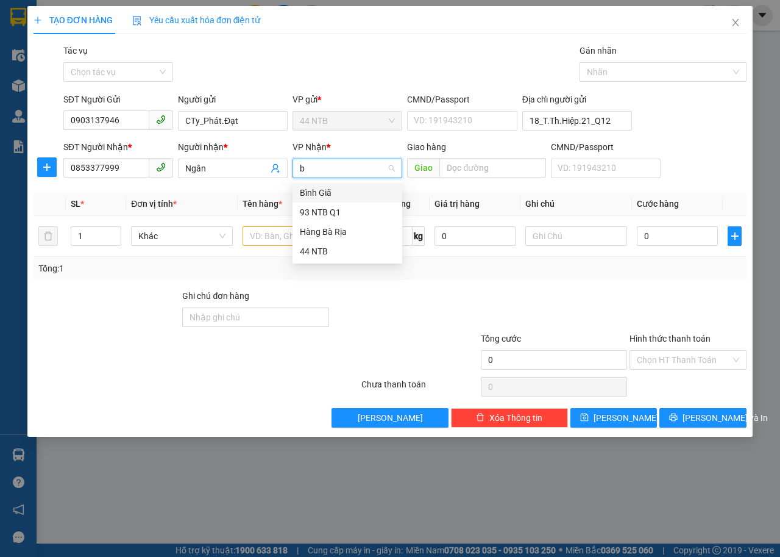
type input "br"
click at [305, 240] on input "text" at bounding box center [294, 236] width 102 height 20
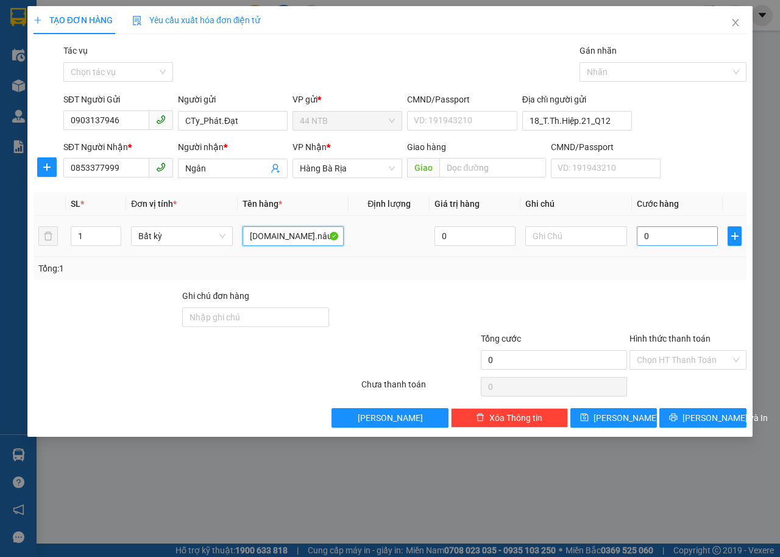
type input "[DOMAIN_NAME]̀.nâu"
click at [657, 240] on input "0" at bounding box center [677, 236] width 81 height 20
type input "3"
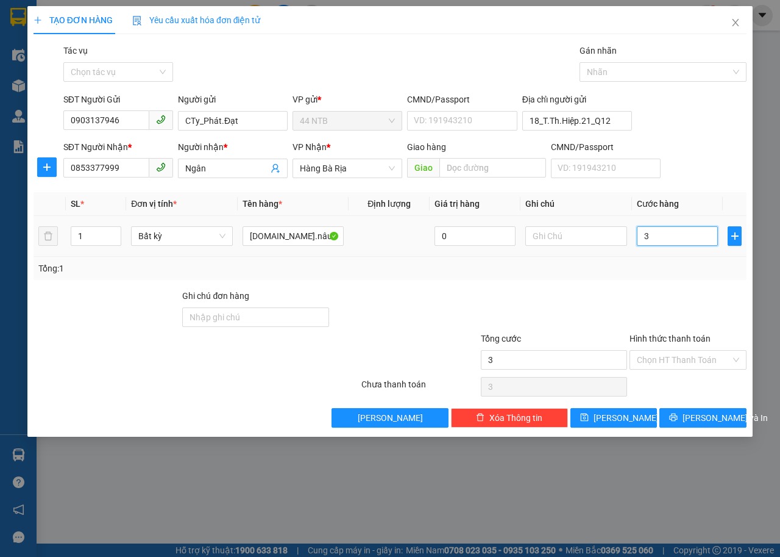
type input "30"
type input "30.000"
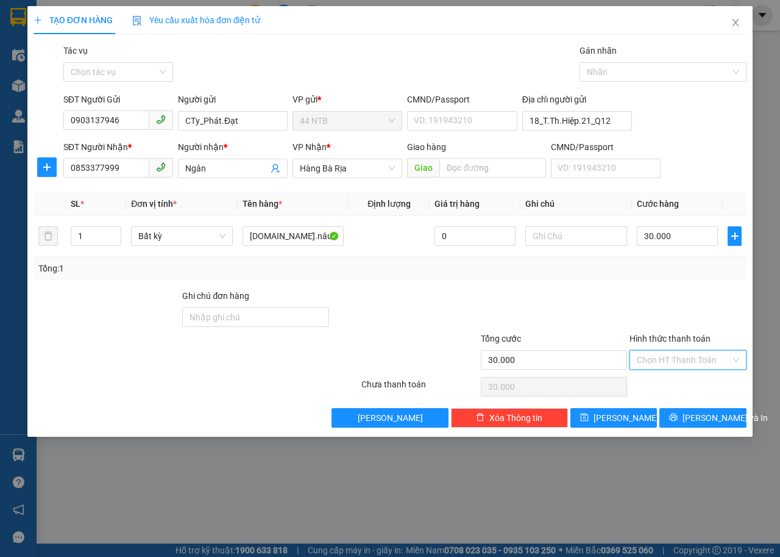
click at [663, 355] on input "Hình thức thanh toán" at bounding box center [684, 360] width 94 height 18
click at [679, 384] on div "Tại văn phòng" at bounding box center [688, 383] width 102 height 13
type input "0"
click at [695, 421] on span "Lưu và In" at bounding box center [725, 417] width 85 height 13
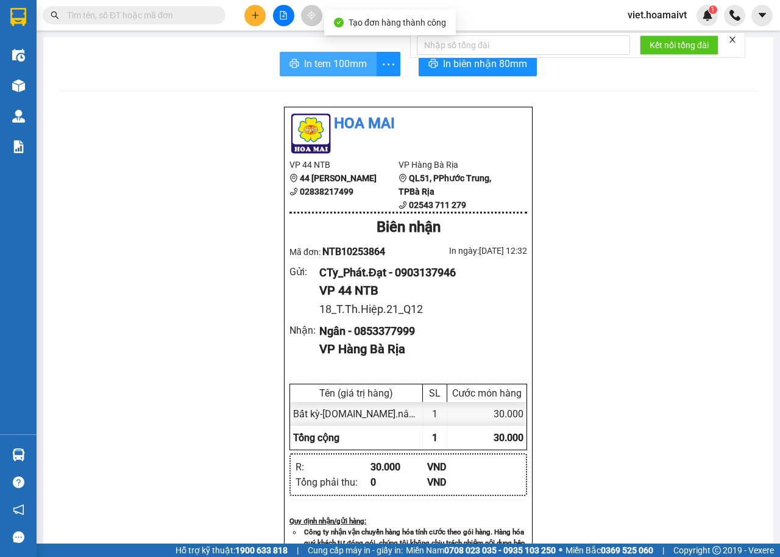
click at [319, 65] on span "In tem 100mm" at bounding box center [335, 63] width 63 height 15
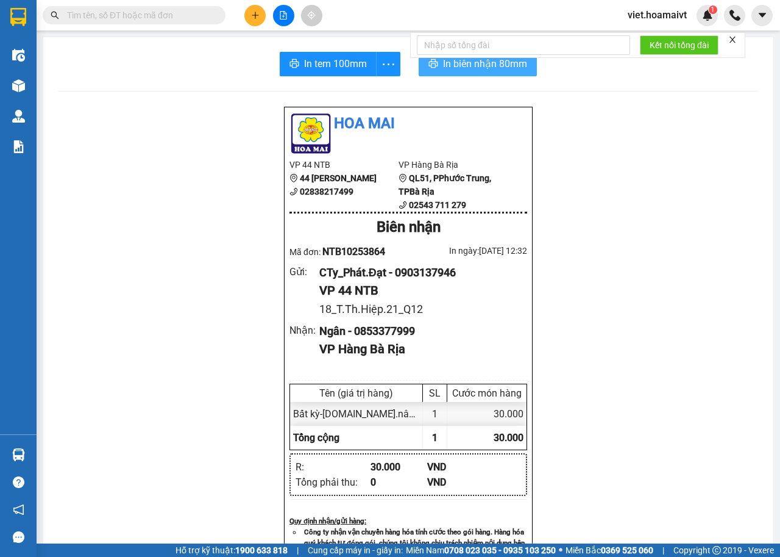
click at [479, 66] on span "In biên nhận 80mm" at bounding box center [485, 63] width 84 height 15
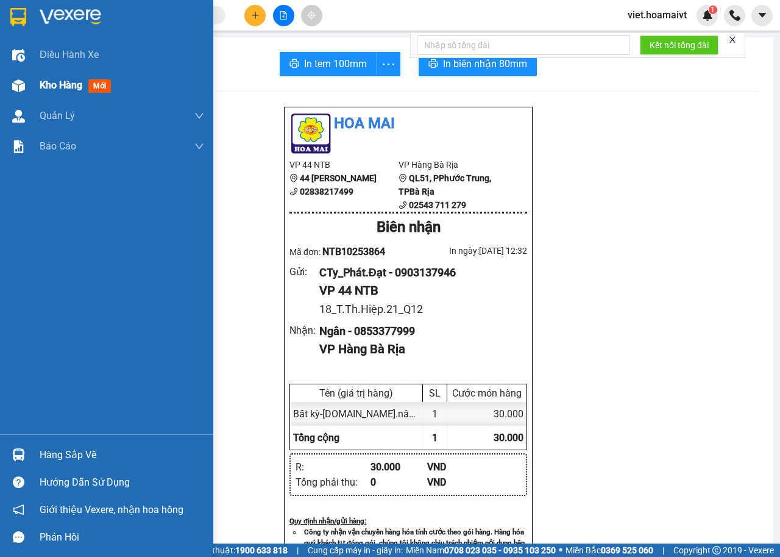
click at [40, 99] on div "Kho hàng mới" at bounding box center [122, 85] width 165 height 30
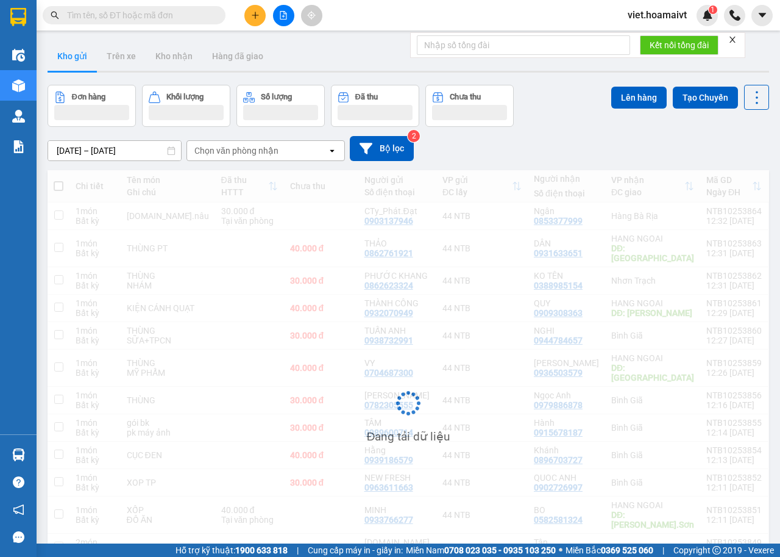
click at [222, 141] on div "12/10/2025 – 13/10/2025 Press the down arrow key to interact with the calendar …" at bounding box center [409, 148] width 722 height 25
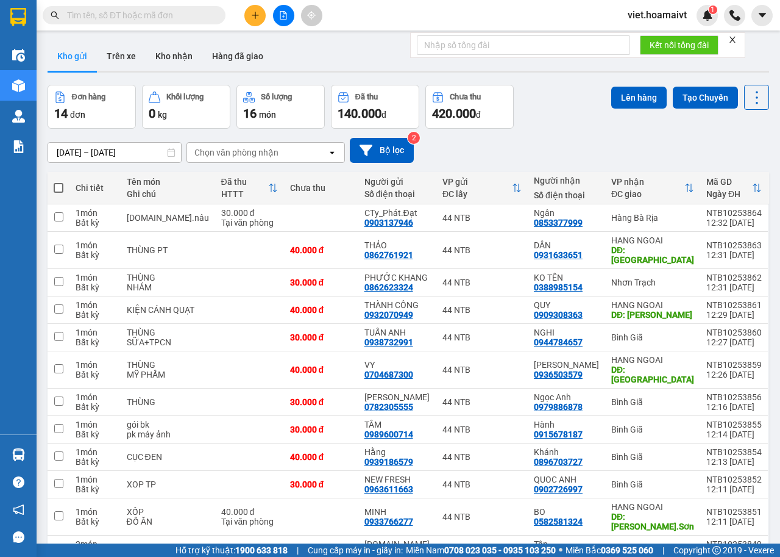
click at [240, 152] on div "Chọn văn phòng nhận" at bounding box center [236, 152] width 84 height 12
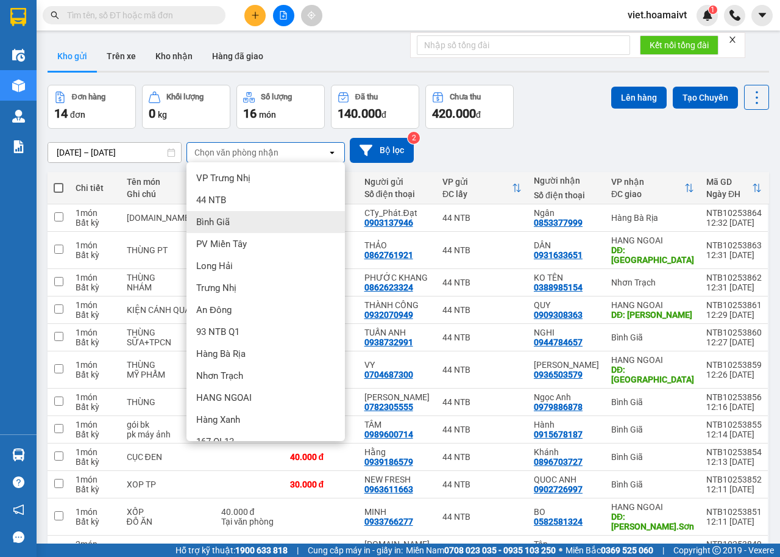
click at [227, 218] on span "Bình Giã" at bounding box center [213, 222] width 34 height 12
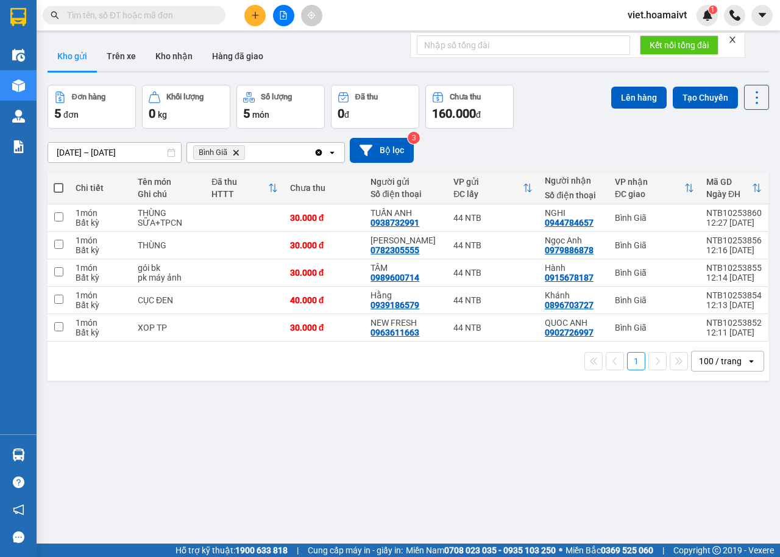
click at [57, 189] on span at bounding box center [59, 188] width 10 height 10
click at [59, 182] on input "checkbox" at bounding box center [59, 182] width 0 height 0
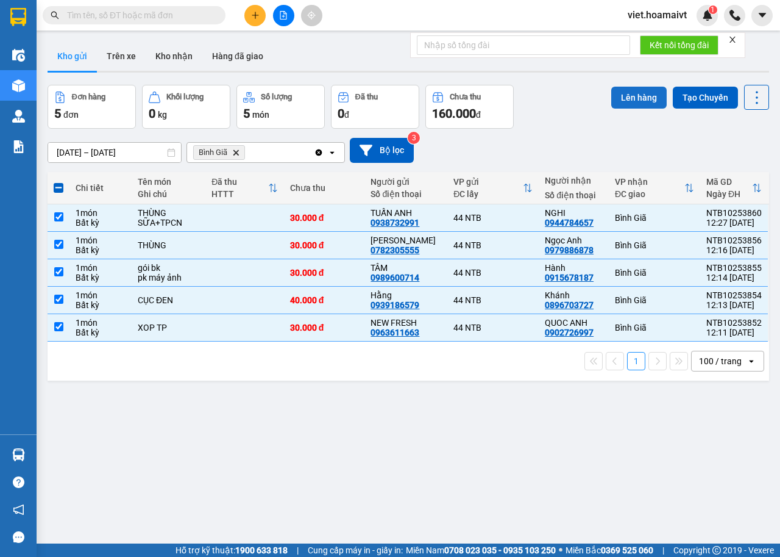
click at [630, 101] on button "Lên hàng" at bounding box center [638, 98] width 55 height 22
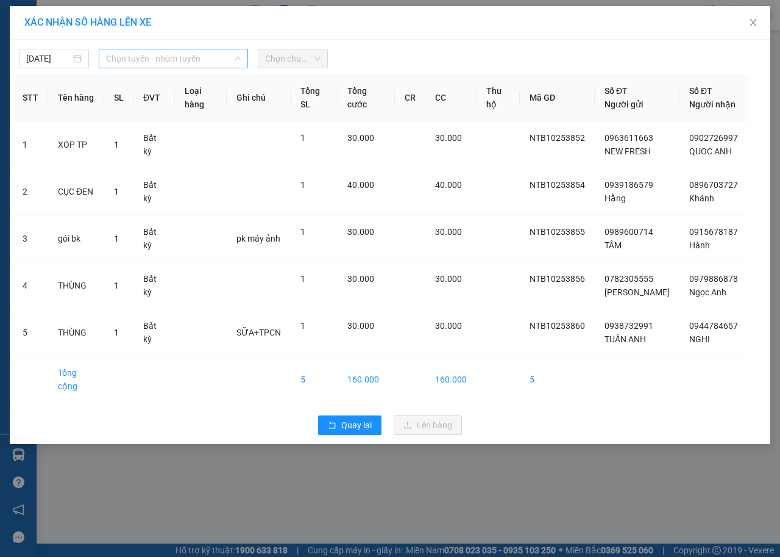
click at [187, 59] on span "Chọn tuyến - nhóm tuyến" at bounding box center [173, 58] width 135 height 18
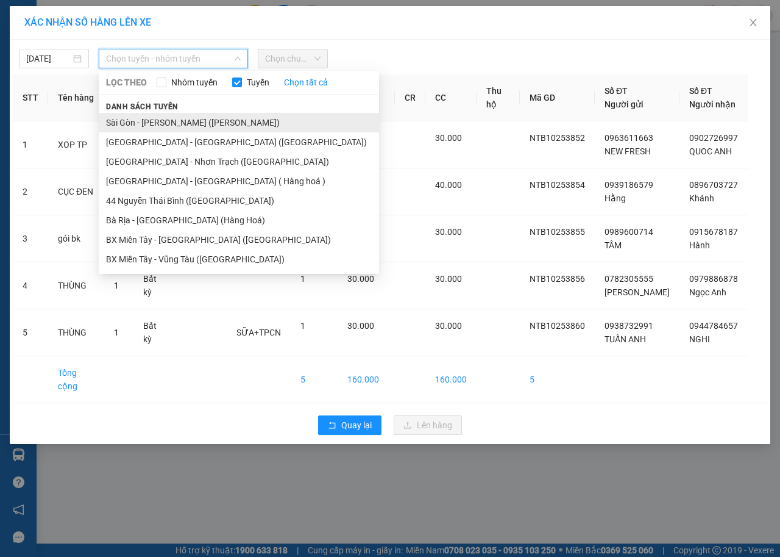
click at [163, 123] on li "Sài Gòn - Vũng Tàu (Hàng Hoá)" at bounding box center [239, 123] width 280 height 20
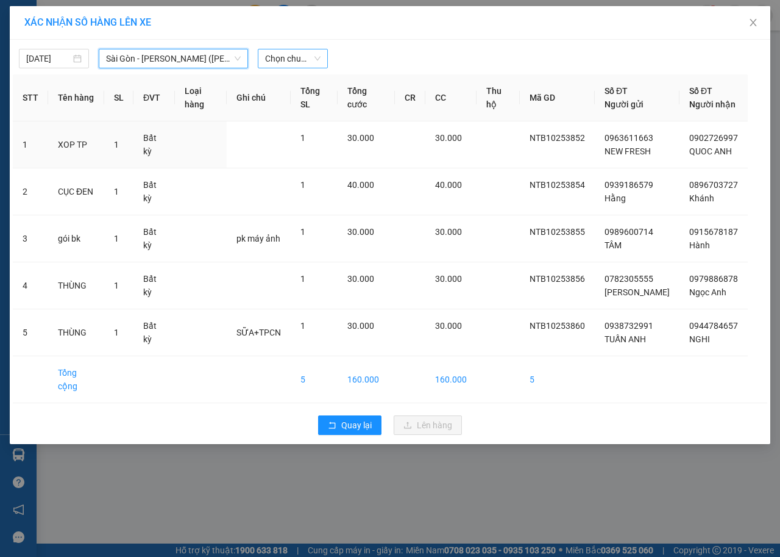
click at [285, 59] on span "Chọn chuyến" at bounding box center [292, 58] width 55 height 18
type input "1235"
click at [321, 101] on div "Thêm chuyến " 12:35 "" at bounding box center [323, 103] width 130 height 21
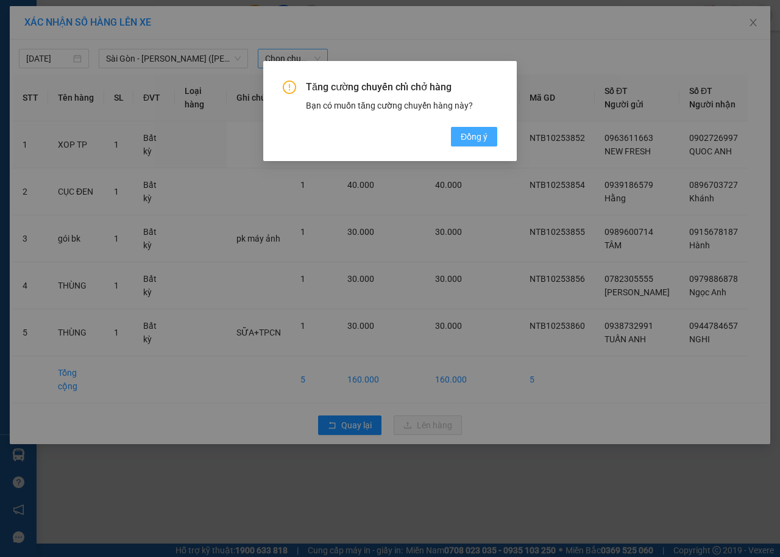
click at [479, 135] on span "Đồng ý" at bounding box center [474, 136] width 27 height 13
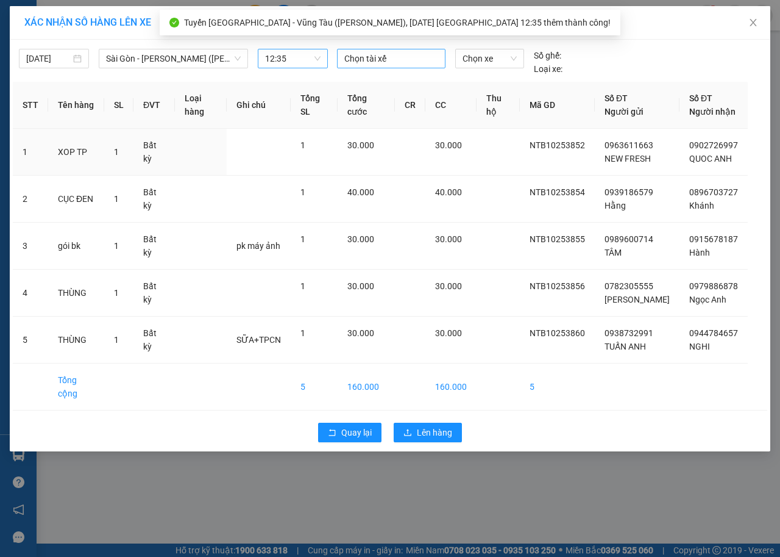
click at [406, 59] on div at bounding box center [391, 58] width 102 height 15
type input "Liem d"
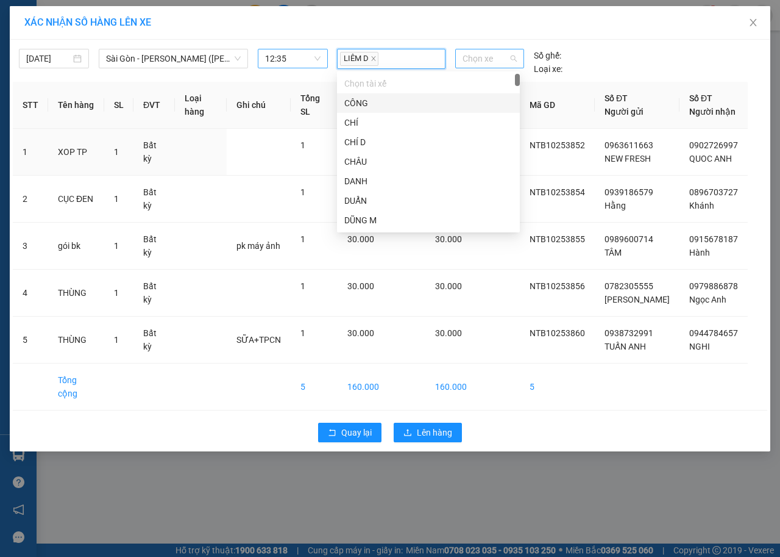
click at [491, 53] on span "Chọn xe" at bounding box center [490, 58] width 54 height 18
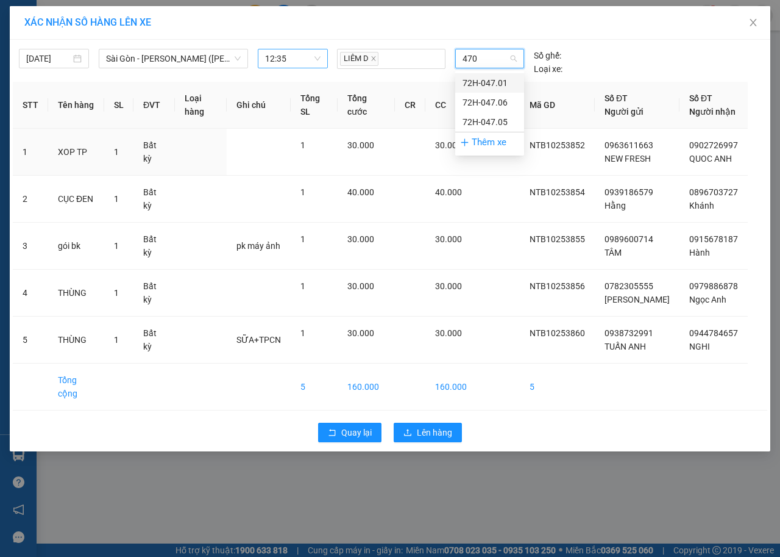
type input "4701"
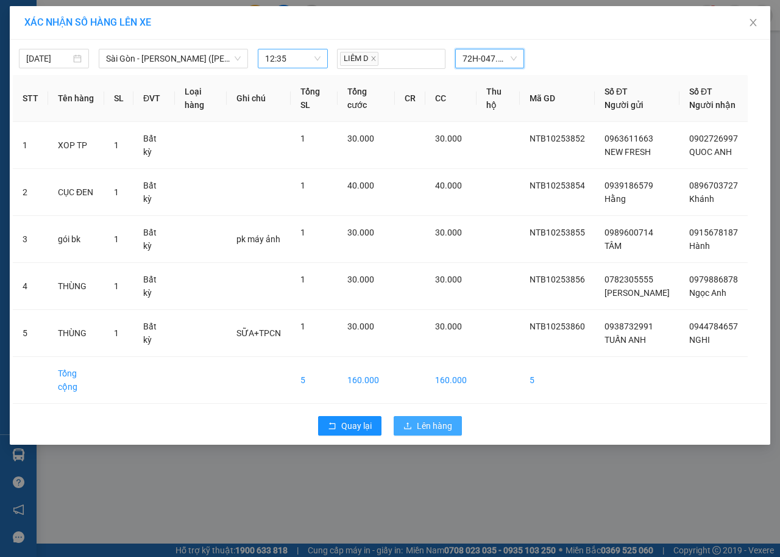
click at [441, 419] on span "Lên hàng" at bounding box center [434, 425] width 35 height 13
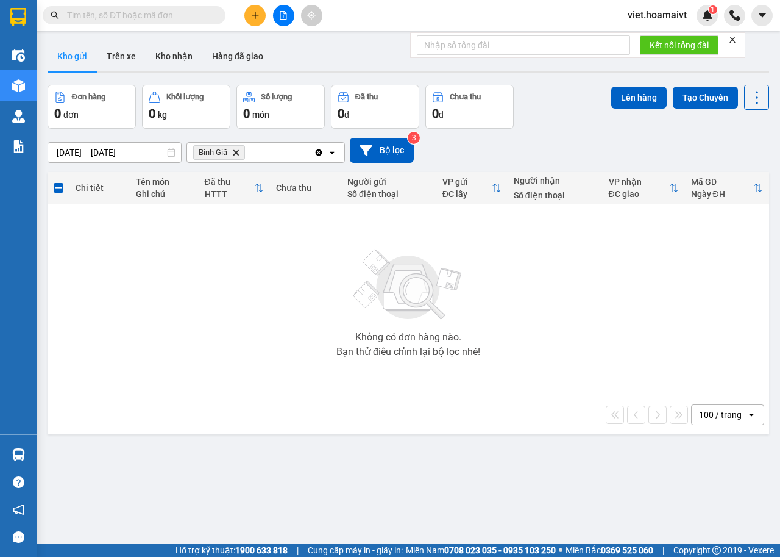
click at [234, 155] on icon "Delete" at bounding box center [235, 152] width 7 height 7
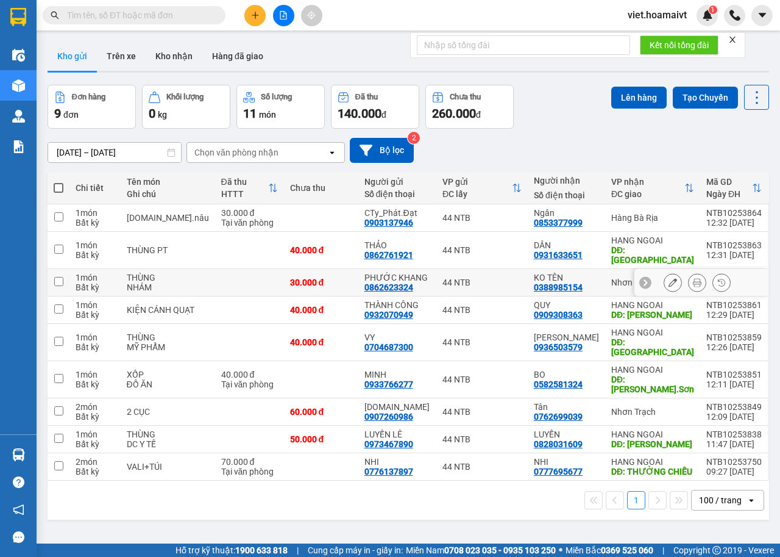
click at [501, 277] on div "44 NTB" at bounding box center [482, 282] width 79 height 10
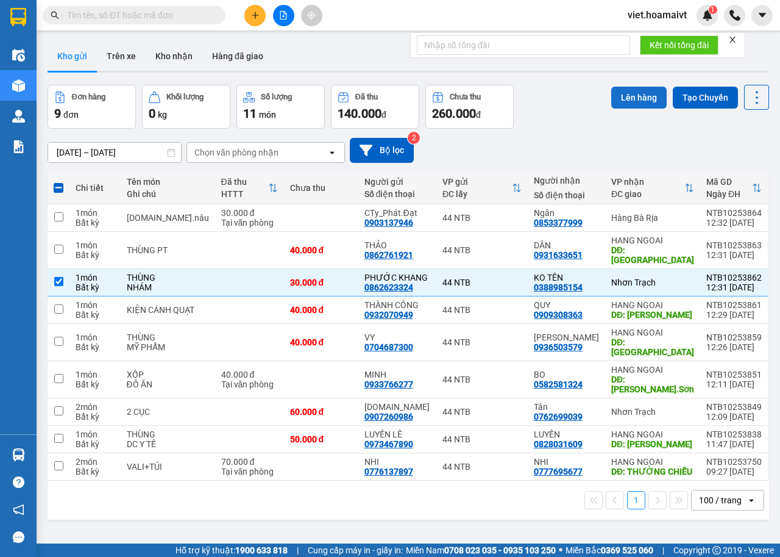
click at [633, 100] on button "Lên hàng" at bounding box center [638, 98] width 55 height 22
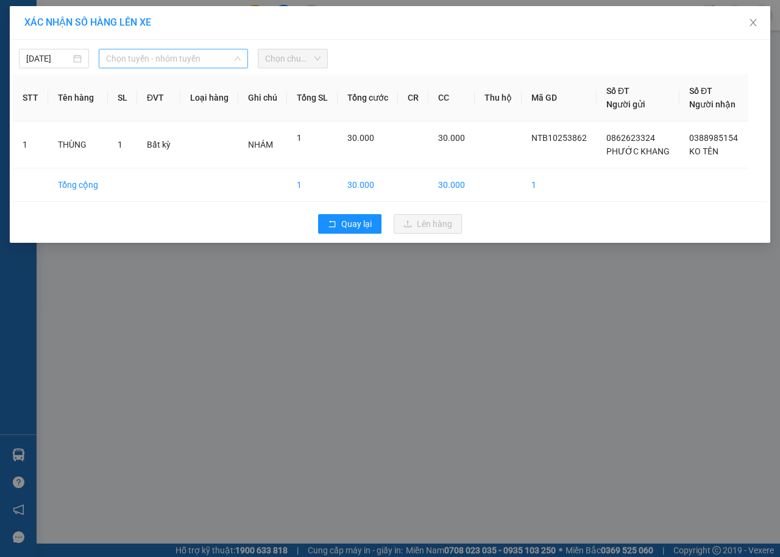
click at [154, 52] on span "Chọn tuyến - nhóm tuyến" at bounding box center [173, 58] width 135 height 18
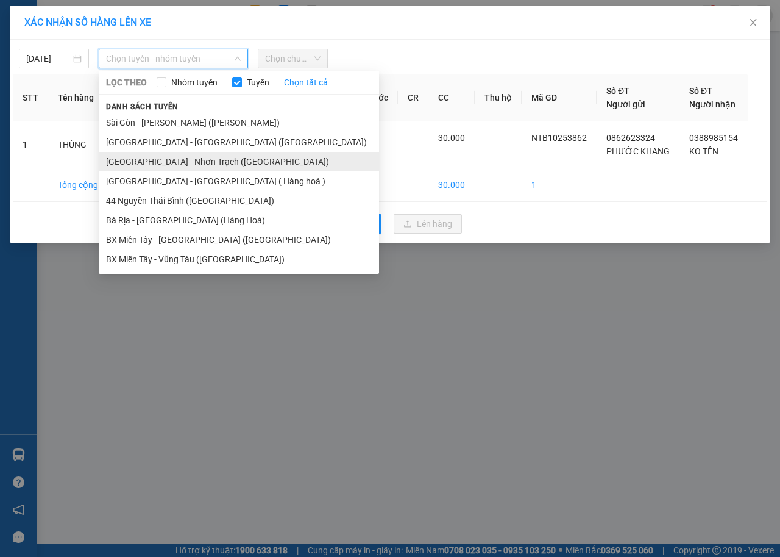
click at [171, 166] on li "Sài Gòn - Nhơn Trạch (Hàng Hoá)" at bounding box center [239, 162] width 280 height 20
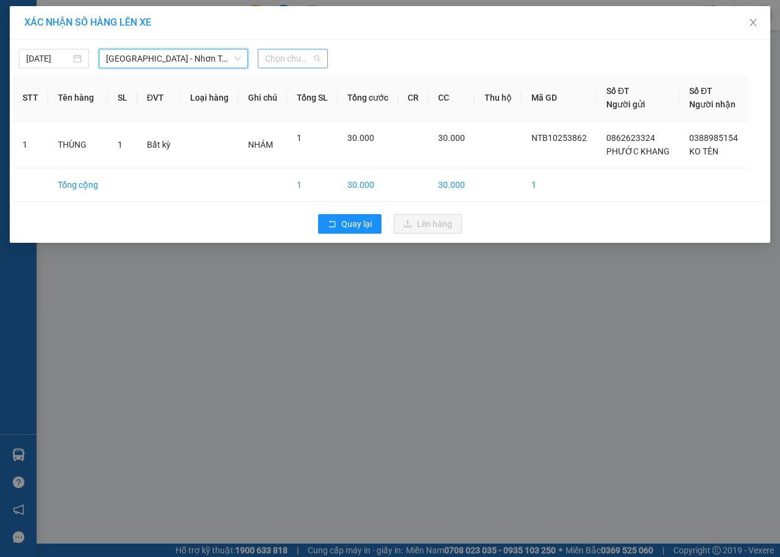
click at [281, 53] on span "Chọn chuyến" at bounding box center [292, 58] width 55 height 18
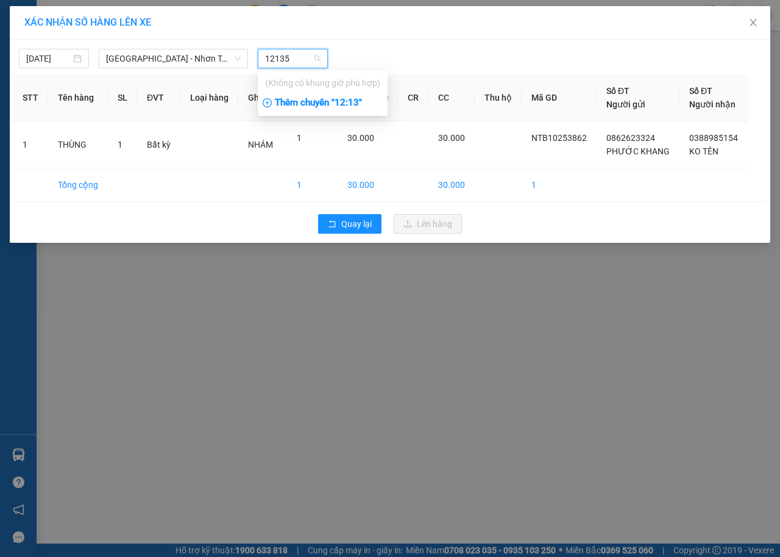
click at [281, 53] on input "12135" at bounding box center [288, 58] width 47 height 18
type input "1235"
click at [302, 101] on div "Thêm chuyến " 12:35 "" at bounding box center [323, 103] width 130 height 21
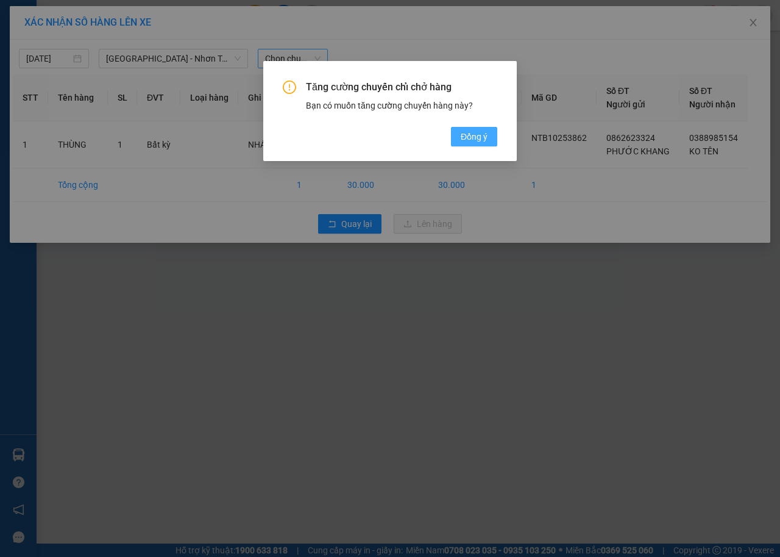
click at [484, 137] on span "Đồng ý" at bounding box center [474, 136] width 27 height 13
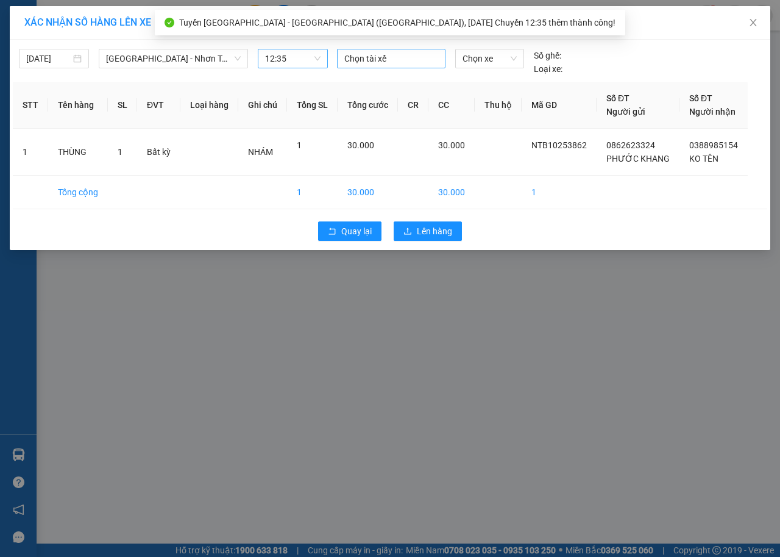
click at [426, 60] on div at bounding box center [391, 58] width 102 height 15
type input "liem d"
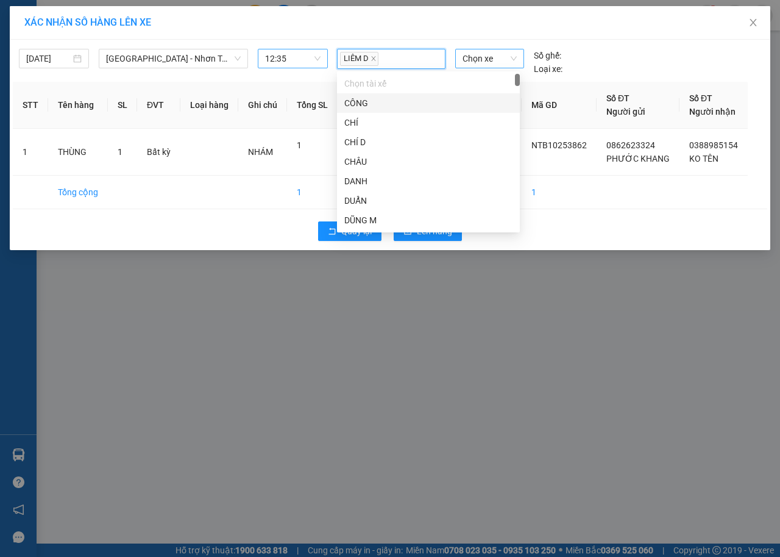
click at [509, 56] on span "Chọn xe" at bounding box center [490, 58] width 54 height 18
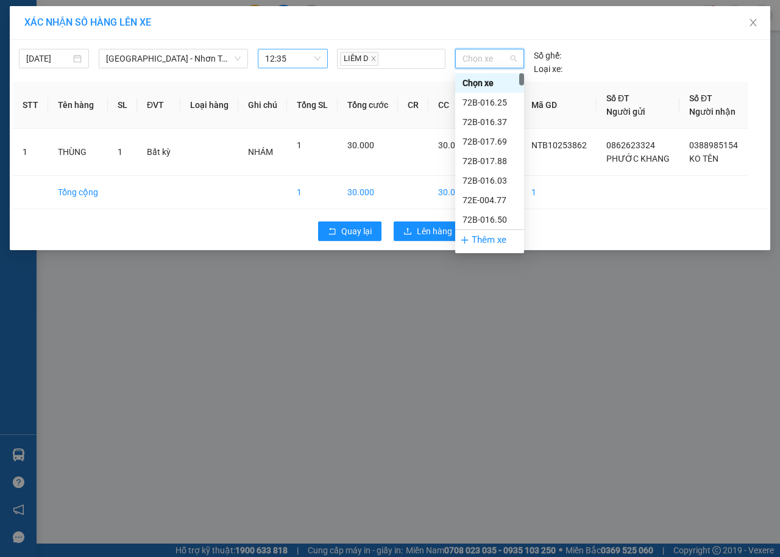
type input "4"
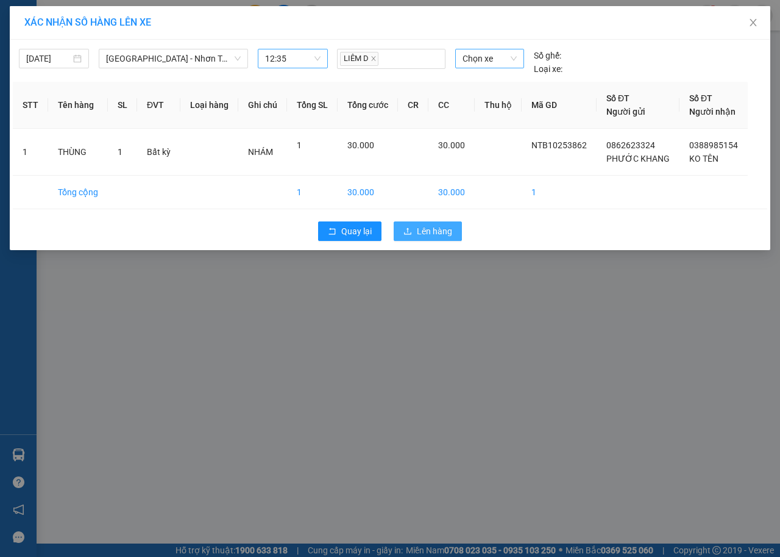
click at [433, 235] on span "Lên hàng" at bounding box center [434, 230] width 35 height 13
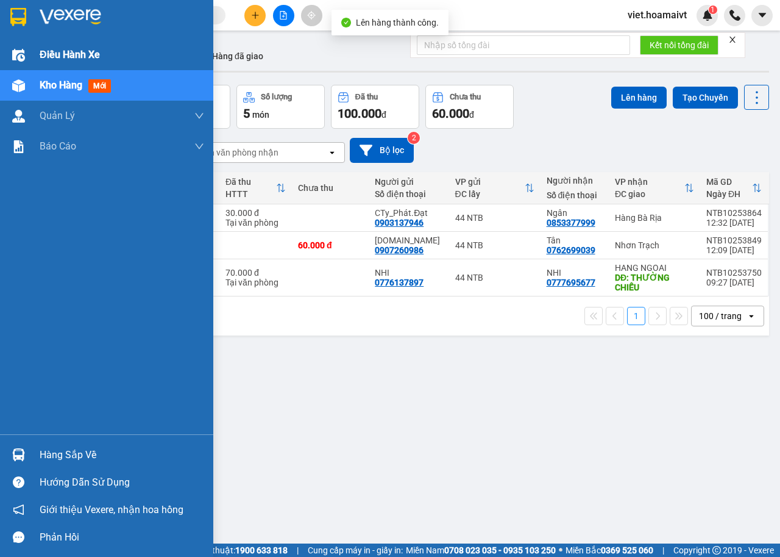
click at [52, 59] on span "Điều hành xe" at bounding box center [70, 54] width 60 height 15
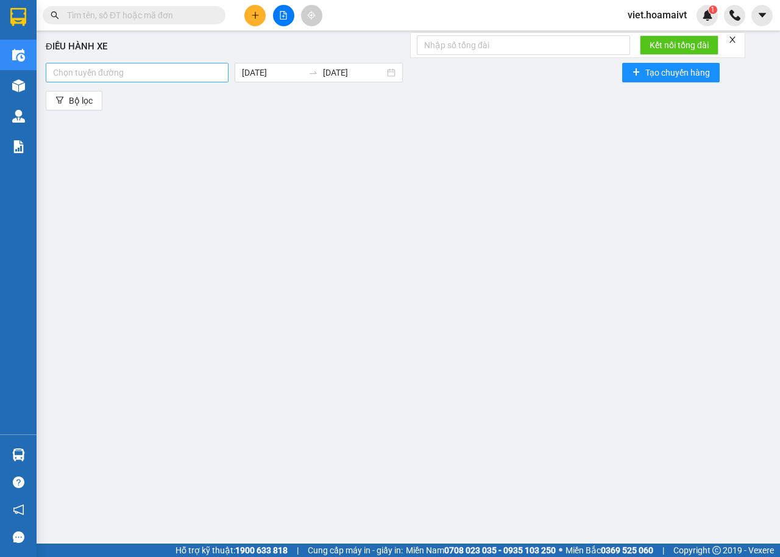
click at [187, 71] on div at bounding box center [137, 72] width 177 height 15
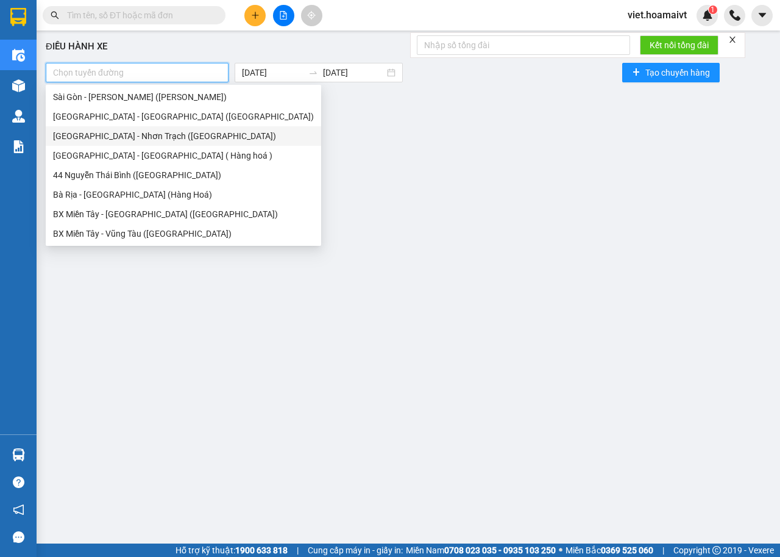
click at [173, 143] on div "Sài Gòn - Nhơn Trạch (Hàng Hoá)" at bounding box center [184, 136] width 276 height 20
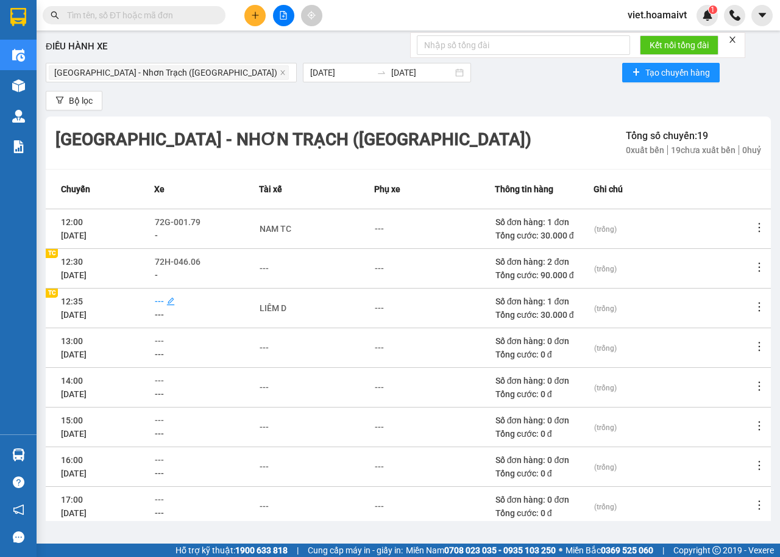
click at [164, 296] on span "---" at bounding box center [159, 301] width 9 height 10
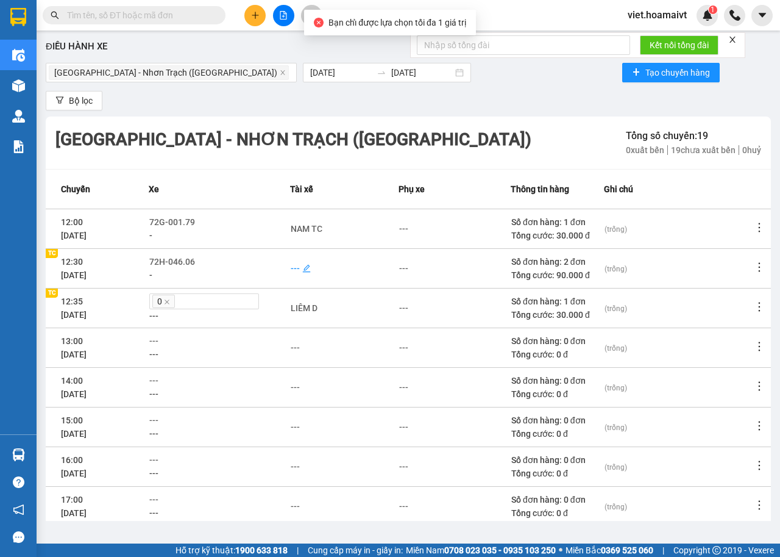
click at [300, 262] on div "---" at bounding box center [295, 268] width 9 height 13
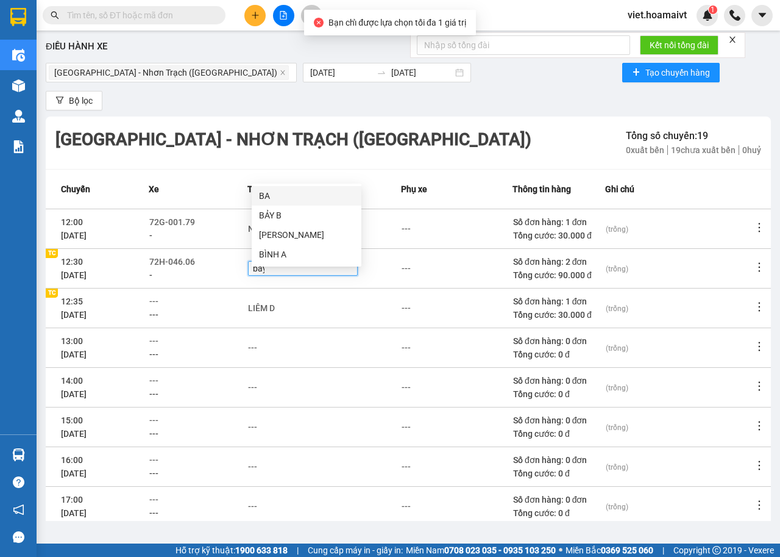
type input "bay"
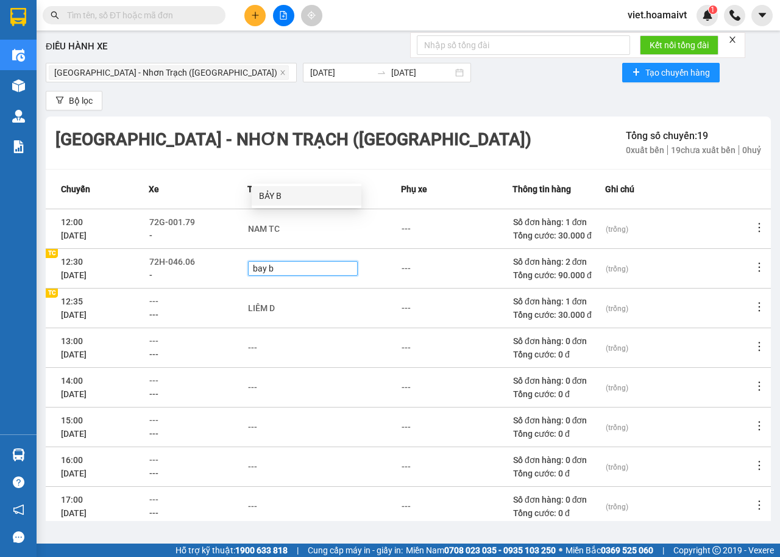
click at [285, 194] on div "BẢY B" at bounding box center [306, 195] width 95 height 13
click at [455, 301] on div "---" at bounding box center [457, 307] width 110 height 13
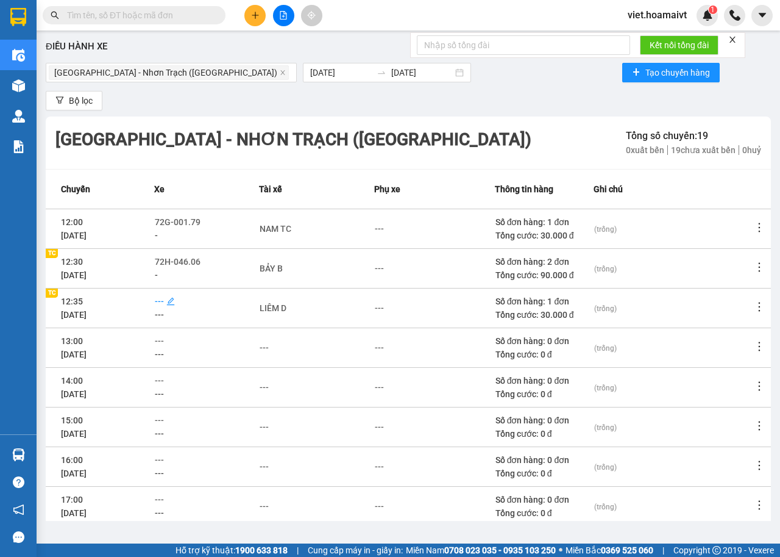
click at [164, 296] on span "---" at bounding box center [159, 301] width 9 height 10
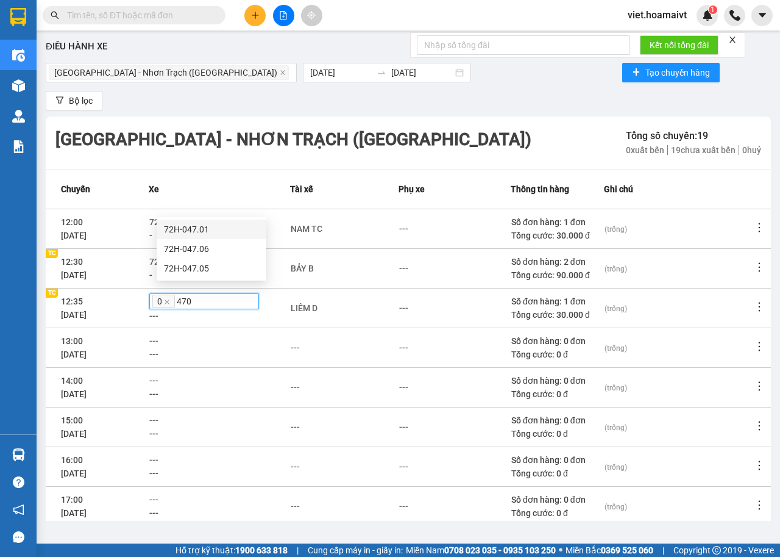
type input "4701"
click at [170, 299] on icon "close" at bounding box center [167, 302] width 6 height 6
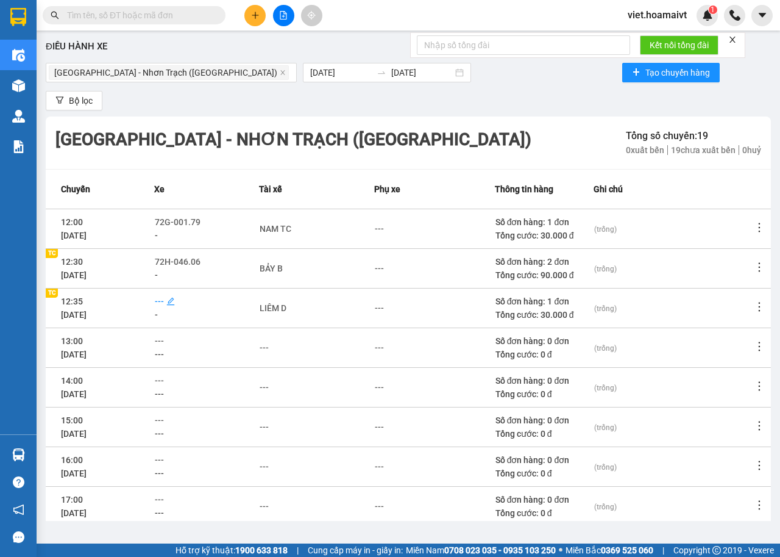
click at [162, 296] on span "---" at bounding box center [159, 301] width 9 height 10
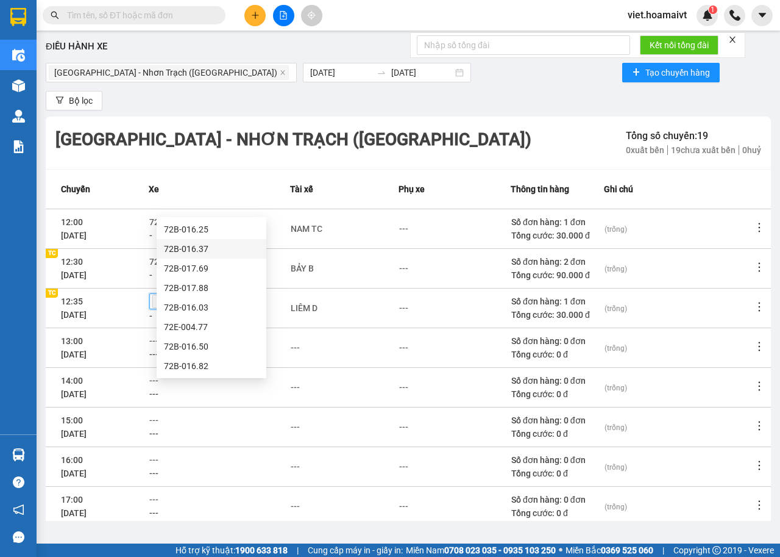
click at [290, 348] on div "---" at bounding box center [219, 354] width 140 height 13
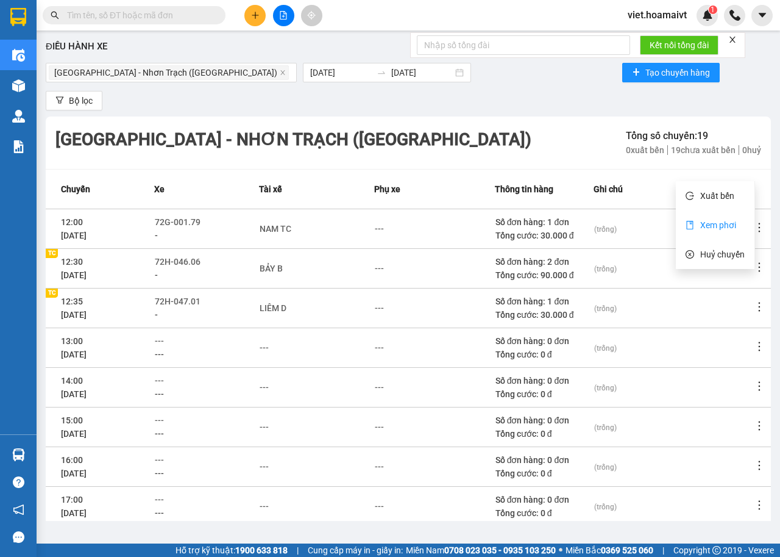
click at [691, 223] on icon "book" at bounding box center [690, 225] width 7 height 9
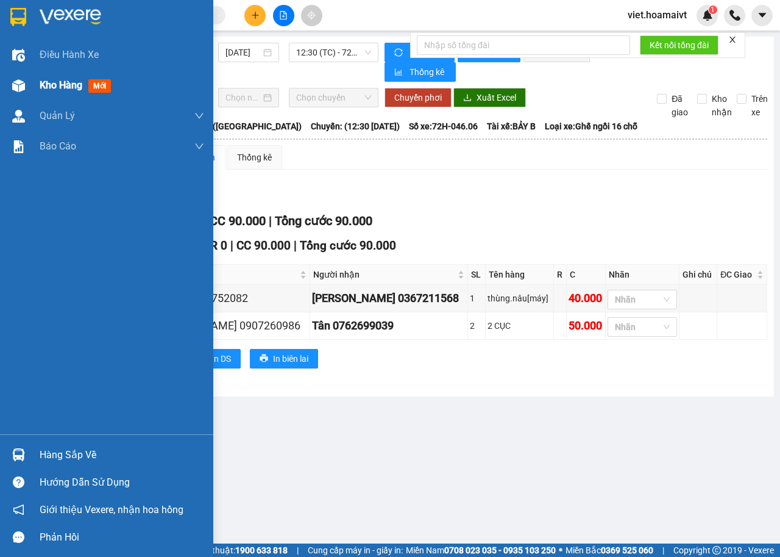
click at [63, 90] on span "Kho hàng" at bounding box center [61, 85] width 43 height 12
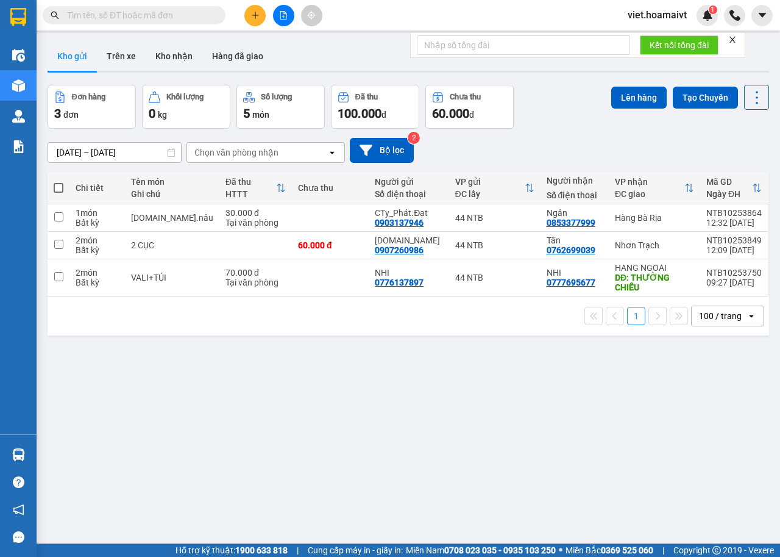
click at [257, 140] on div "12/10/2025 – 13/10/2025 Press the down arrow key to interact with the calendar …" at bounding box center [409, 150] width 722 height 25
click at [555, 121] on div "Đơn hàng 3 đơn Khối lượng 0 kg Số lượng 5 món Đã thu 100.000 đ Chưa thu 60.000 …" at bounding box center [409, 107] width 722 height 44
click at [211, 159] on div "Chọn văn phòng nhận" at bounding box center [257, 153] width 140 height 20
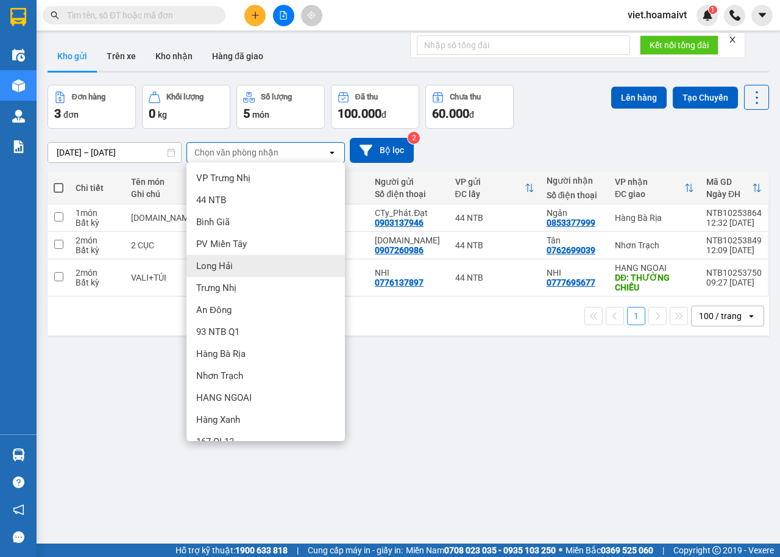
click at [245, 271] on div "Long Hải" at bounding box center [266, 266] width 159 height 22
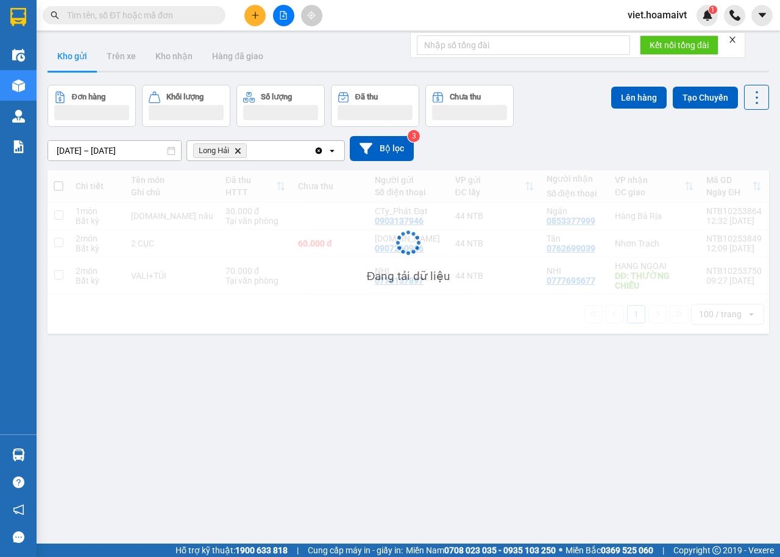
click at [574, 134] on div "12/10/2025 – 13/10/2025 Press the down arrow key to interact with the calendar …" at bounding box center [409, 148] width 722 height 43
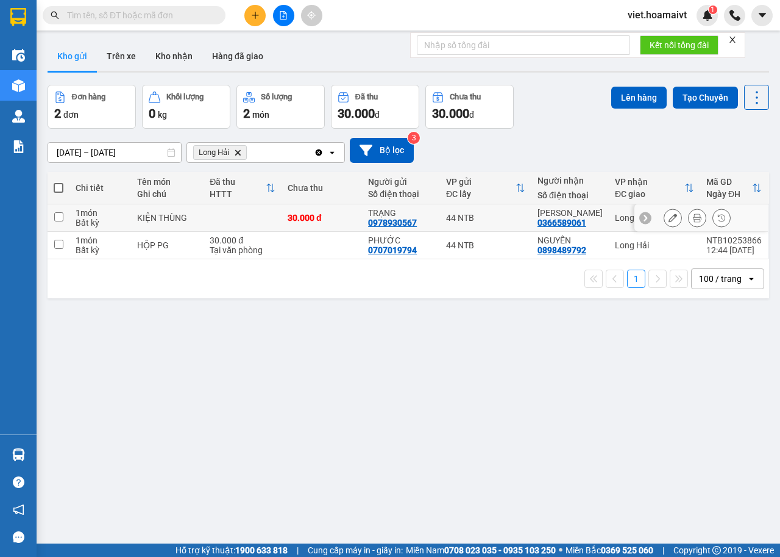
click at [265, 219] on td at bounding box center [243, 217] width 78 height 27
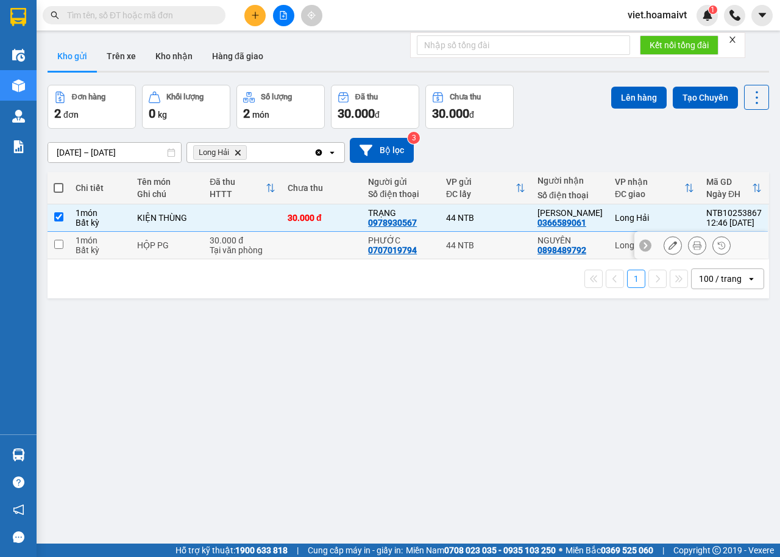
click at [298, 243] on td at bounding box center [322, 245] width 80 height 27
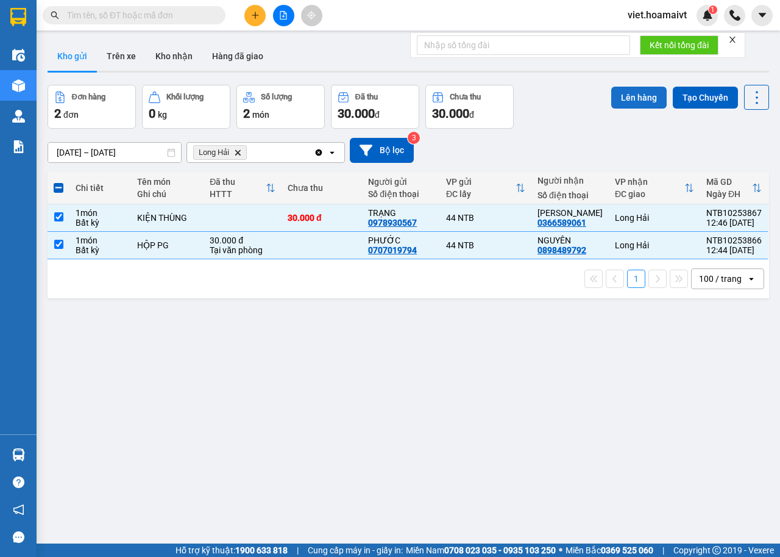
click at [621, 101] on button "Lên hàng" at bounding box center [638, 98] width 55 height 22
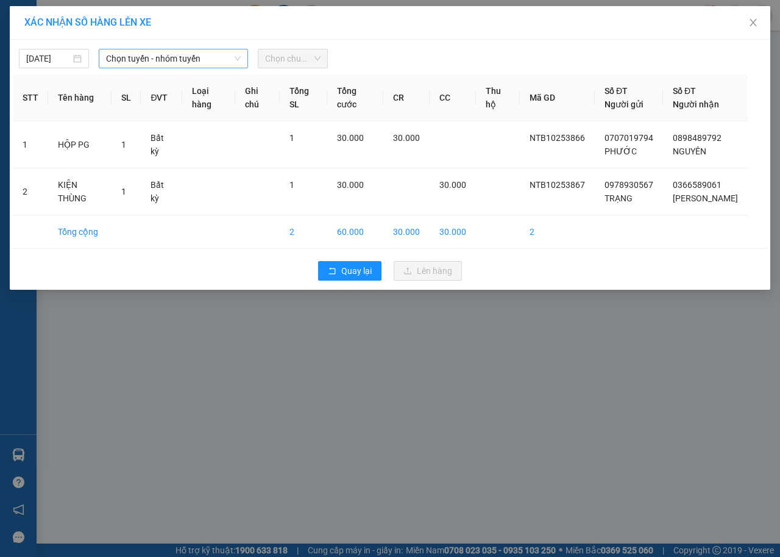
click at [121, 57] on span "Chọn tuyến - nhóm tuyến" at bounding box center [173, 58] width 135 height 18
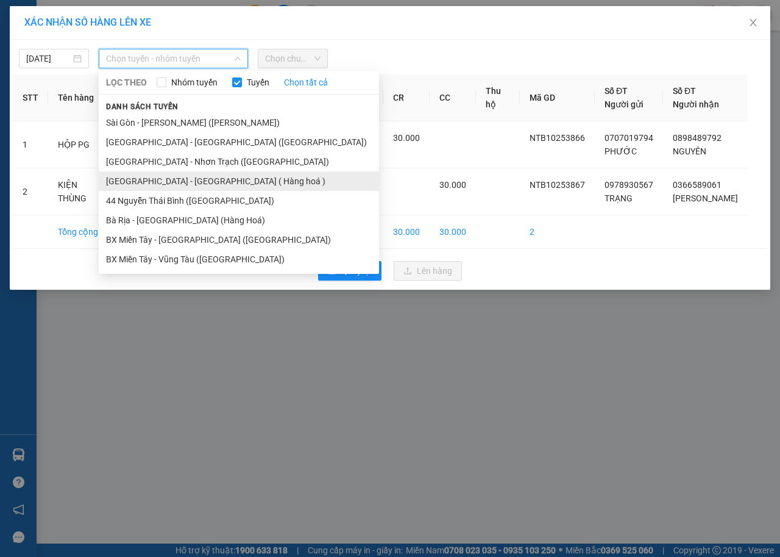
click at [166, 177] on li "Sài Gòn - Long Hải ( Hàng hoá )" at bounding box center [239, 181] width 280 height 20
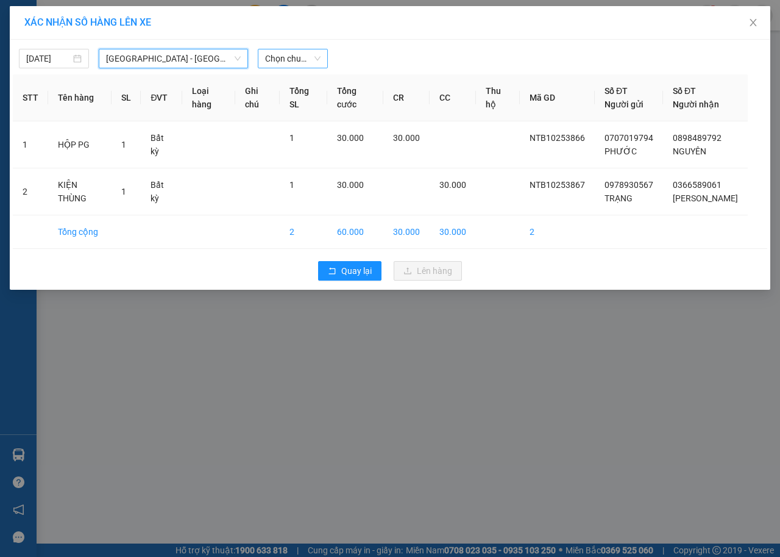
click at [296, 60] on span "Chọn chuyến" at bounding box center [292, 58] width 55 height 18
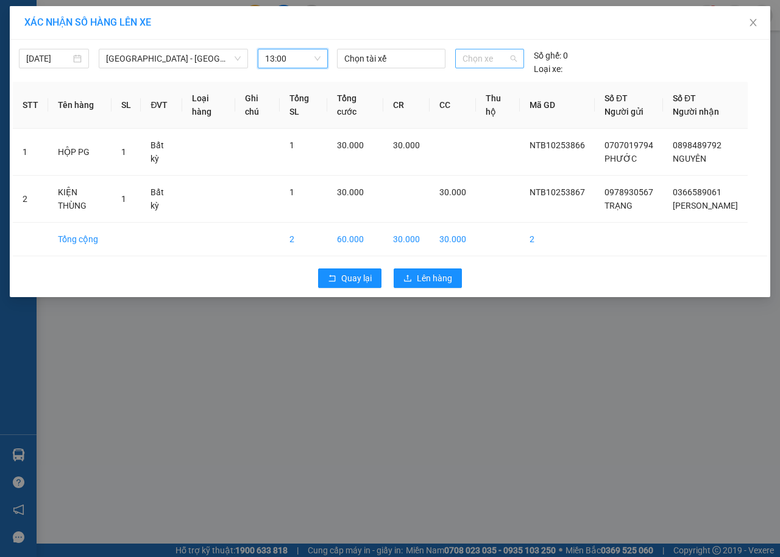
click at [493, 66] on span "Chọn xe" at bounding box center [490, 58] width 54 height 18
type input "2901"
click at [493, 75] on div "72B-029.01" at bounding box center [489, 83] width 69 height 20
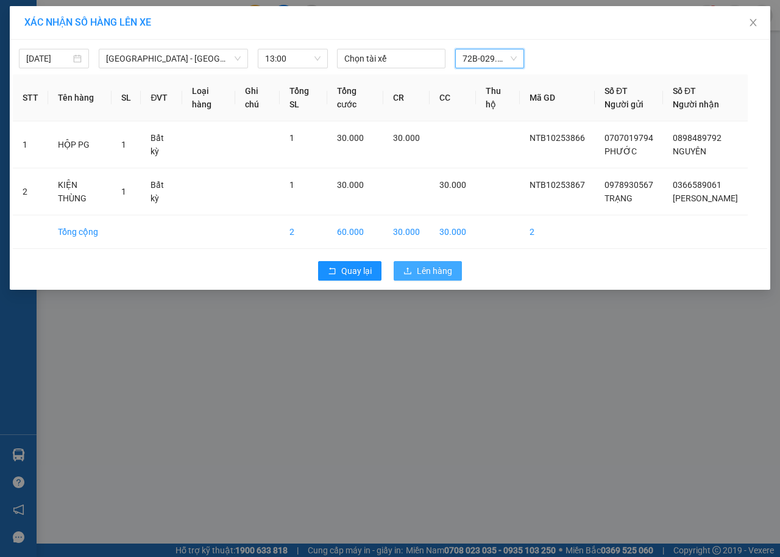
click at [438, 268] on span "Lên hàng" at bounding box center [434, 270] width 35 height 13
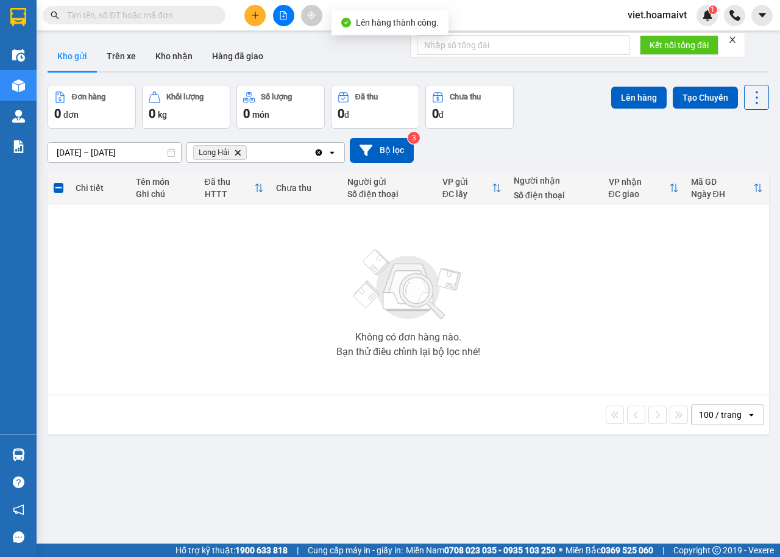
click at [235, 149] on icon "Delete" at bounding box center [237, 152] width 7 height 7
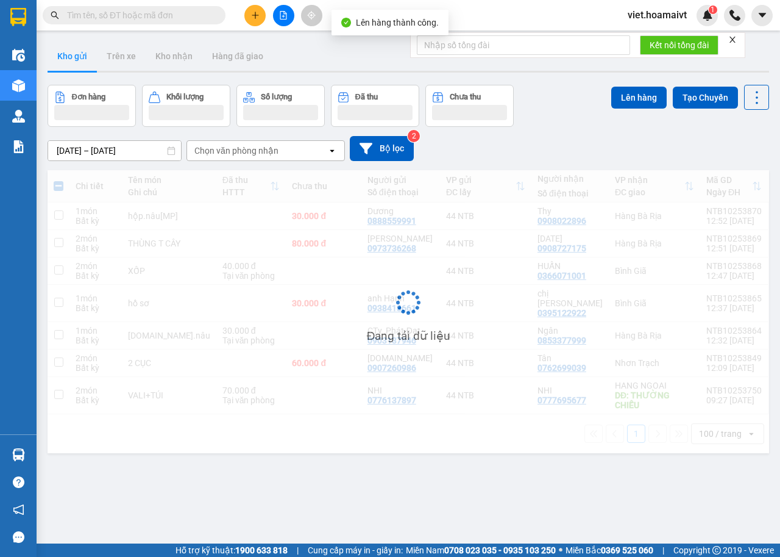
click at [581, 162] on div "12/10/2025 – 13/10/2025 Press the down arrow key to interact with the calendar …" at bounding box center [409, 148] width 722 height 43
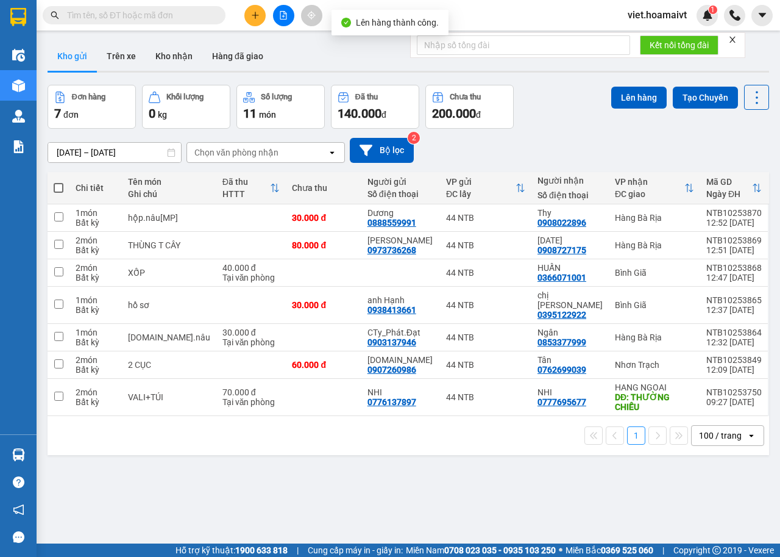
click at [581, 162] on div "12/10/2025 – 13/10/2025 Press the down arrow key to interact with the calendar …" at bounding box center [409, 150] width 722 height 25
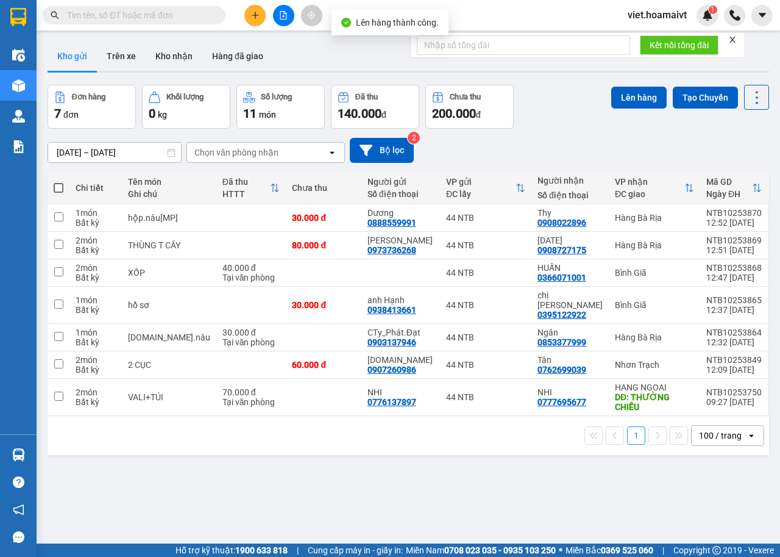
click at [581, 162] on div "12/10/2025 – 13/10/2025 Press the down arrow key to interact with the calendar …" at bounding box center [409, 150] width 722 height 25
click at [524, 468] on div "ver 1.8.146 Kho gửi Trên xe Kho nhận Hàng đã giao Đơn hàng 7 đơn Khối lượng 0 k…" at bounding box center [409, 315] width 732 height 557
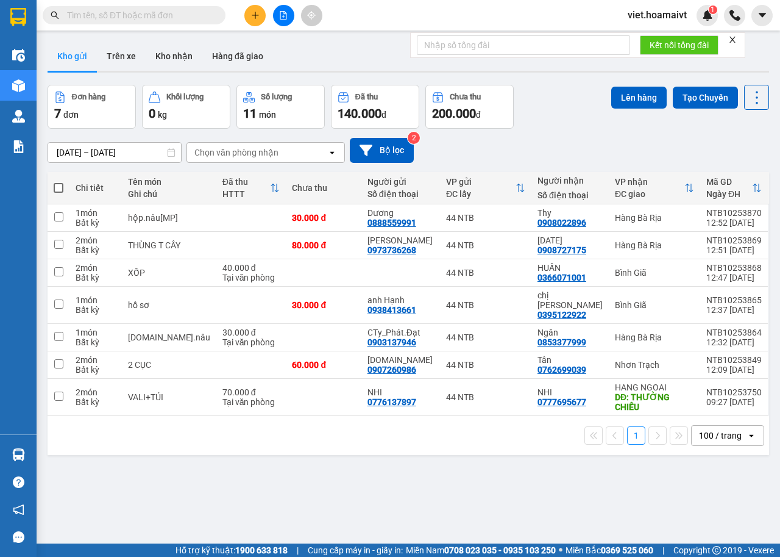
click at [524, 468] on div "ver 1.8.146 Kho gửi Trên xe Kho nhận Hàng đã giao Đơn hàng 7 đơn Khối lượng 0 k…" at bounding box center [409, 315] width 732 height 557
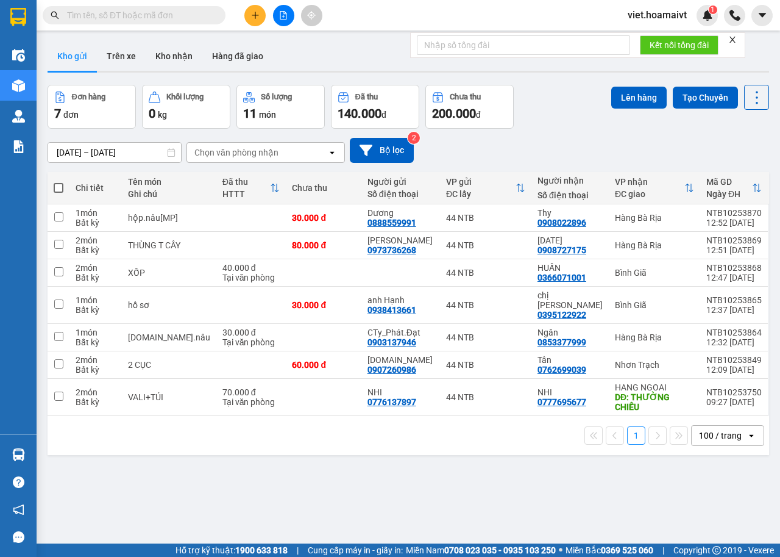
click at [524, 468] on div "ver 1.8.146 Kho gửi Trên xe Kho nhận Hàng đã giao Đơn hàng 7 đơn Khối lượng 0 k…" at bounding box center [409, 315] width 732 height 557
click at [526, 465] on div "ver 1.8.146 Kho gửi Trên xe Kho nhận Hàng đã giao Đơn hàng 7 đơn Khối lượng 0 k…" at bounding box center [409, 315] width 732 height 557
click at [595, 153] on div "12/10/2025 – 13/10/2025 Press the down arrow key to interact with the calendar …" at bounding box center [409, 150] width 722 height 25
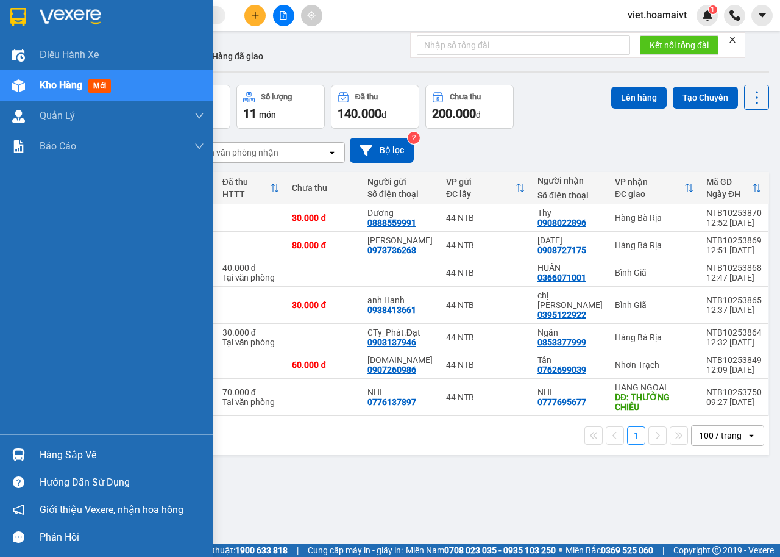
click at [74, 18] on img at bounding box center [71, 17] width 62 height 18
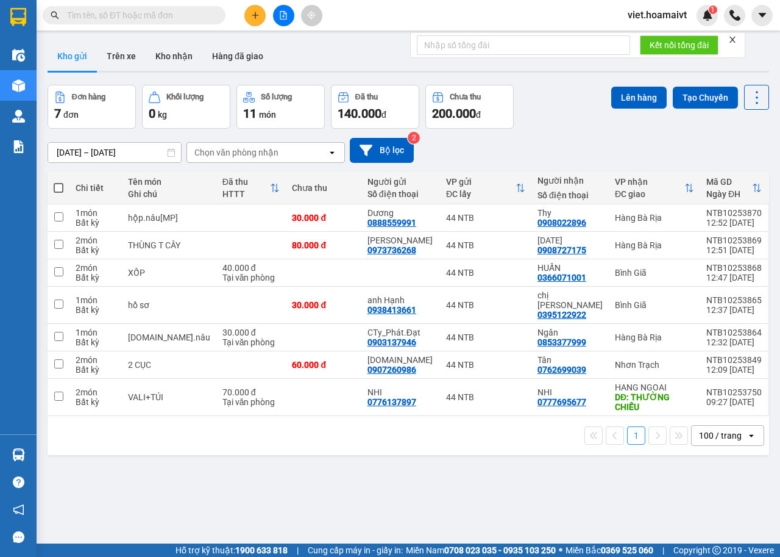
click at [562, 136] on div "12/10/2025 – 13/10/2025 Press the down arrow key to interact with the calendar …" at bounding box center [409, 150] width 722 height 43
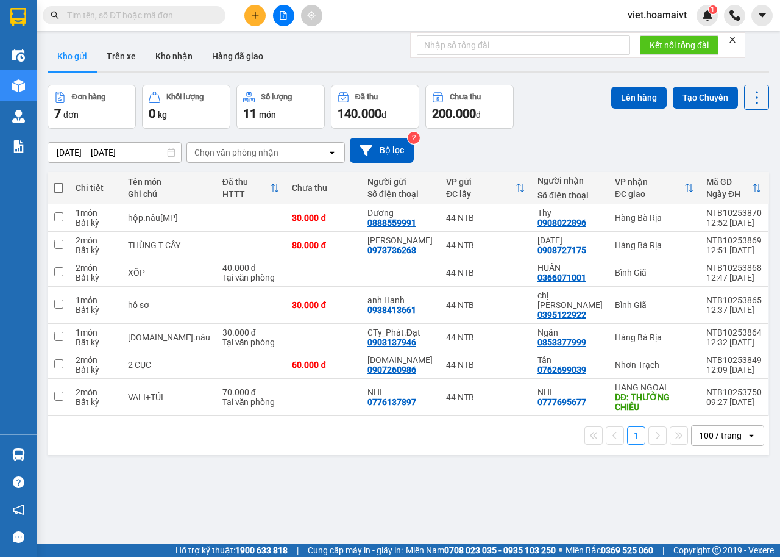
click at [562, 136] on div "12/10/2025 – 13/10/2025 Press the down arrow key to interact with the calendar …" at bounding box center [409, 150] width 722 height 43
click at [561, 134] on div "12/10/2025 – 13/10/2025 Press the down arrow key to interact with the calendar …" at bounding box center [409, 150] width 722 height 43
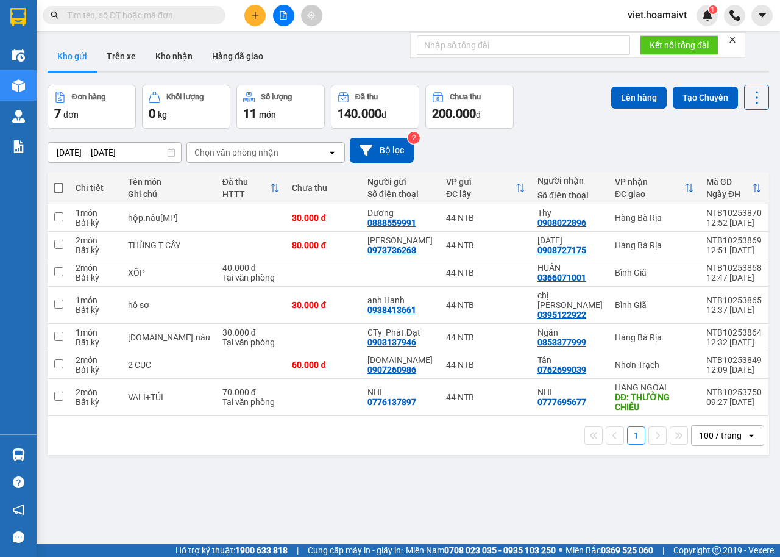
click at [561, 134] on div "12/10/2025 – 13/10/2025 Press the down arrow key to interact with the calendar …" at bounding box center [409, 150] width 722 height 43
click at [255, 157] on div "Chọn văn phòng nhận" at bounding box center [236, 152] width 84 height 12
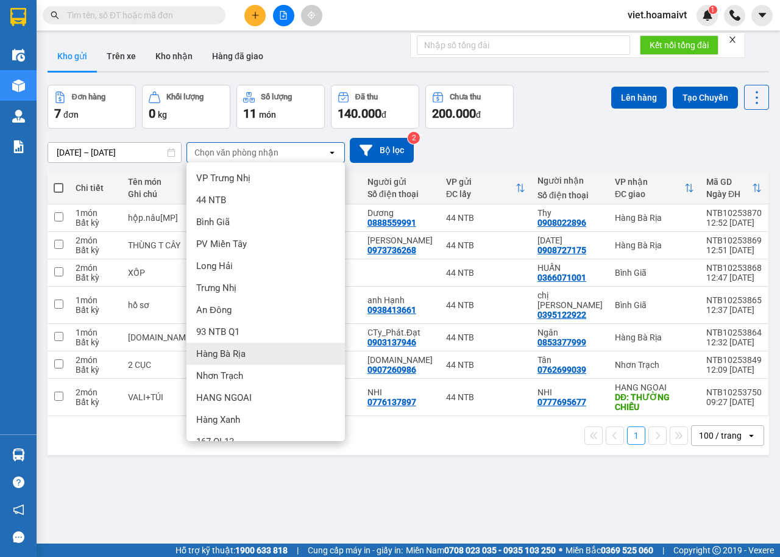
click at [258, 346] on div "Hàng Bà Rịa" at bounding box center [266, 354] width 159 height 22
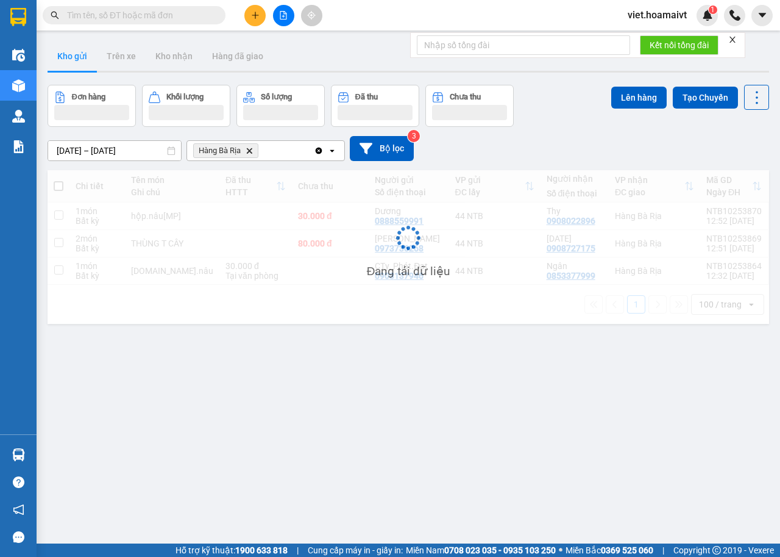
click at [534, 140] on div "12/10/2025 – 13/10/2025 Press the down arrow key to interact with the calendar …" at bounding box center [409, 148] width 722 height 25
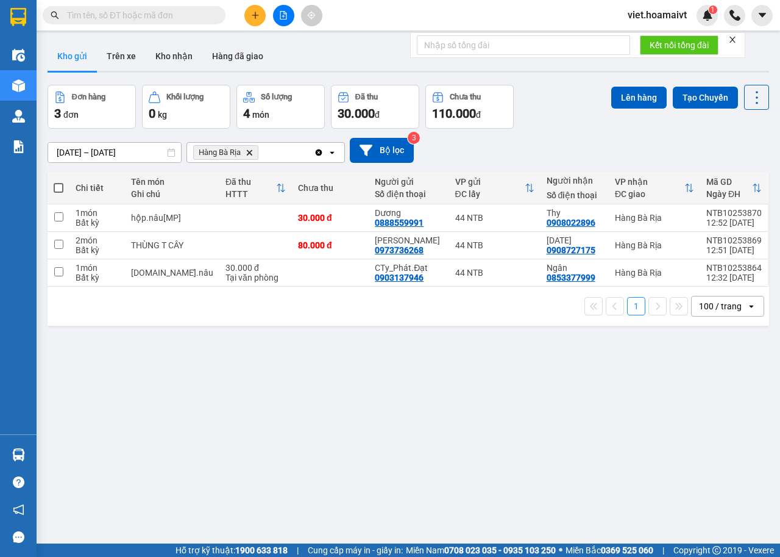
click at [534, 140] on div "12/10/2025 – 13/10/2025 Press the down arrow key to interact with the calendar …" at bounding box center [409, 150] width 722 height 25
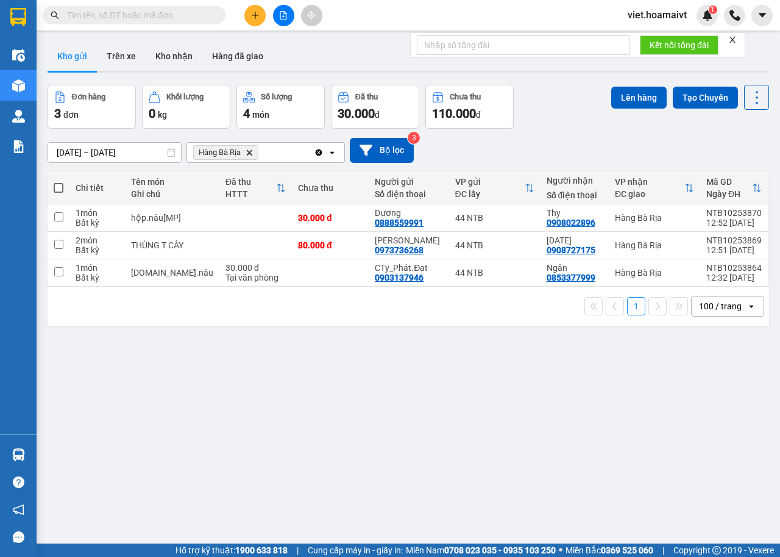
click at [466, 439] on div "ver 1.8.146 Kho gửi Trên xe Kho nhận Hàng đã giao Đơn hàng 3 đơn Khối lượng 0 k…" at bounding box center [409, 315] width 732 height 557
click at [248, 152] on icon "Delete" at bounding box center [249, 152] width 7 height 7
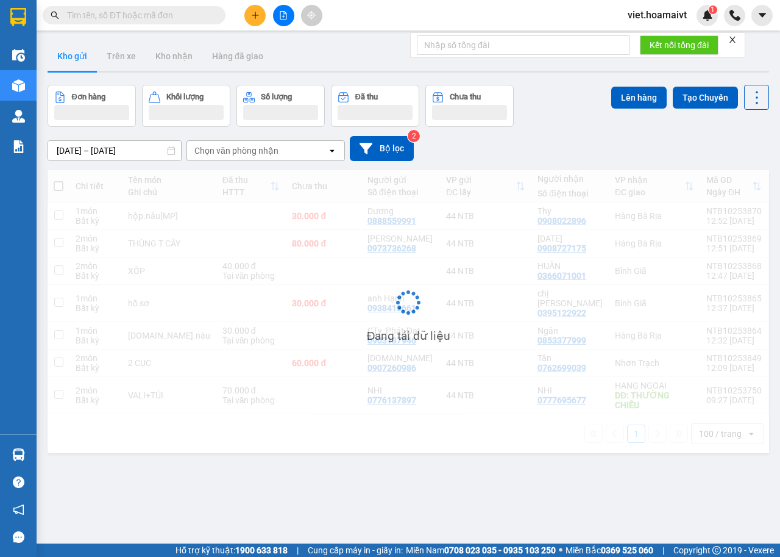
click at [585, 134] on div "12/10/2025 – 13/10/2025 Press the down arrow key to interact with the calendar …" at bounding box center [409, 148] width 722 height 43
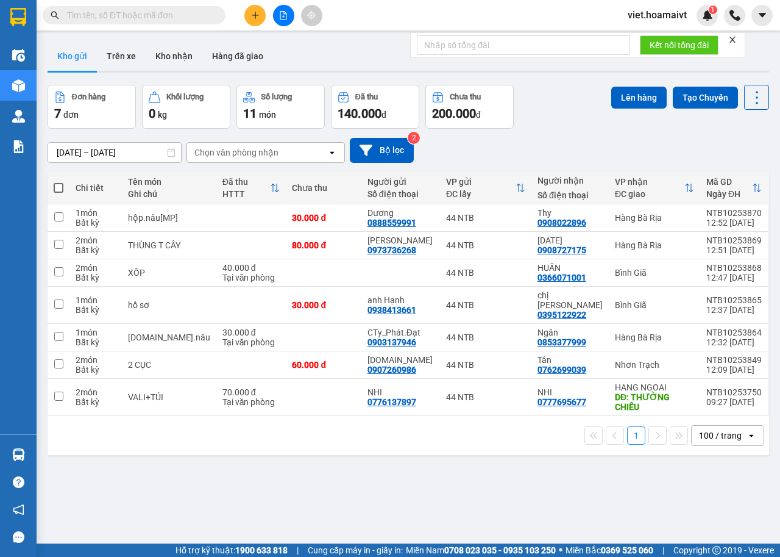
click at [585, 134] on div "12/10/2025 – 13/10/2025 Press the down arrow key to interact with the calendar …" at bounding box center [409, 150] width 722 height 43
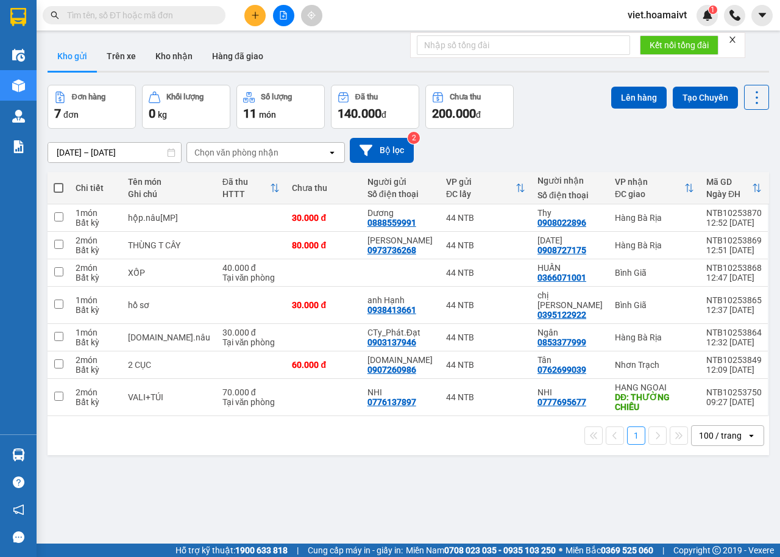
click at [493, 495] on div "ver 1.8.146 Kho gửi Trên xe Kho nhận Hàng đã giao Đơn hàng 7 đơn Khối lượng 0 k…" at bounding box center [409, 315] width 732 height 557
click at [492, 496] on div "ver 1.8.146 Kho gửi Trên xe Kho nhận Hàng đã giao Đơn hàng 7 đơn Khối lượng 0 k…" at bounding box center [409, 315] width 732 height 557
click at [258, 20] on button at bounding box center [254, 15] width 21 height 21
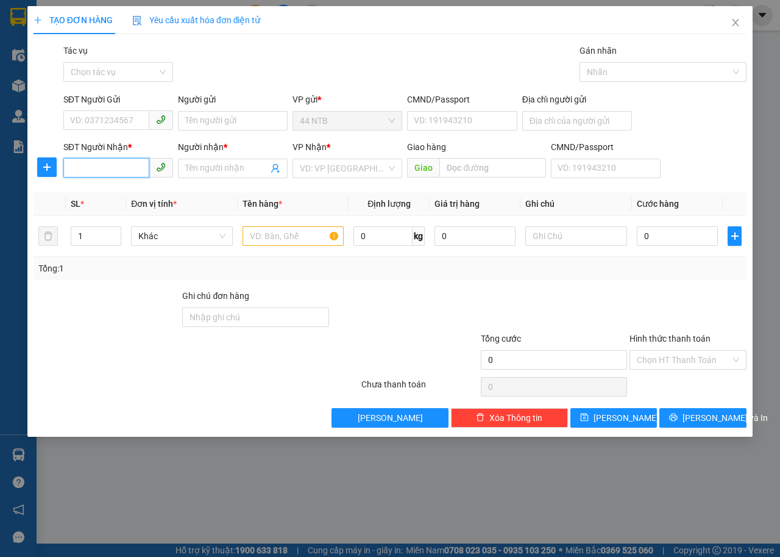
click at [117, 164] on input "SĐT Người Nhận *" at bounding box center [106, 168] width 86 height 20
type input "0366589061"
click at [103, 197] on div "0366589061 - Vũ" at bounding box center [131, 192] width 120 height 13
type input "169 NGUYỄN THỊ MƯỜI"
type input "Vũ"
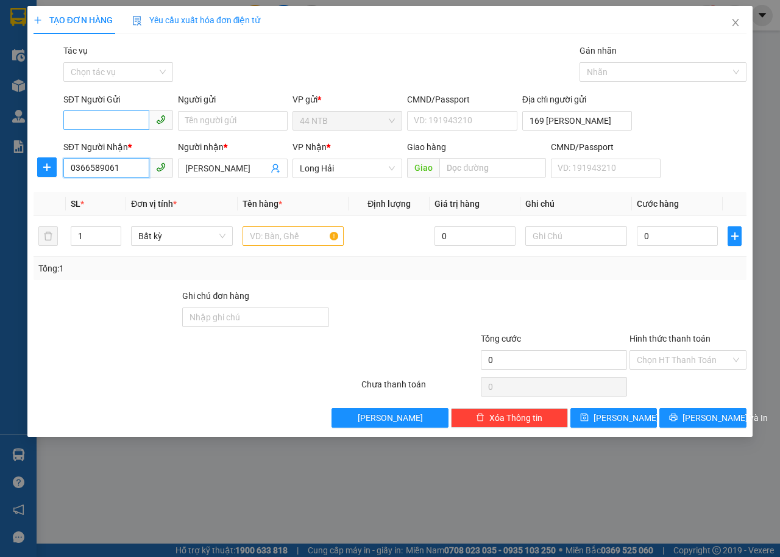
type input "0366589061"
click at [118, 116] on input "SĐT Người Gửi" at bounding box center [106, 120] width 86 height 20
type input "0909021904"
drag, startPoint x: 140, startPoint y: 144, endPoint x: 173, endPoint y: 168, distance: 41.1
click at [140, 144] on div "0909021904 - Châu" at bounding box center [131, 144] width 120 height 13
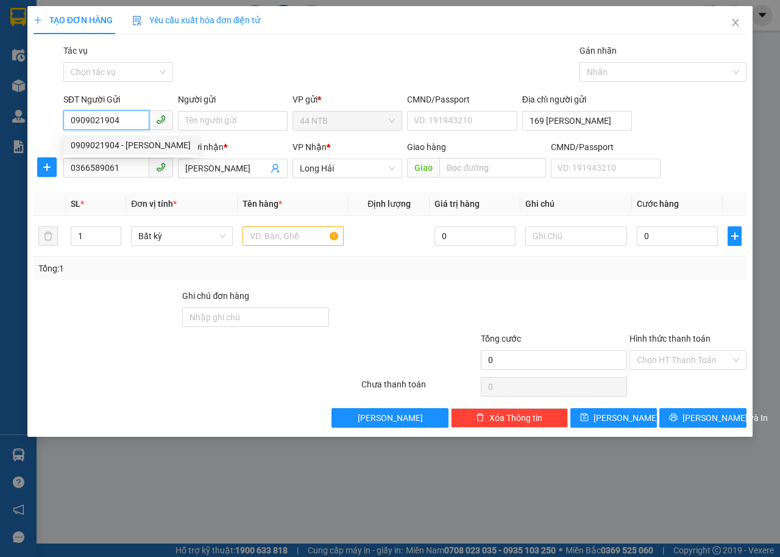
type input "Châu"
type input "1_N.Bá.Tòng_T.Phú"
type input "0909021904"
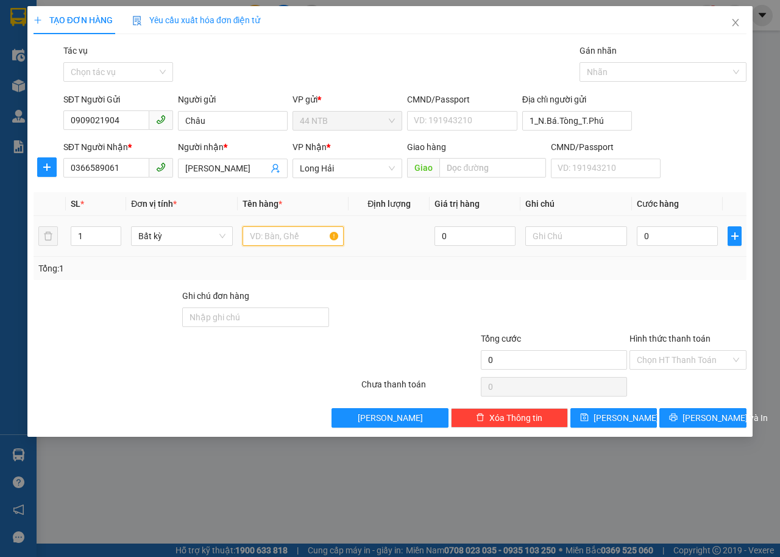
click at [289, 227] on input "text" at bounding box center [294, 236] width 102 height 20
type input "thùng đen"
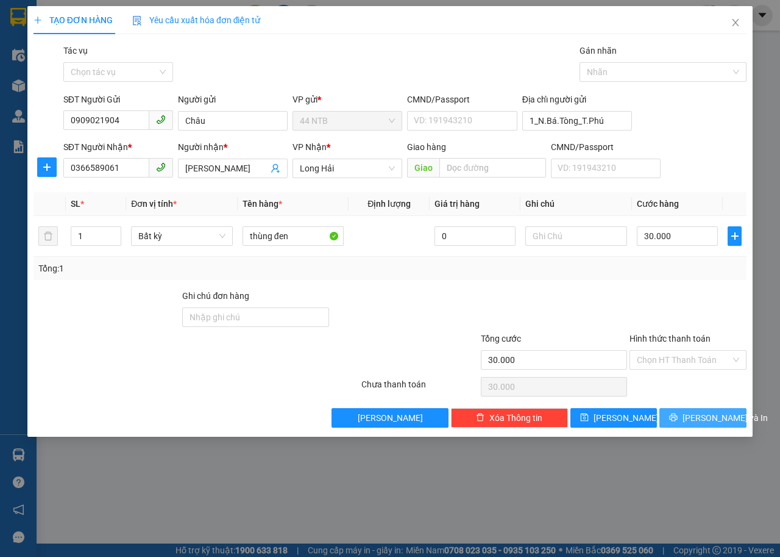
click at [685, 424] on button "Lưu và In" at bounding box center [703, 418] width 87 height 20
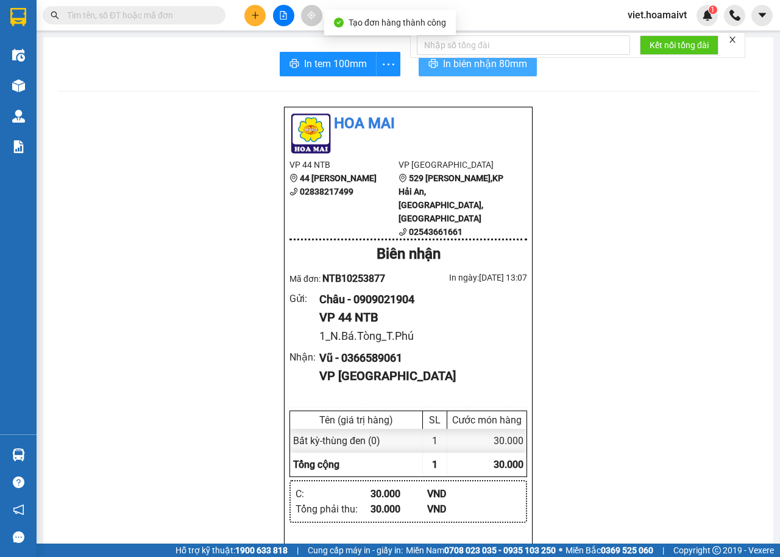
click at [447, 65] on span "In biên nhận 80mm" at bounding box center [485, 63] width 84 height 15
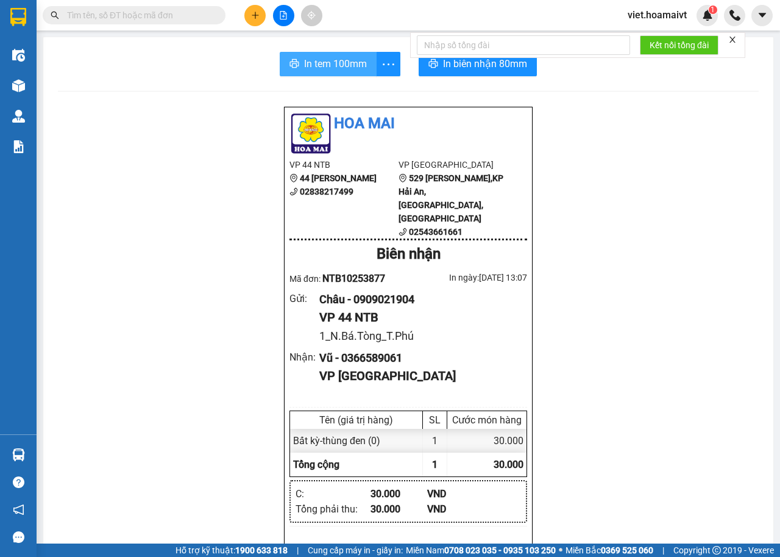
click at [305, 67] on span "In tem 100mm" at bounding box center [335, 63] width 63 height 15
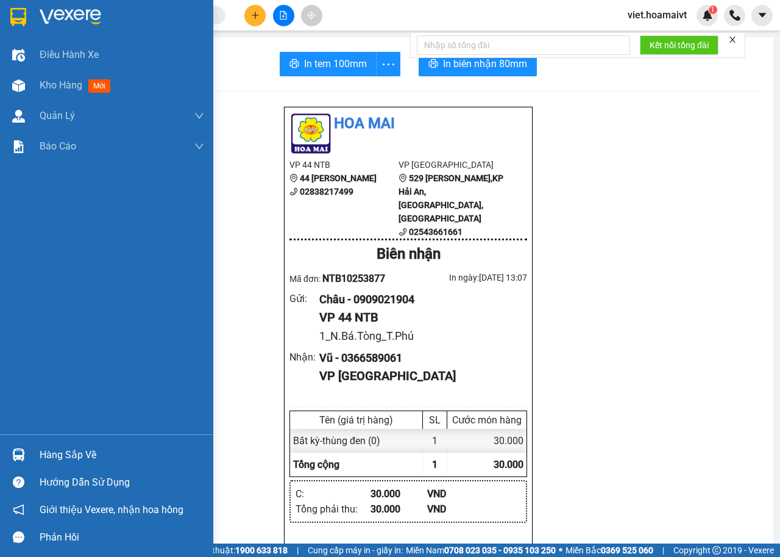
click at [65, 21] on img at bounding box center [71, 17] width 62 height 18
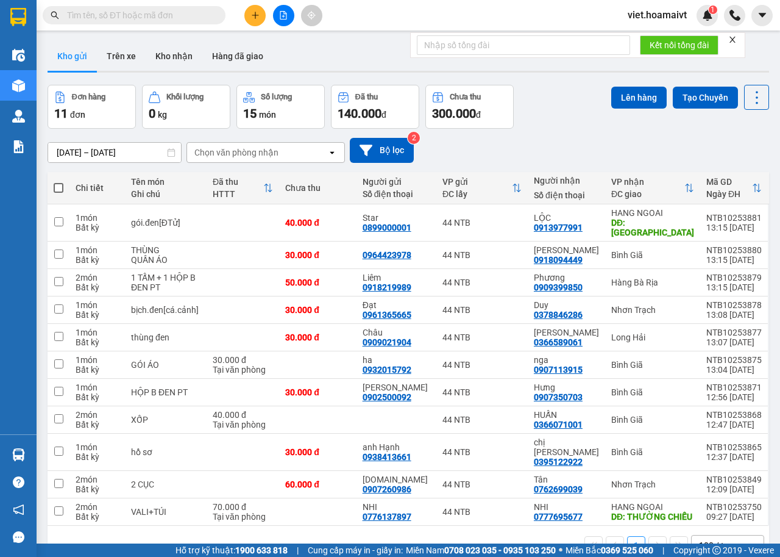
click at [588, 151] on div "12/10/2025 – 13/10/2025 Press the down arrow key to interact with the calendar …" at bounding box center [409, 150] width 722 height 25
click at [559, 124] on div "Đơn hàng 11 đơn Khối lượng 0 kg Số lượng 15 món Đã thu 140.000 đ Chưa thu 300.0…" at bounding box center [409, 107] width 722 height 44
click at [263, 143] on div "Chọn văn phòng nhận" at bounding box center [257, 153] width 140 height 20
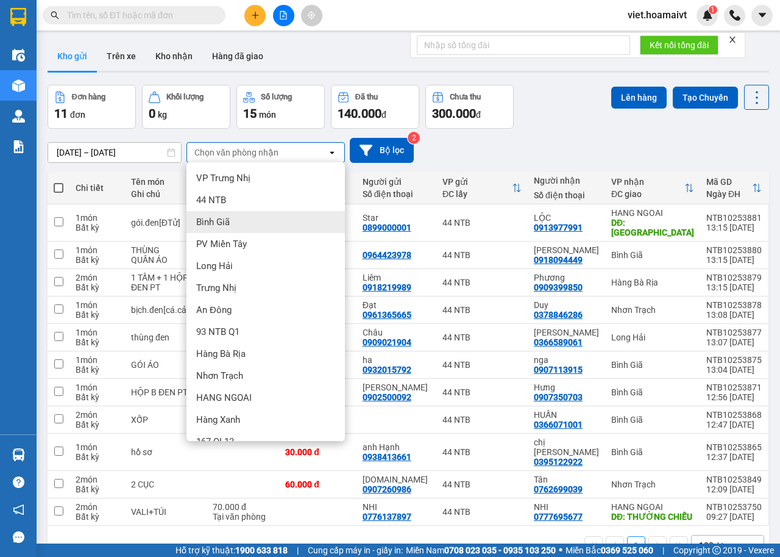
click at [269, 211] on div "Bình Giã" at bounding box center [266, 222] width 159 height 22
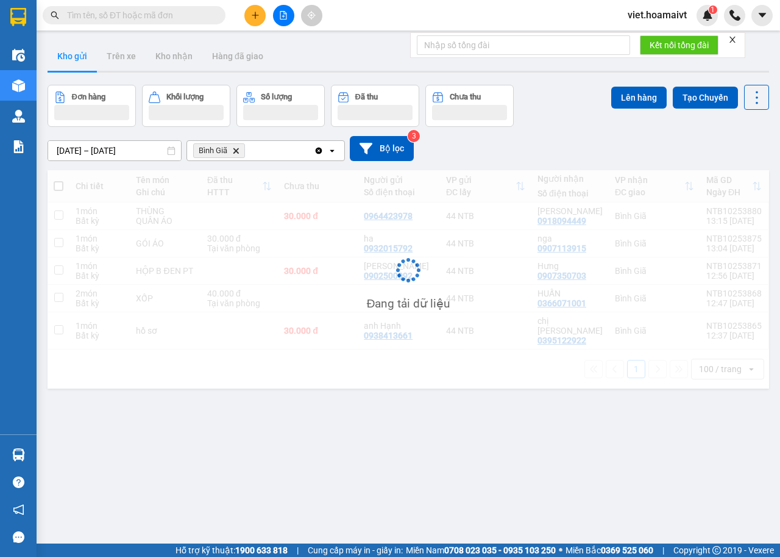
click at [611, 136] on div "12/10/2025 – 13/10/2025 Press the down arrow key to interact with the calendar …" at bounding box center [409, 148] width 722 height 25
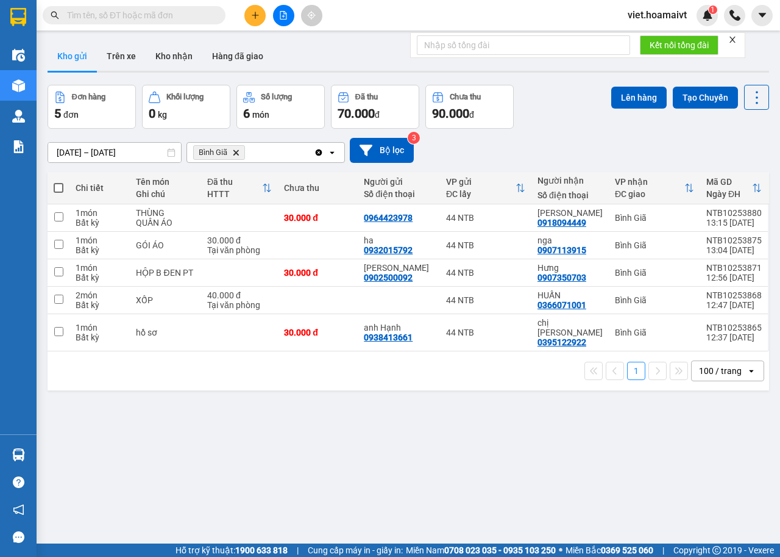
click at [611, 138] on div "12/10/2025 – 13/10/2025 Press the down arrow key to interact with the calendar …" at bounding box center [409, 150] width 722 height 25
click at [237, 149] on icon "Bình Giã, close by backspace" at bounding box center [236, 151] width 5 height 5
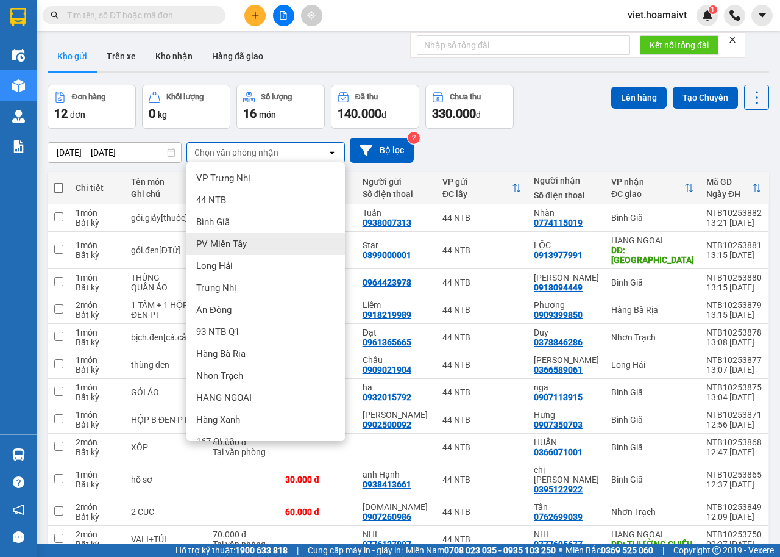
click at [240, 211] on div "Bình Giã" at bounding box center [266, 222] width 159 height 22
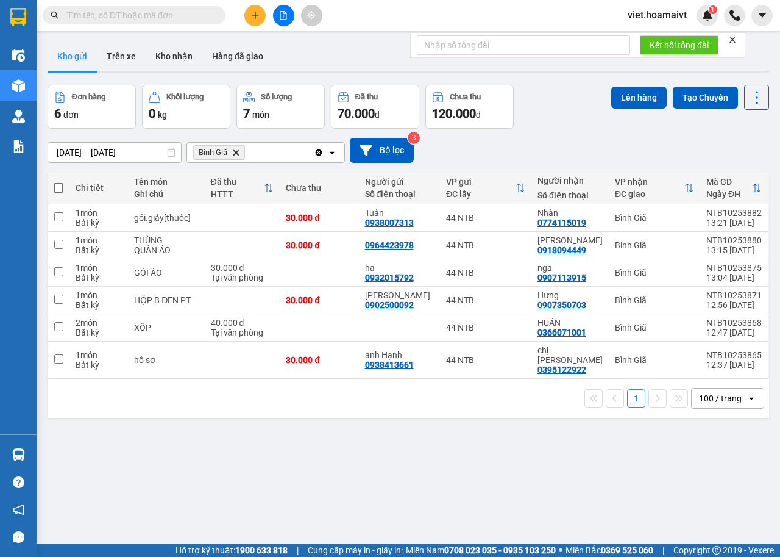
click at [572, 138] on div "12/10/2025 – 13/10/2025 Press the down arrow key to interact with the calendar …" at bounding box center [409, 150] width 722 height 25
click at [234, 149] on icon "Delete" at bounding box center [235, 152] width 7 height 7
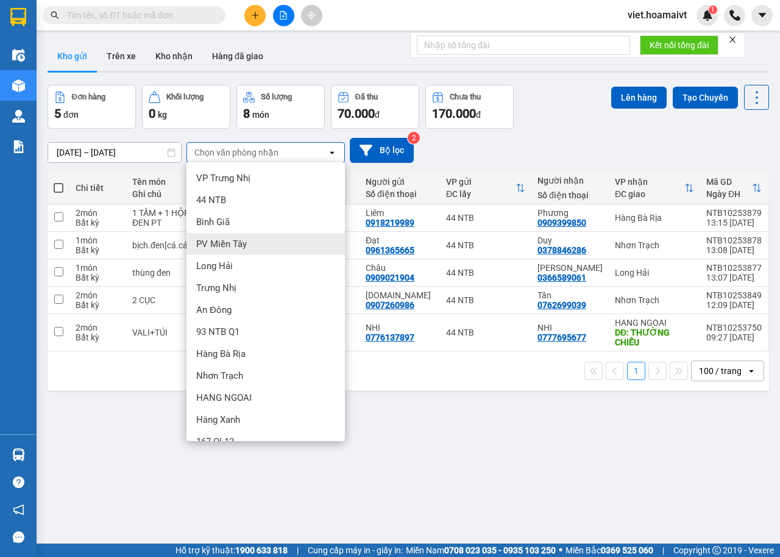
click at [282, 365] on div "Nhơn Trạch" at bounding box center [266, 376] width 159 height 22
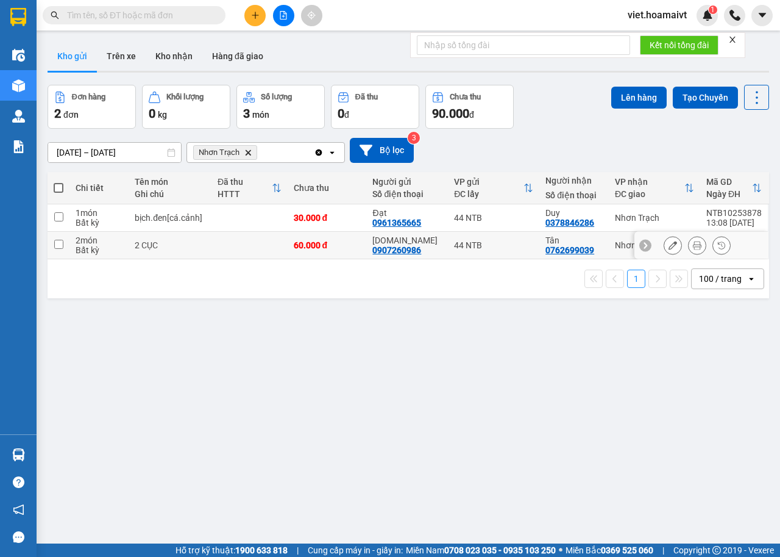
click at [693, 241] on icon at bounding box center [697, 245] width 9 height 9
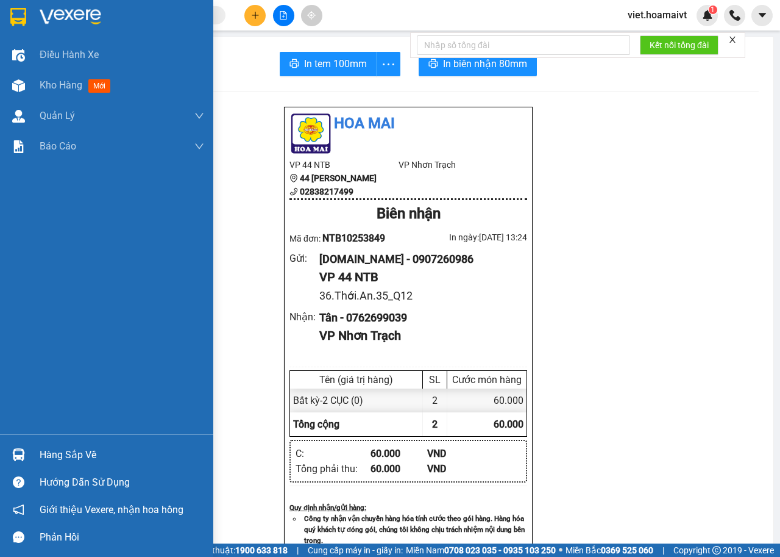
click at [76, 23] on img at bounding box center [71, 17] width 62 height 18
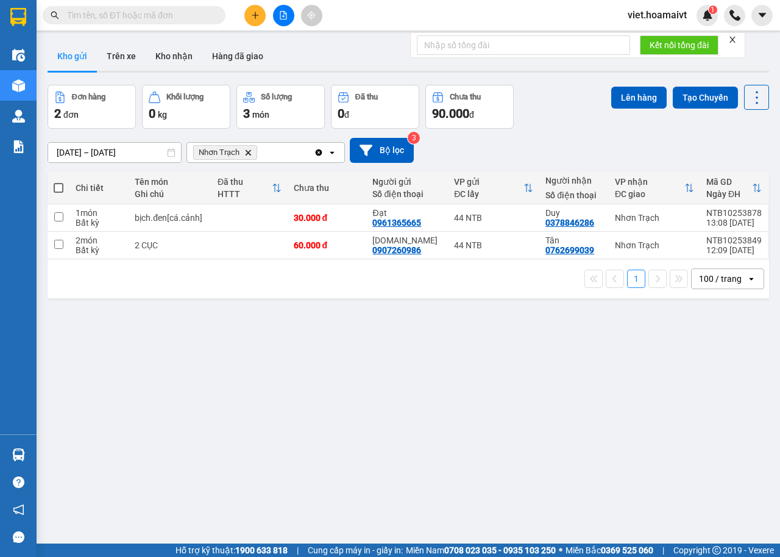
click at [568, 145] on div "12/10/2025 – 13/10/2025 Press the down arrow key to interact with the calendar …" at bounding box center [409, 150] width 722 height 25
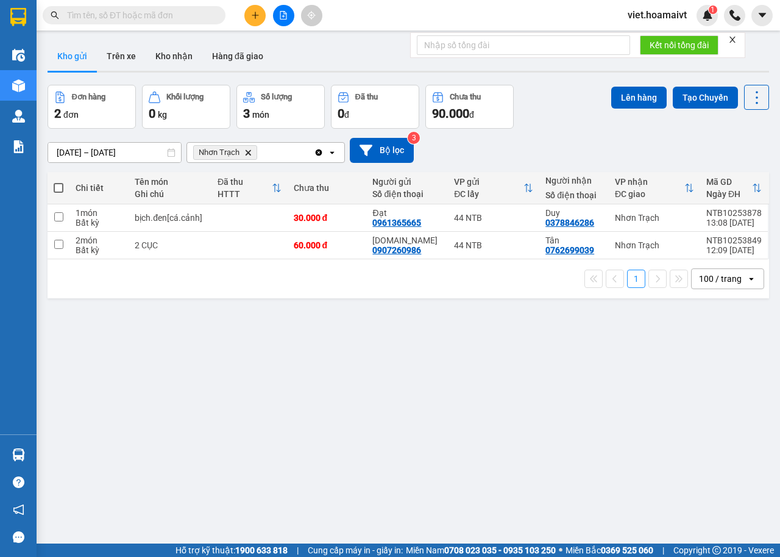
click at [568, 145] on div "12/10/2025 – 13/10/2025 Press the down arrow key to interact with the calendar …" at bounding box center [409, 150] width 722 height 25
click at [250, 349] on div "ver 1.8.146 Kho gửi Trên xe Kho nhận Hàng đã giao Đơn hàng 2 đơn Khối lượng 0 k…" at bounding box center [409, 315] width 732 height 557
click at [669, 244] on button at bounding box center [673, 245] width 17 height 21
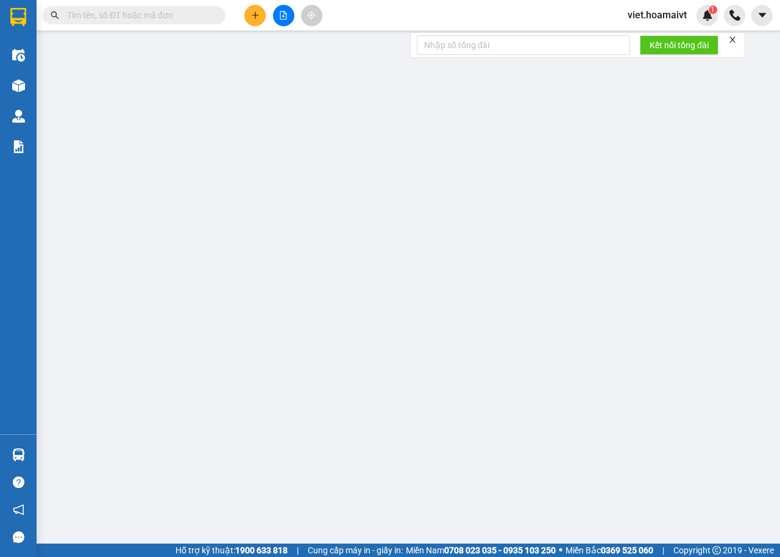
type input "0907260986"
type input "[DOMAIN_NAME]"
type input "36.Thới.An.35_Q12"
type input "0762699039"
type input "Tân"
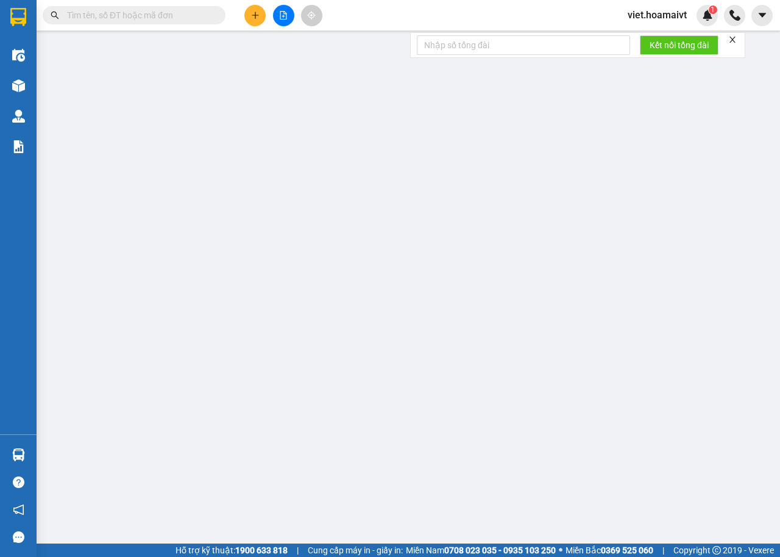
type input "60.000"
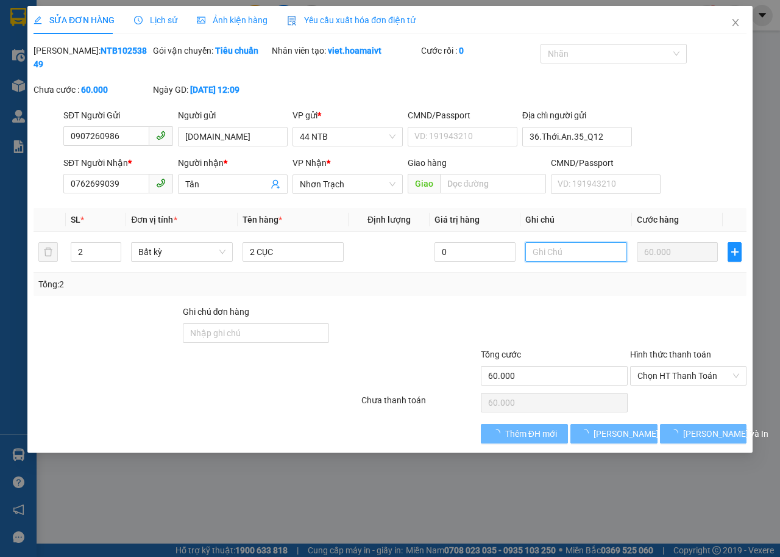
click at [546, 257] on input "text" at bounding box center [576, 252] width 101 height 20
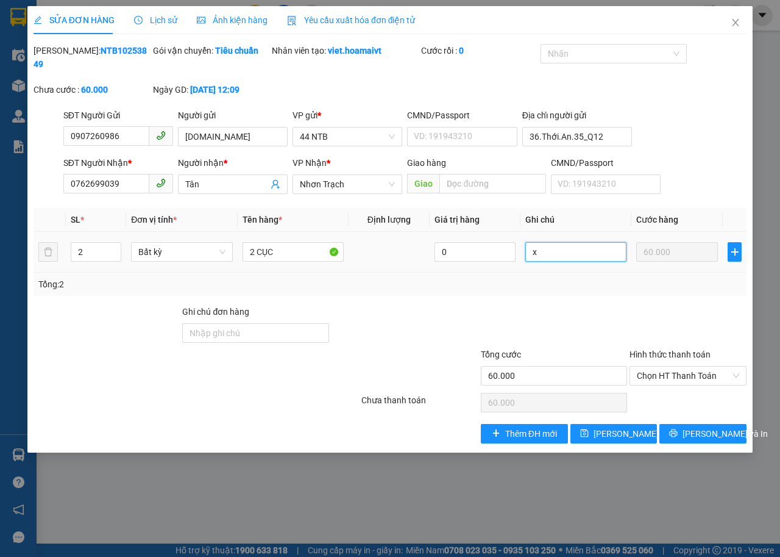
type input "x"
click at [546, 257] on input "x" at bounding box center [576, 252] width 101 height 20
type input "x"
click at [619, 427] on span "Lưu thay đổi" at bounding box center [643, 433] width 98 height 13
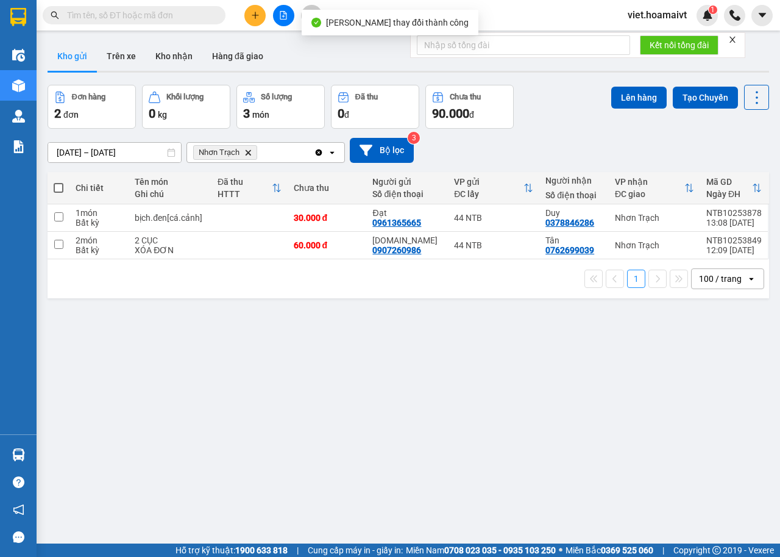
click at [166, 18] on input "text" at bounding box center [139, 15] width 144 height 13
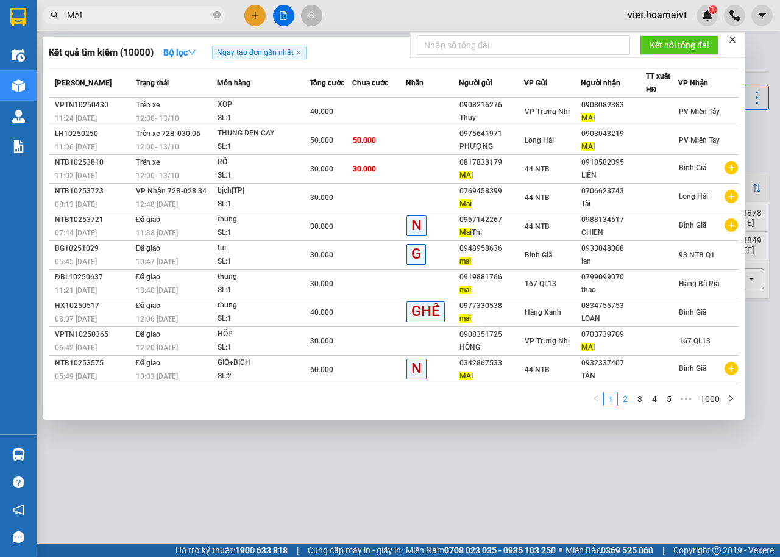
type input "MAI"
click at [619, 400] on link "2" at bounding box center [625, 398] width 13 height 13
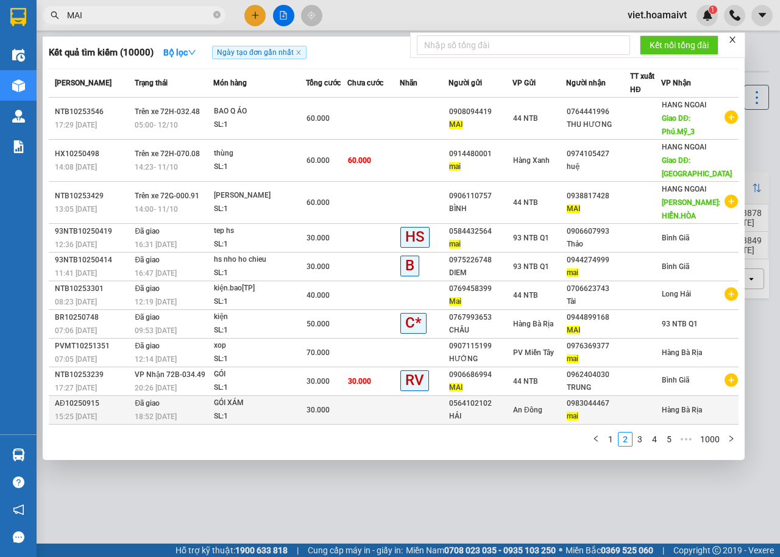
click at [650, 404] on div at bounding box center [646, 410] width 30 height 13
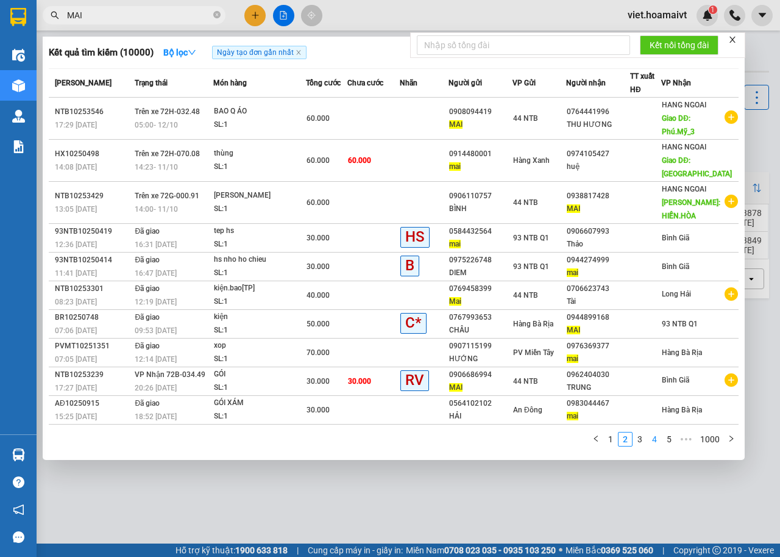
click at [657, 432] on link "4" at bounding box center [654, 438] width 13 height 13
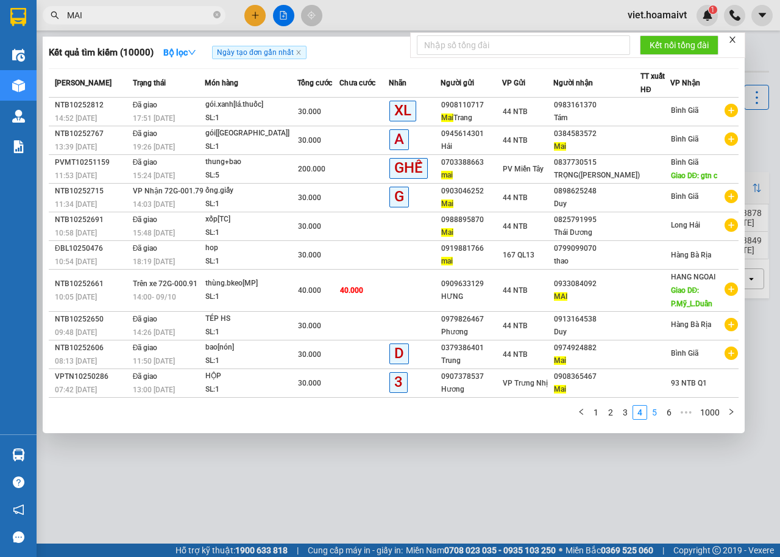
click at [660, 412] on link "5" at bounding box center [654, 411] width 13 height 13
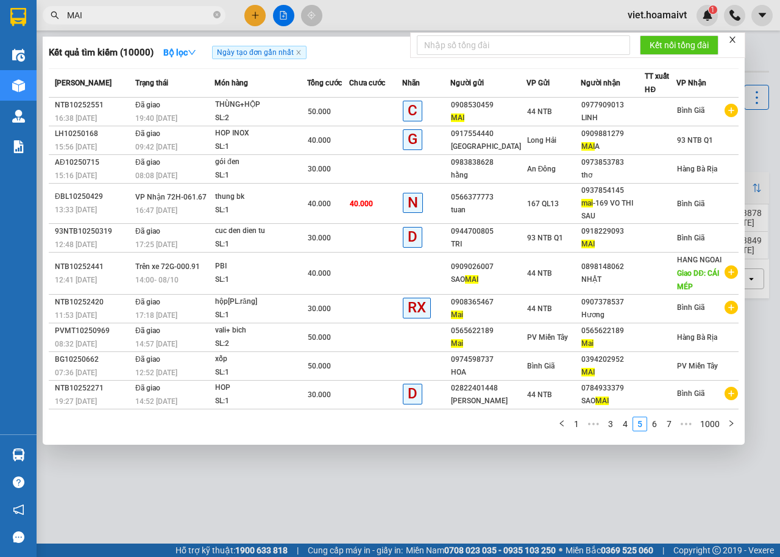
click at [661, 413] on div "Mã ĐH Trạng thái Món hàng Tổng cước Chưa cước Nhãn Người gửi VP Gửi Người nhận …" at bounding box center [394, 253] width 690 height 370
click at [685, 418] on span "•••" at bounding box center [687, 423] width 20 height 15
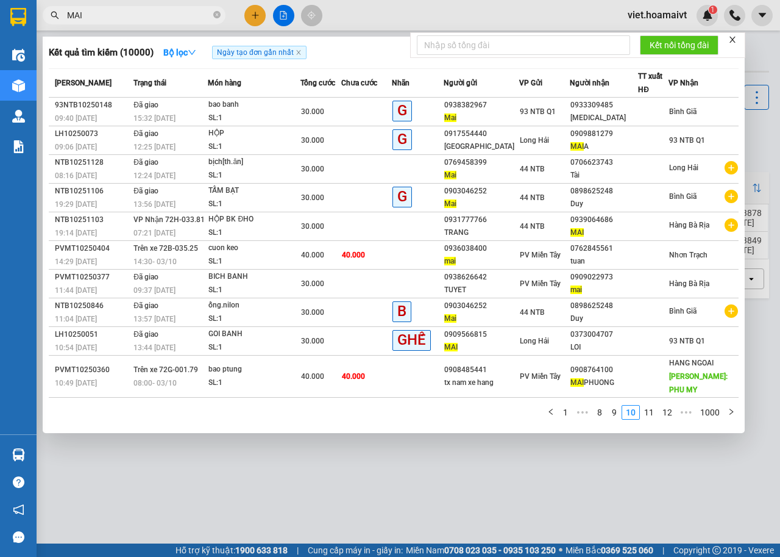
click at [719, 422] on div at bounding box center [390, 278] width 780 height 557
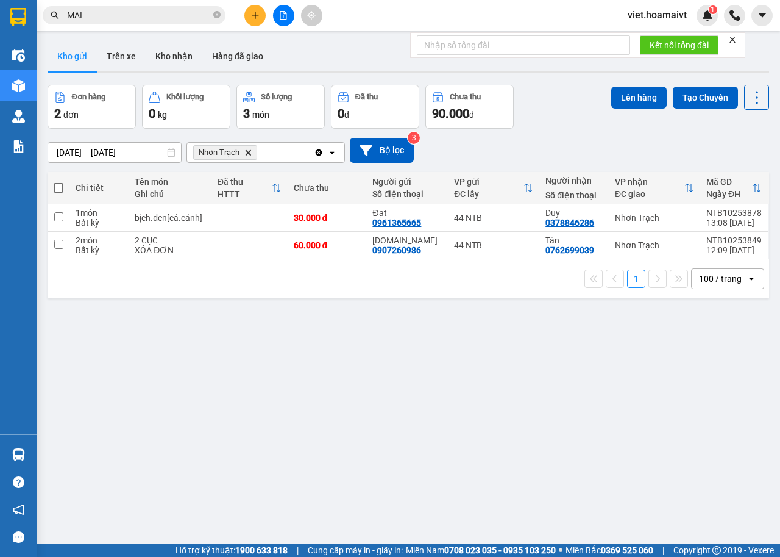
click at [719, 422] on div "ver 1.8.146 Kho gửi Trên xe Kho nhận Hàng đã giao Đơn hàng 2 đơn Khối lượng 0 k…" at bounding box center [409, 315] width 732 height 557
click at [593, 445] on div "ver 1.8.146 Kho gửi Trên xe Kho nhận Hàng đã giao Đơn hàng 2 đơn Khối lượng 0 k…" at bounding box center [409, 315] width 732 height 557
click at [216, 15] on icon "close-circle" at bounding box center [216, 14] width 7 height 7
click at [248, 151] on icon "Nhơn Trạch, close by backspace" at bounding box center [248, 151] width 5 height 5
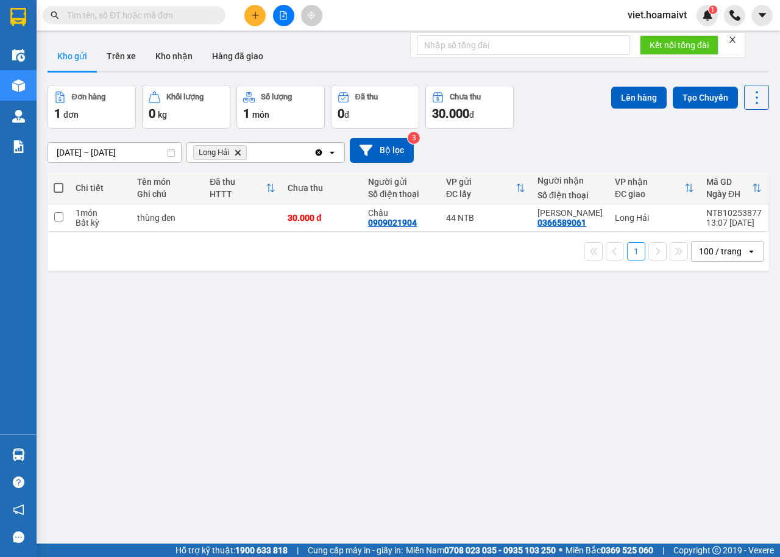
click at [565, 141] on div "12/10/2025 – 13/10/2025 Press the down arrow key to interact with the calendar …" at bounding box center [409, 150] width 722 height 25
click at [250, 22] on button at bounding box center [254, 15] width 21 height 21
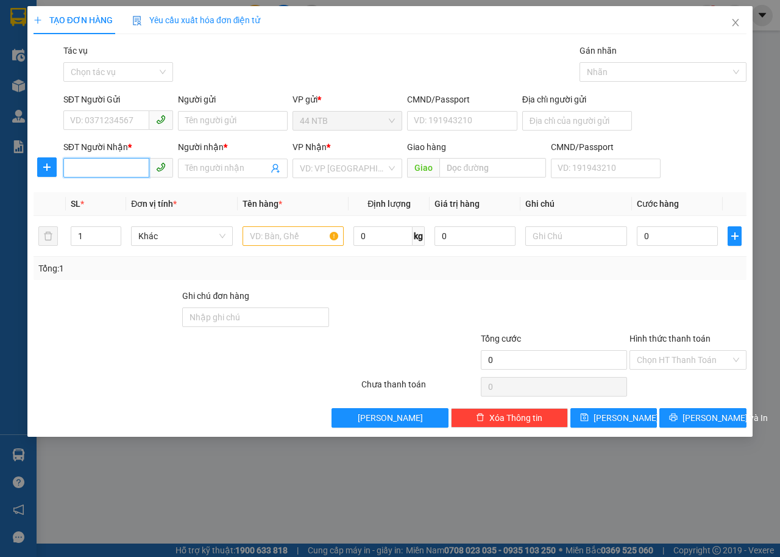
click at [82, 171] on input "SĐT Người Nhận *" at bounding box center [106, 168] width 86 height 20
type input "0784697606"
click at [142, 192] on div "0784697606 - Kim Tấn" at bounding box center [131, 192] width 120 height 13
type input "207/61_đg.3/2_Q10"
type input "Kim Tấn"
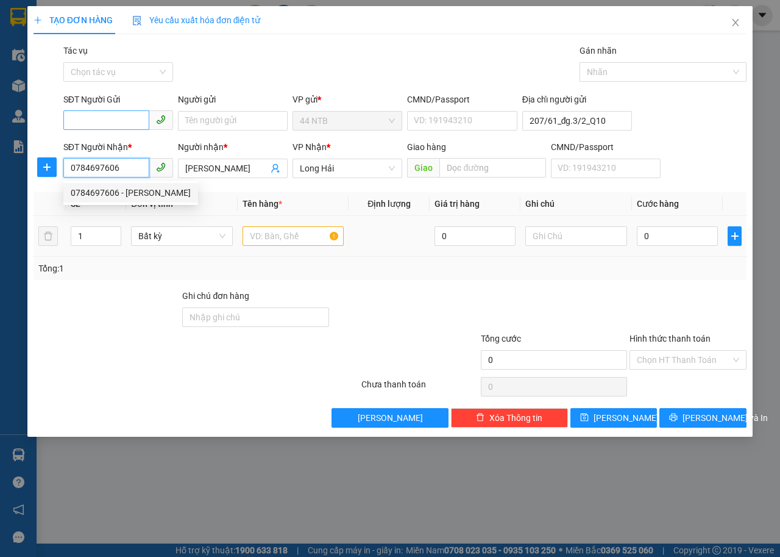
type input "0784697606"
click at [129, 123] on input "SĐT Người Gửi" at bounding box center [106, 120] width 86 height 20
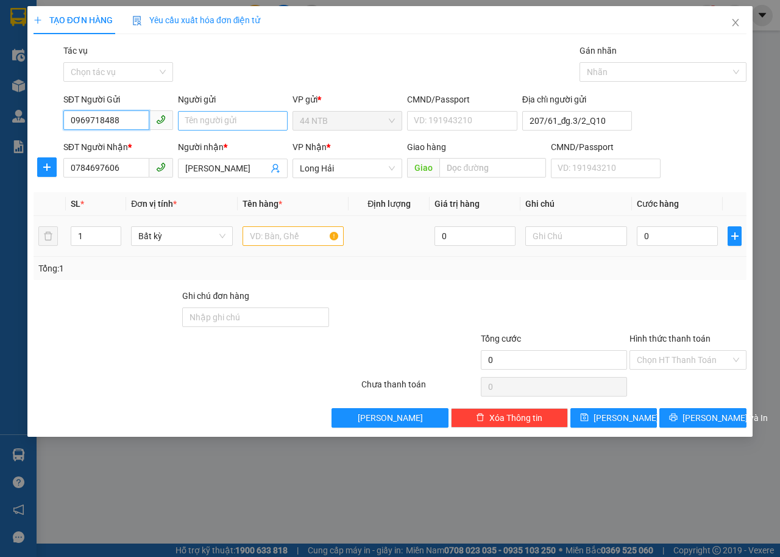
type input "0969718488"
click at [193, 128] on input "Người gửi" at bounding box center [233, 121] width 110 height 20
type input "HẢI"
click at [299, 235] on input "text" at bounding box center [294, 236] width 102 height 20
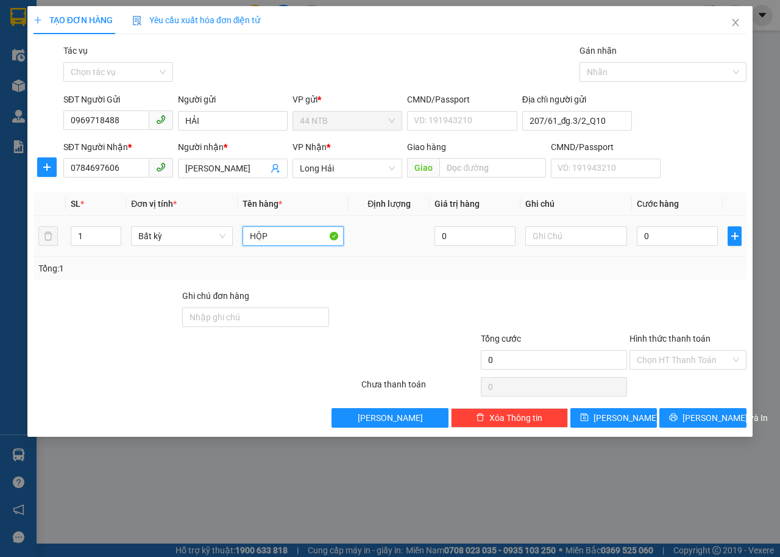
type input "HỘP"
type input "PT"
type input "3"
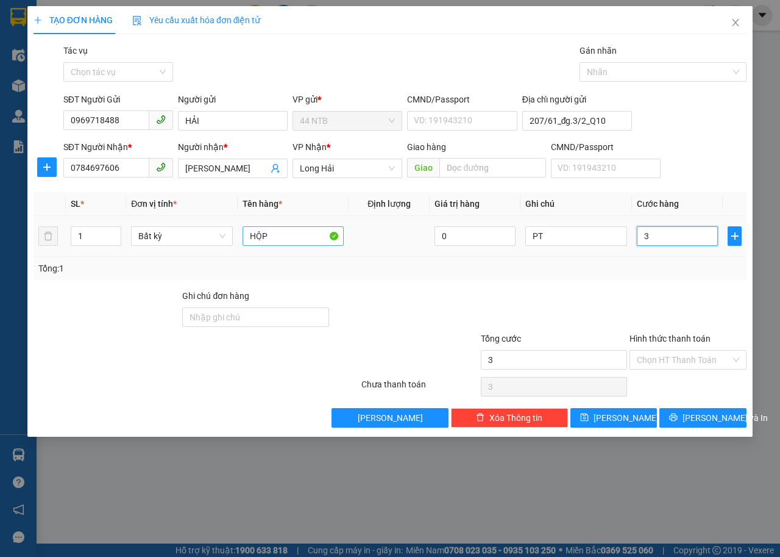
type input "30"
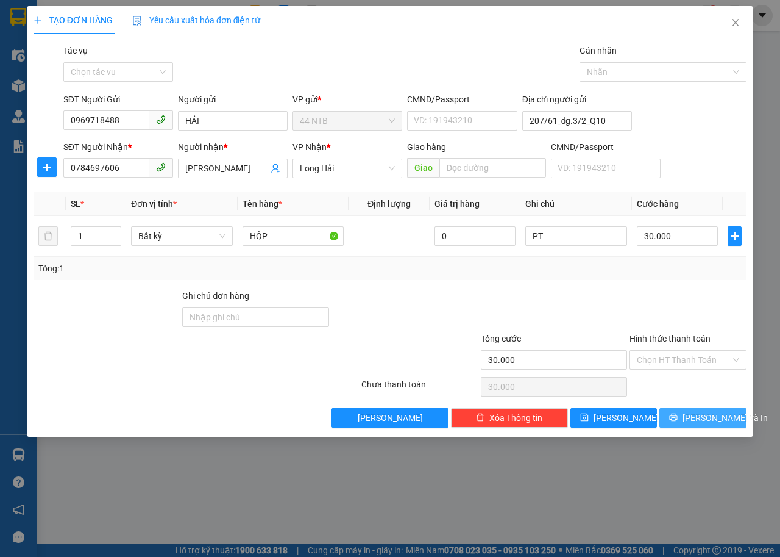
click at [700, 412] on span "Lưu và In" at bounding box center [725, 417] width 85 height 13
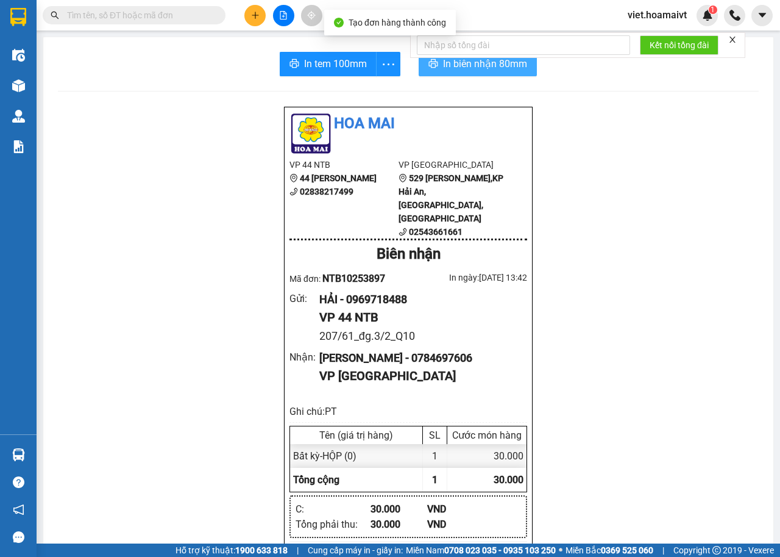
click at [477, 74] on button "In biên nhận 80mm" at bounding box center [478, 64] width 118 height 24
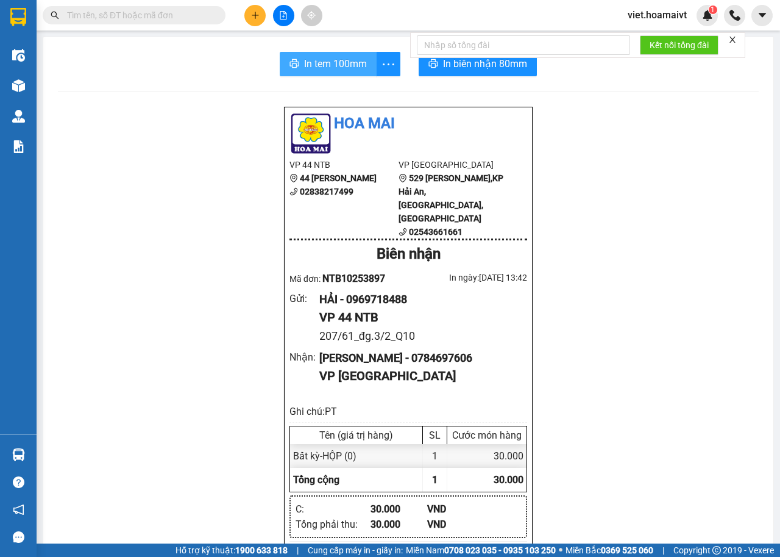
click at [318, 70] on span "In tem 100mm" at bounding box center [335, 63] width 63 height 15
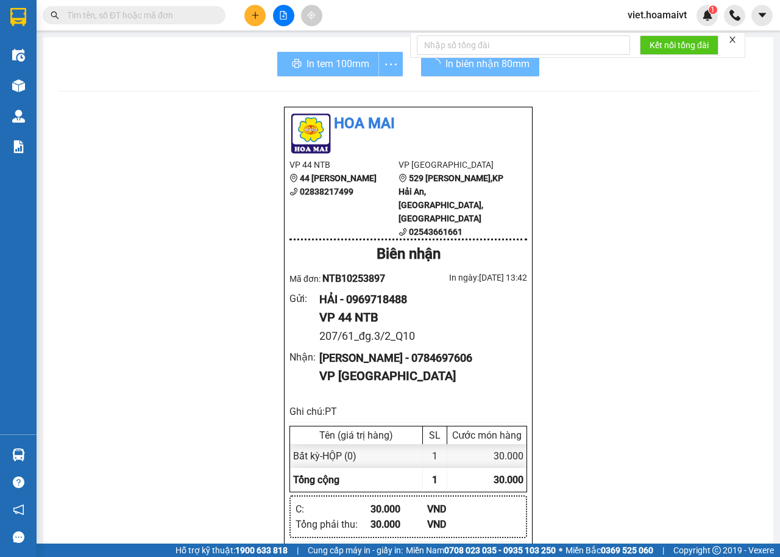
click at [626, 357] on div "Hoa Mai VP 44 NTB 44 Nguyễn Thái Bình 02838217499 VP Long Hải 529 Võ Thị Sáu,KP…" at bounding box center [408, 547] width 701 height 883
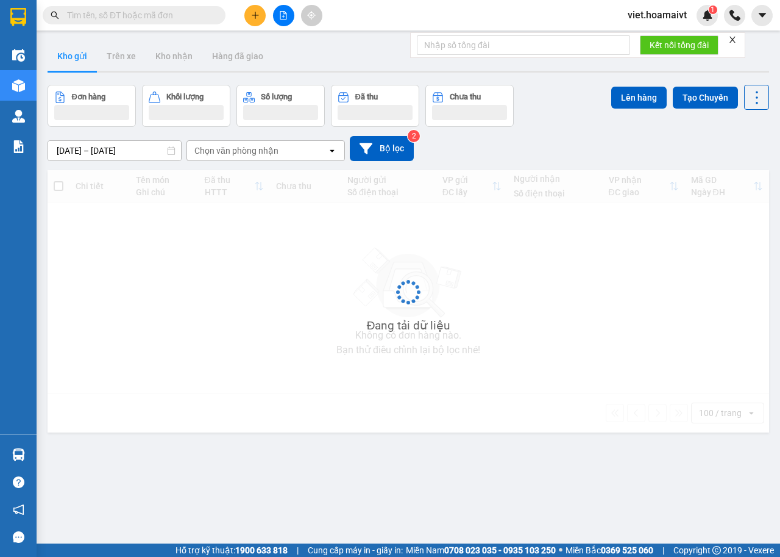
scroll to position [56, 0]
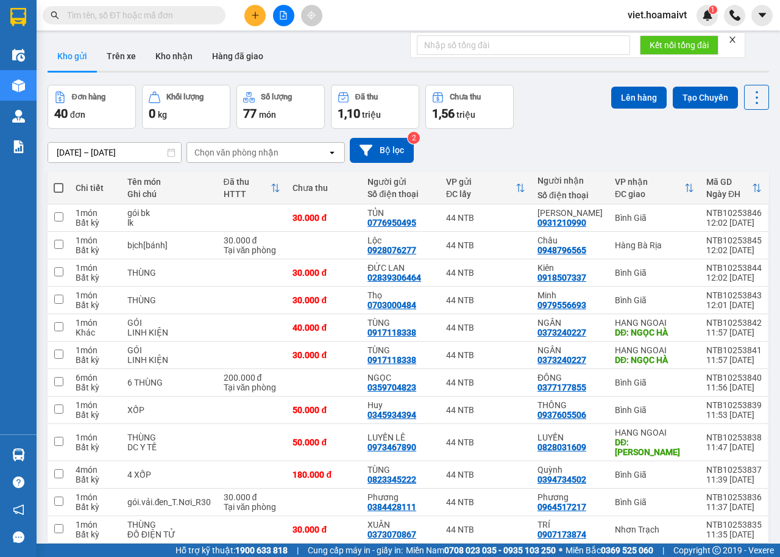
scroll to position [56, 0]
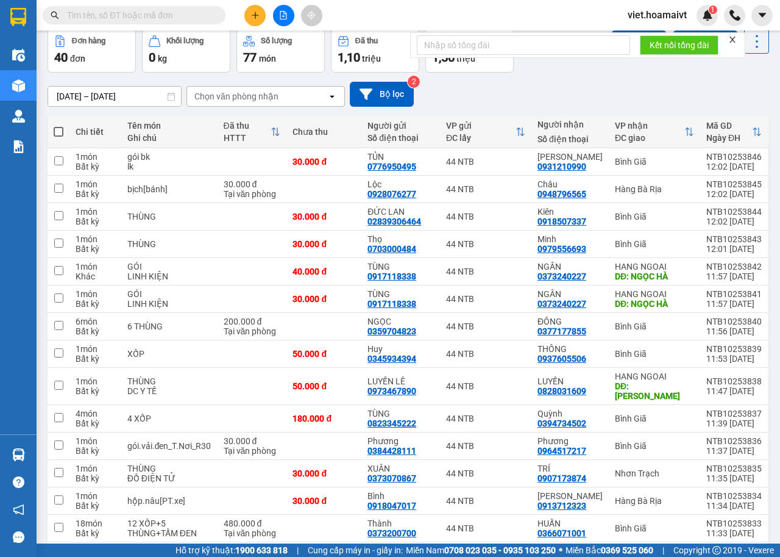
click at [238, 90] on div "Chọn văn phòng nhận" at bounding box center [236, 96] width 84 height 12
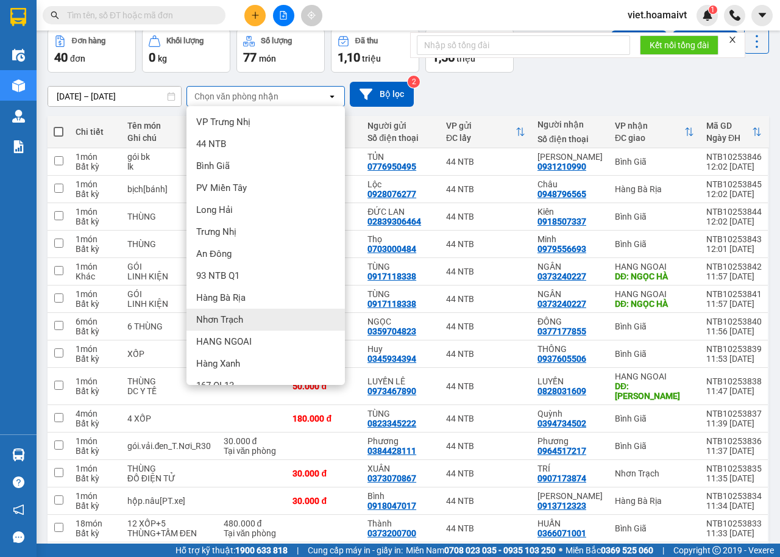
click at [283, 314] on div "Nhơn Trạch" at bounding box center [266, 319] width 159 height 22
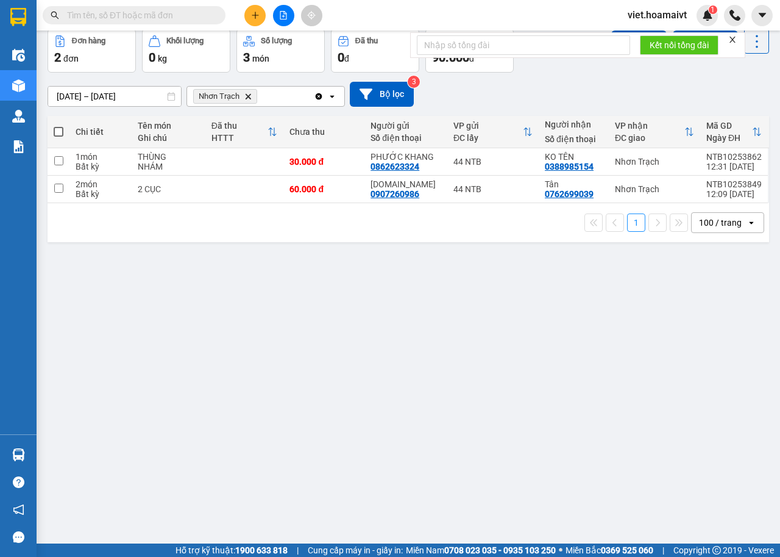
click at [355, 351] on div "ver 1.8.146 Kho gửi Trên xe Kho nhận Hàng đã giao Đơn hàng 2 đơn Khối lượng 0 k…" at bounding box center [409, 258] width 732 height 557
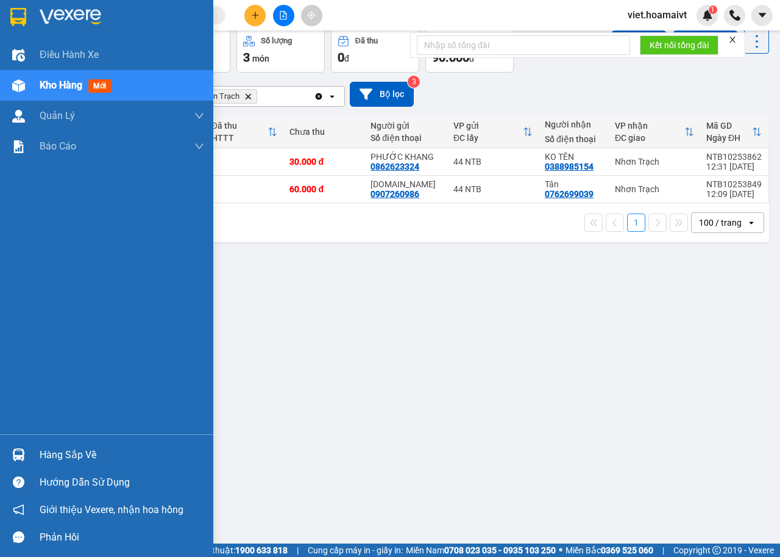
click at [40, 23] on img at bounding box center [71, 17] width 62 height 18
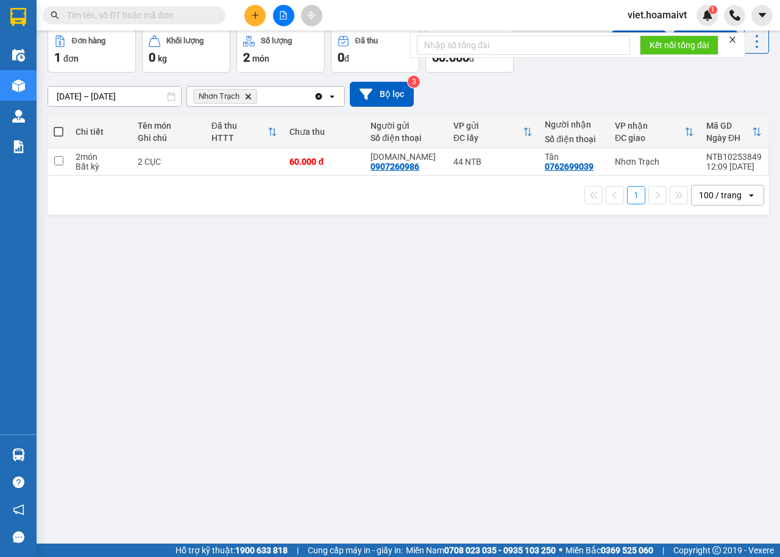
click at [551, 90] on div "12/10/2025 – 13/10/2025 Press the down arrow key to interact with the calendar …" at bounding box center [409, 94] width 722 height 25
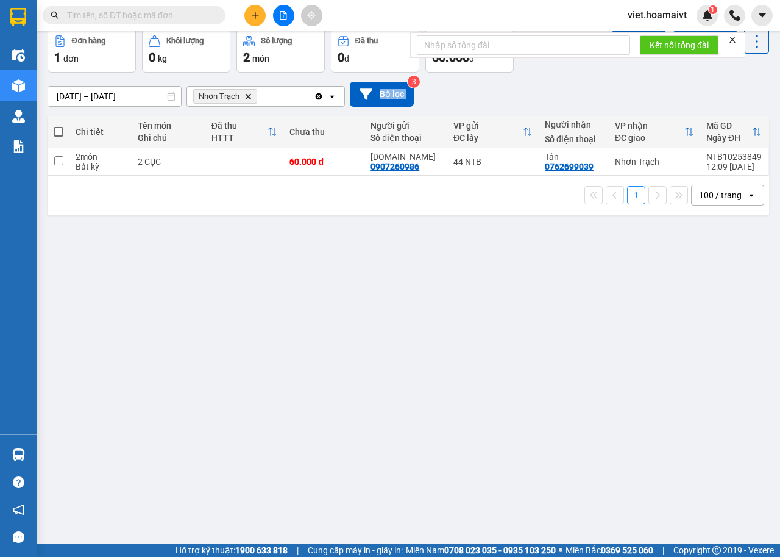
click at [551, 90] on div "12/10/2025 – 13/10/2025 Press the down arrow key to interact with the calendar …" at bounding box center [409, 94] width 722 height 25
click at [551, 92] on div "12/10/2025 – 13/10/2025 Press the down arrow key to interact with the calendar …" at bounding box center [409, 94] width 722 height 25
click at [248, 90] on span "Nhơn Trạch Delete" at bounding box center [225, 96] width 64 height 15
click at [246, 97] on icon "Delete" at bounding box center [247, 96] width 7 height 7
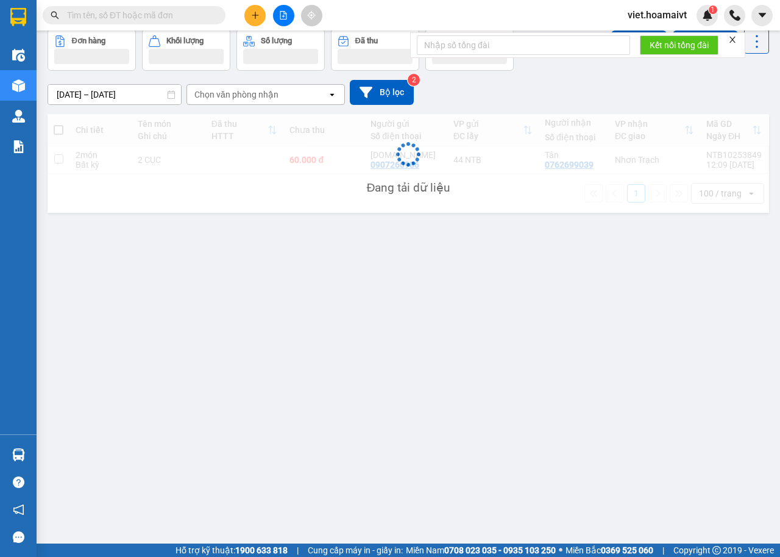
click at [431, 97] on div "12/10/2025 – 13/10/2025 Press the down arrow key to interact with the calendar …" at bounding box center [409, 92] width 722 height 25
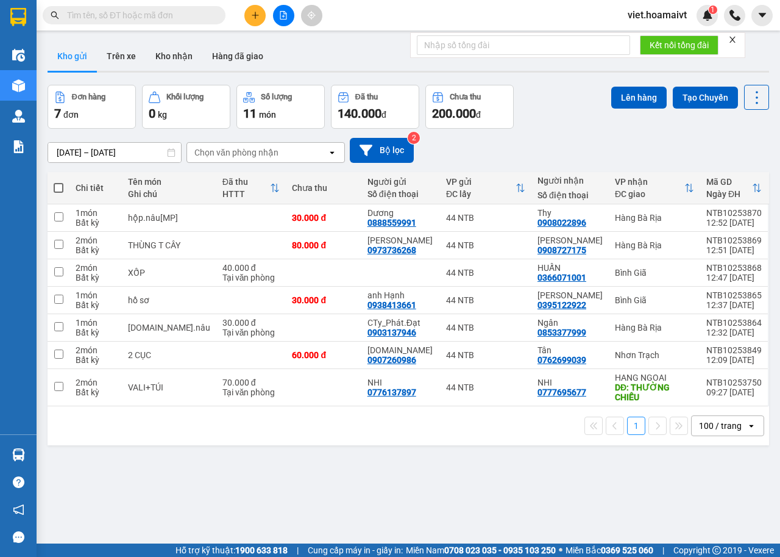
scroll to position [56, 0]
